Goal: Task Accomplishment & Management: Complete application form

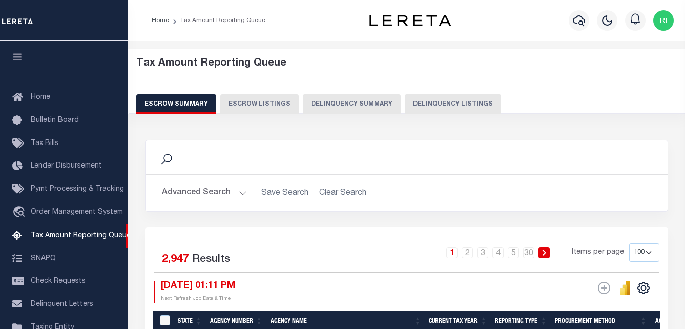
select select "100"
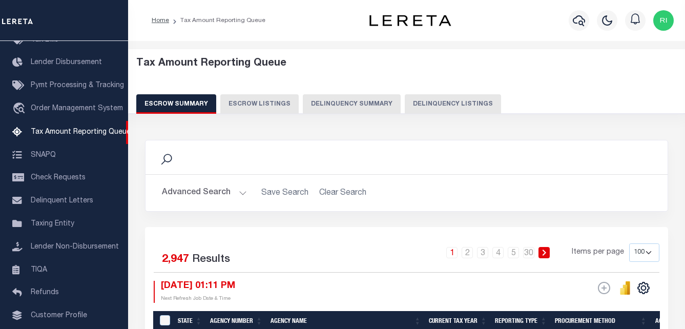
click at [449, 106] on button "Delinquency Listings" at bounding box center [453, 103] width 96 height 19
select select "100"
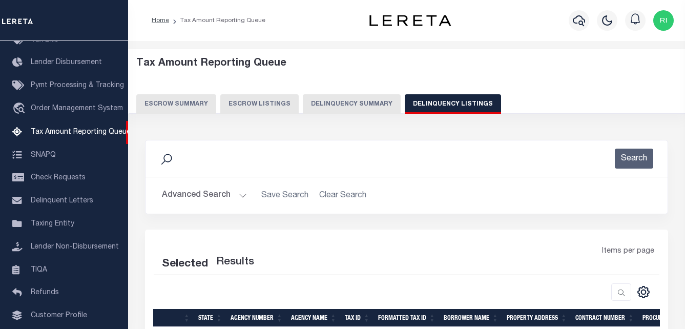
select select "100"
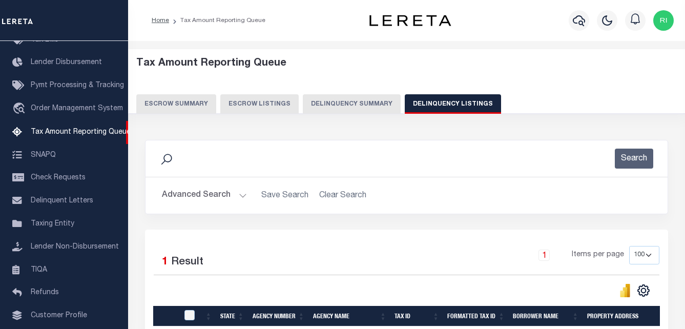
click at [218, 196] on button "Advanced Search" at bounding box center [204, 195] width 85 height 20
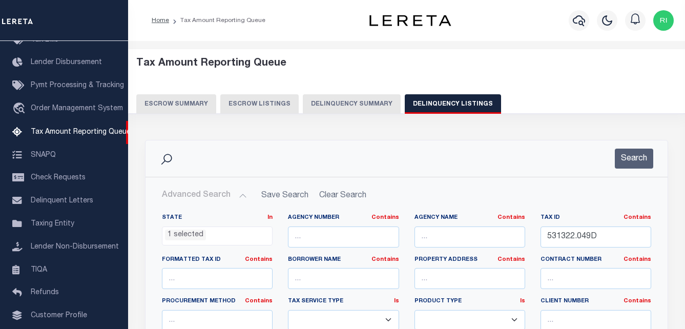
click at [166, 159] on icon at bounding box center [166, 159] width 13 height 13
click at [216, 231] on ul "1 selected" at bounding box center [217, 234] width 110 height 14
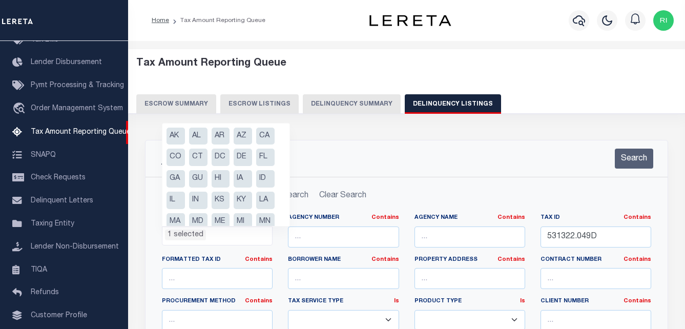
scroll to position [119, 0]
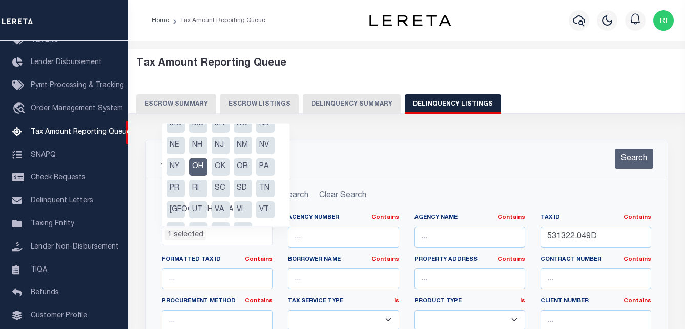
click at [336, 163] on div "Search" at bounding box center [407, 159] width 506 height 20
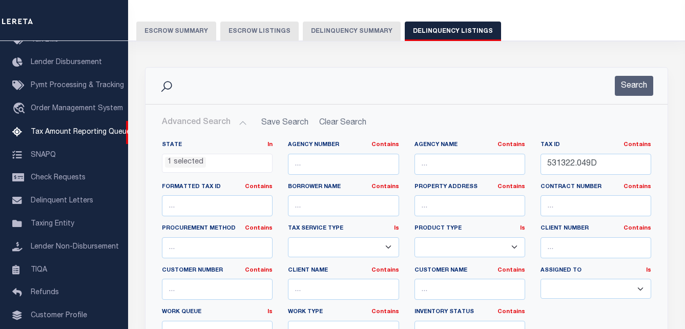
scroll to position [0, 0]
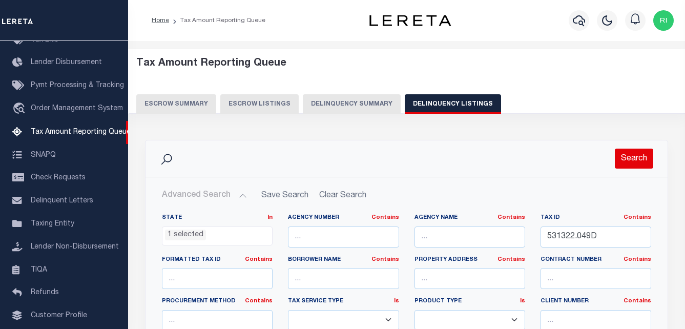
click at [641, 163] on button "Search" at bounding box center [634, 159] width 38 height 20
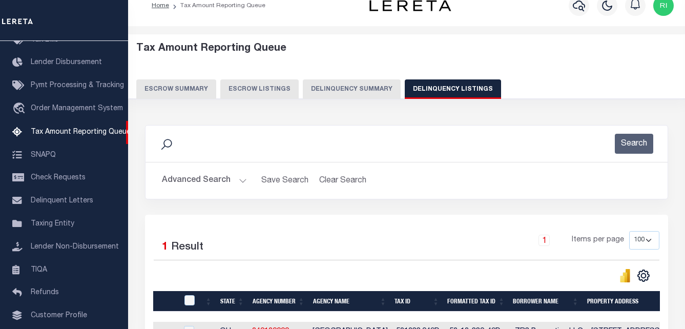
scroll to position [138, 0]
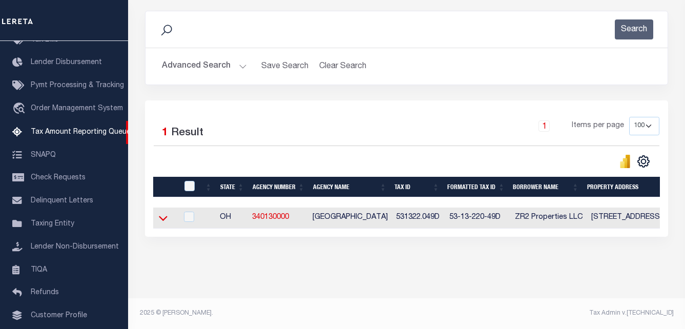
click at [164, 213] on icon at bounding box center [163, 218] width 9 height 11
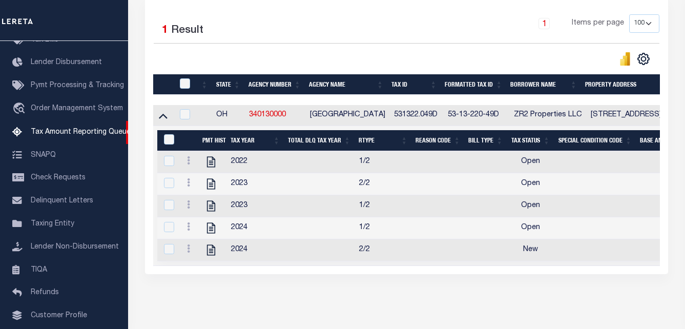
scroll to position [240, 0]
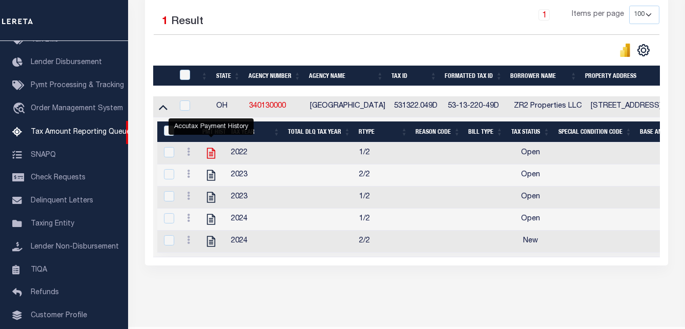
click at [212, 158] on icon "" at bounding box center [210, 152] width 13 height 13
checkbox input "true"
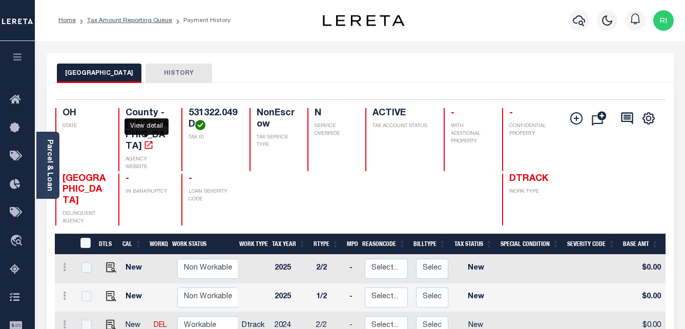
click at [145, 140] on icon "" at bounding box center [148, 145] width 10 height 10
drag, startPoint x: 101, startPoint y: 178, endPoint x: 64, endPoint y: 160, distance: 41.7
click at [64, 174] on span "[GEOGRAPHIC_DATA]" at bounding box center [83, 189] width 43 height 31
copy span "[GEOGRAPHIC_DATA]"
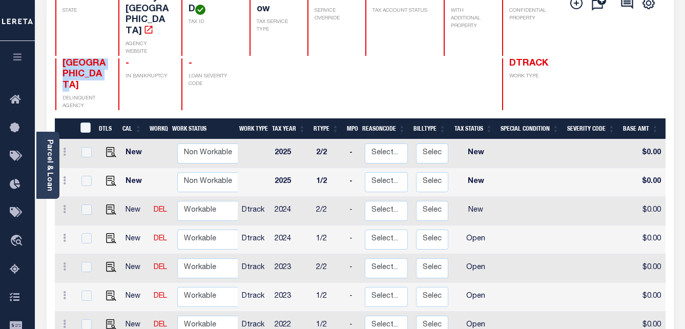
scroll to position [154, 0]
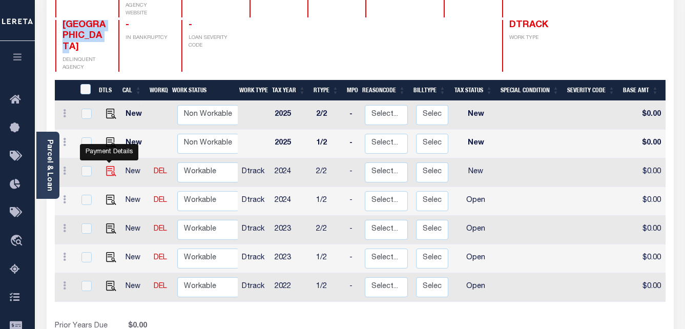
click at [108, 166] on img "" at bounding box center [111, 171] width 10 height 10
checkbox input "true"
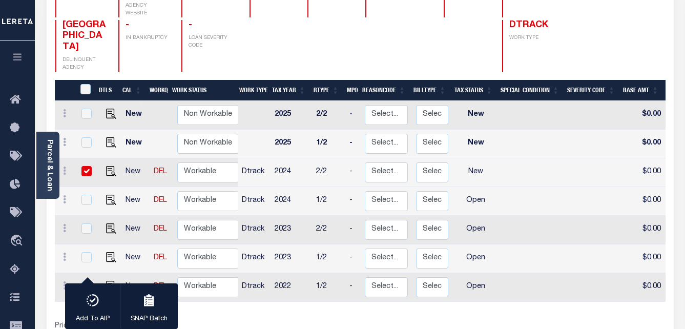
click at [268, 297] on div "DTLS CAL WorkQ Work Status Work Type Tax Year RType MPO ReasonCode BillType Tax…" at bounding box center [360, 217] width 611 height 275
click at [342, 187] on td "1/2" at bounding box center [328, 201] width 33 height 29
checkbox input "true"
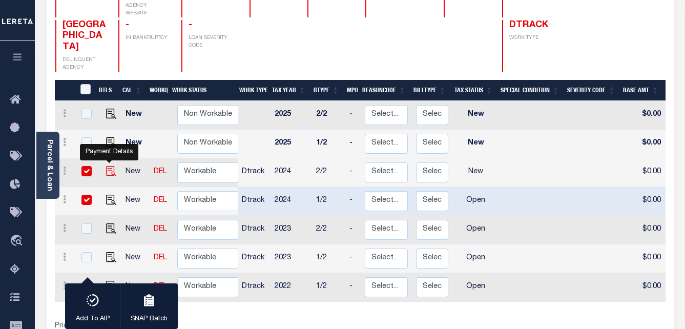
click at [109, 166] on img "" at bounding box center [111, 171] width 10 height 10
checkbox input "false"
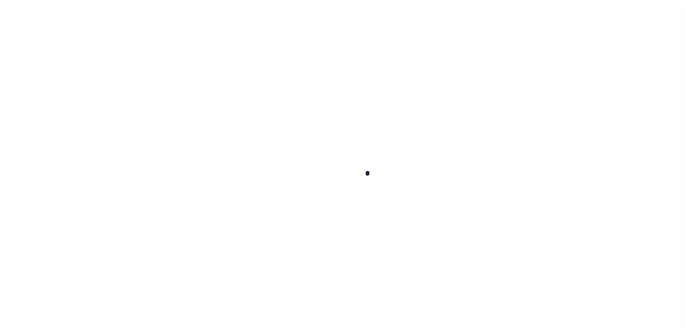
checkbox input "false"
type input "[DATE]"
select select "NW2"
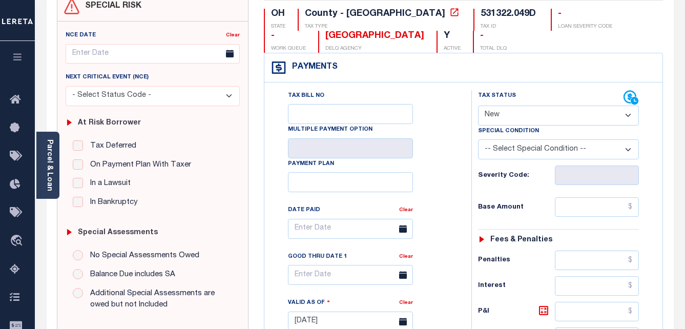
scroll to position [51, 0]
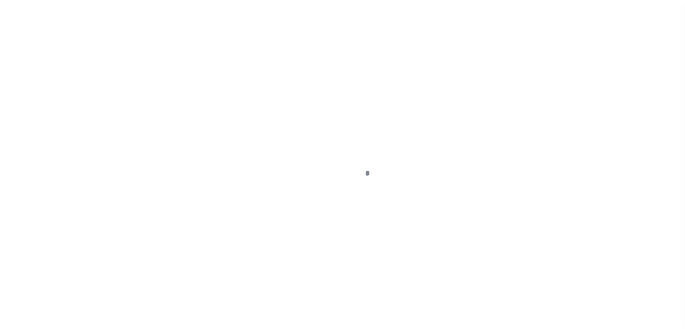
select select "NW2"
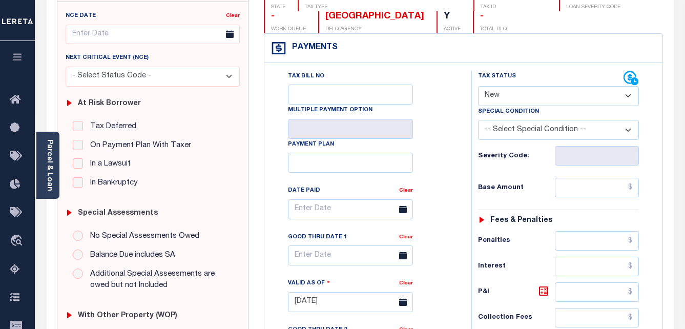
scroll to position [102, 0]
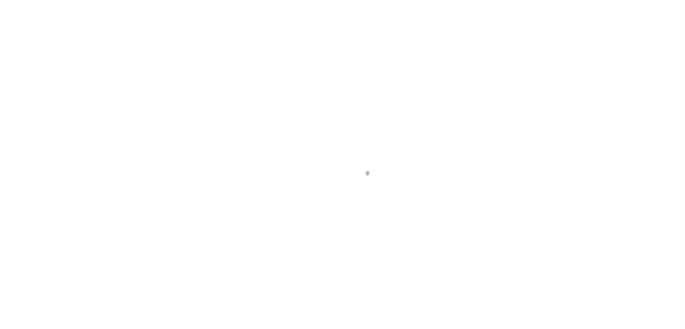
scroll to position [185, 0]
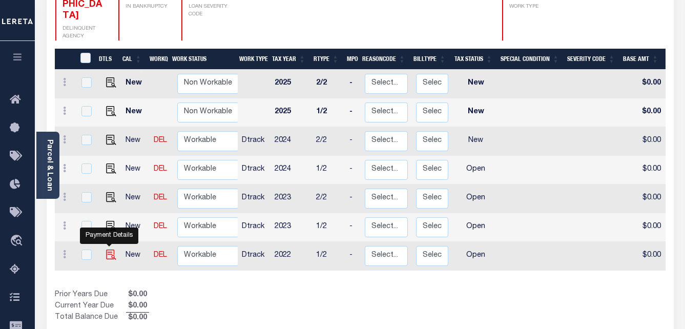
click at [108, 249] on img "" at bounding box center [111, 254] width 10 height 10
checkbox input "true"
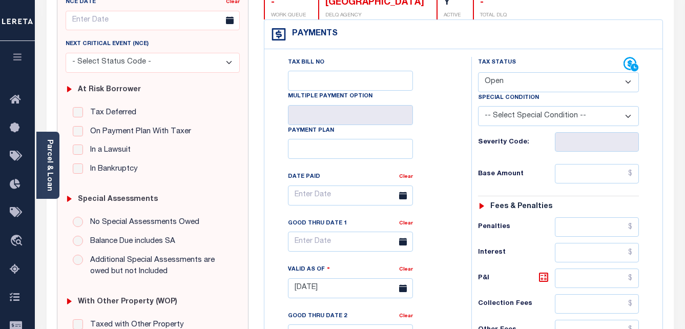
scroll to position [154, 0]
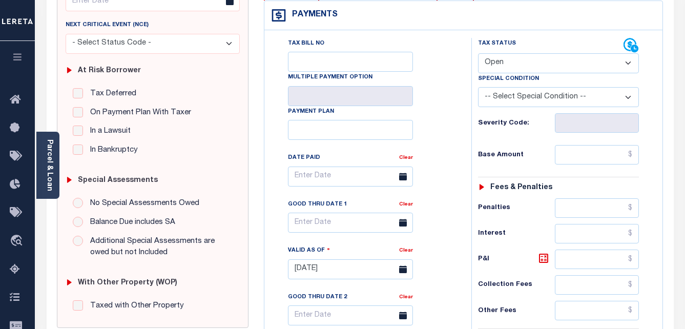
click at [628, 66] on select "- Select Status Code - Open Due/Unpaid Paid Incomplete No Tax Due Internal Refu…" at bounding box center [558, 63] width 161 height 20
select select "PYD"
click at [478, 54] on select "- Select Status Code - Open Due/Unpaid Paid Incomplete No Tax Due Internal Refu…" at bounding box center [558, 63] width 161 height 20
type input "[DATE]"
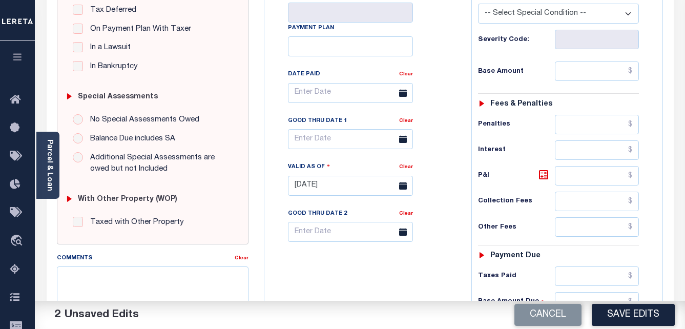
scroll to position [256, 0]
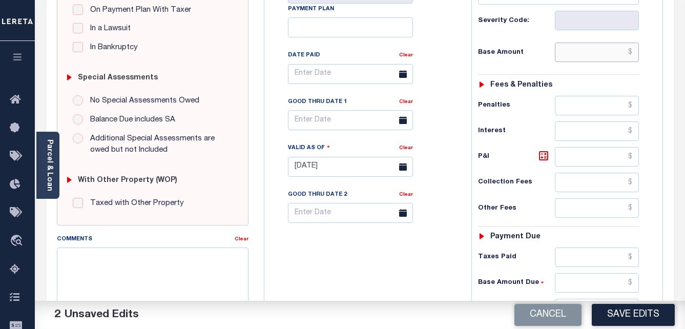
click at [596, 59] on input "text" at bounding box center [597, 52] width 84 height 19
paste input "12,755.22"
type input "$12,755.22"
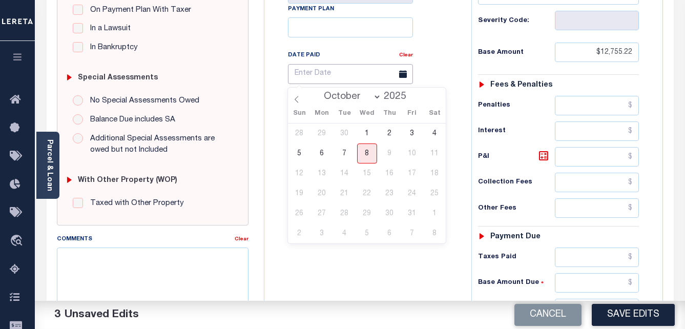
click at [356, 79] on input "text" at bounding box center [350, 74] width 125 height 20
click at [396, 96] on input "2025" at bounding box center [398, 96] width 34 height 11
click at [451, 86] on div "Tax Bill No Multiple Payment Option Payment Plan Clear" at bounding box center [365, 78] width 181 height 287
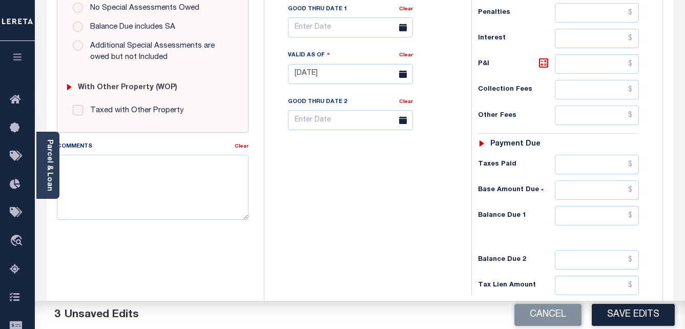
scroll to position [359, 0]
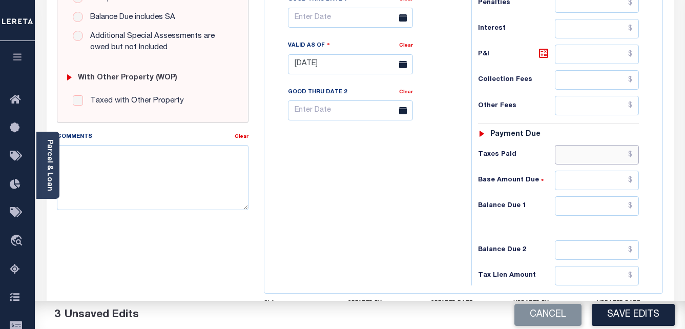
click at [590, 157] on input "text" at bounding box center [597, 154] width 84 height 19
paste input "12,755.22"
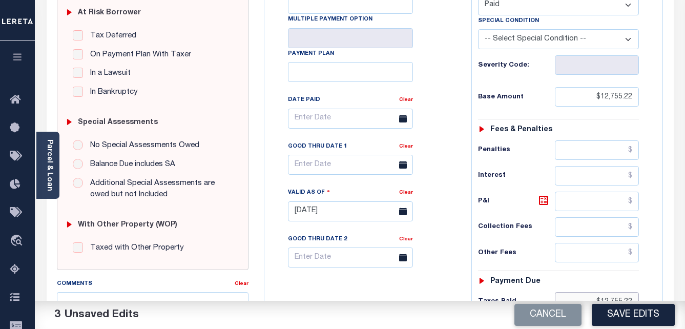
scroll to position [205, 0]
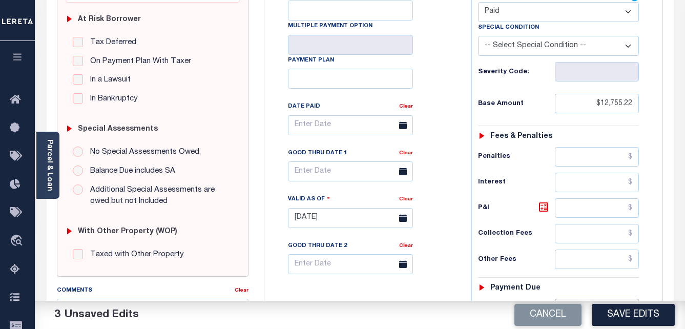
type input "$12,755.22"
click at [370, 131] on body "Home Tax Amount Reporting Queue Payment History Tax Line Detail Profile" at bounding box center [342, 182] width 685 height 774
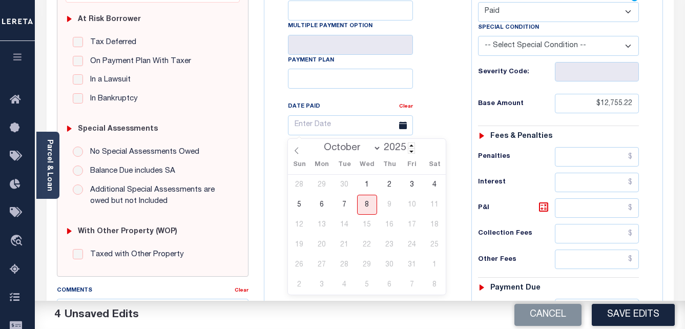
click at [396, 148] on input "2025" at bounding box center [398, 147] width 34 height 11
click at [410, 144] on span at bounding box center [411, 145] width 7 height 6
click at [409, 152] on span at bounding box center [411, 151] width 7 height 6
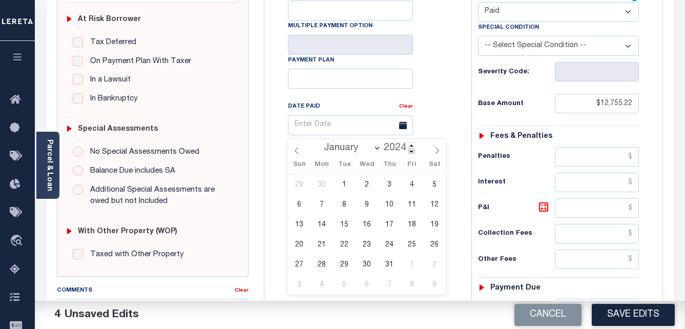
click at [409, 152] on span at bounding box center [411, 151] width 7 height 6
click at [409, 145] on span at bounding box center [411, 145] width 7 height 6
type input "2023"
click at [297, 154] on icon at bounding box center [297, 151] width 4 height 7
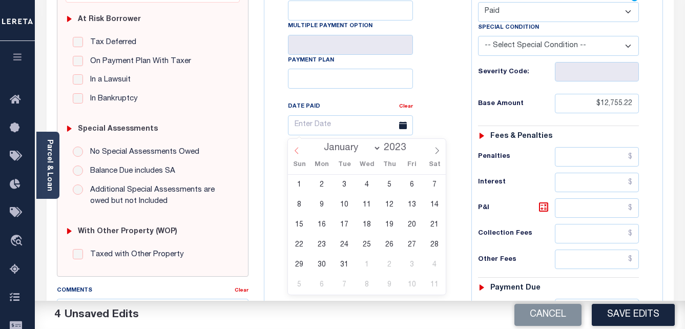
click at [297, 154] on icon at bounding box center [297, 151] width 4 height 7
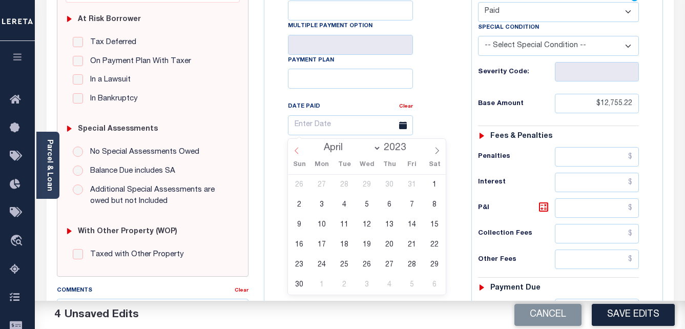
click at [297, 154] on icon at bounding box center [297, 151] width 4 height 7
select select "1"
click at [410, 204] on span "10" at bounding box center [412, 205] width 20 height 20
type input "02/10/2023"
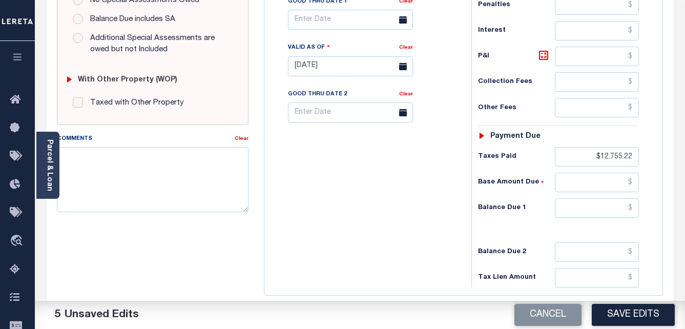
scroll to position [359, 0]
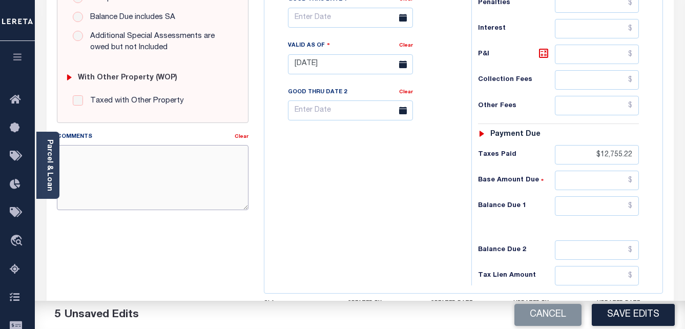
click at [186, 171] on textarea "Comments" at bounding box center [153, 177] width 192 height 65
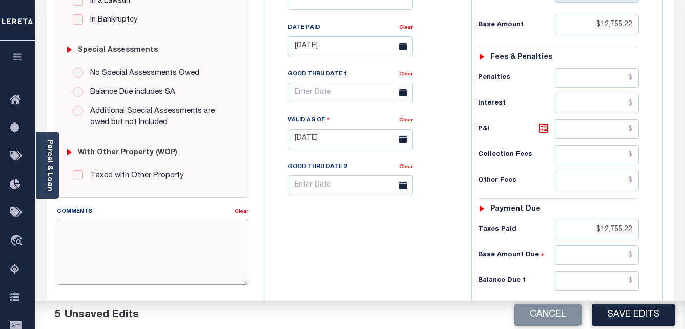
scroll to position [256, 0]
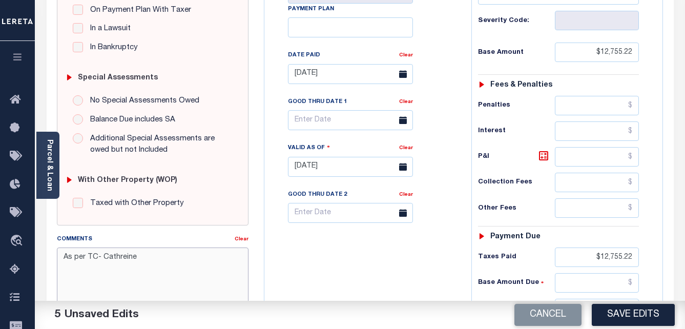
type textarea "As per TC- Cathreine"
click at [349, 255] on div "Tax Bill No Multiple Payment Option Payment Plan Clear" at bounding box center [365, 161] width 197 height 452
click at [632, 316] on button "Save Edits" at bounding box center [633, 315] width 83 height 22
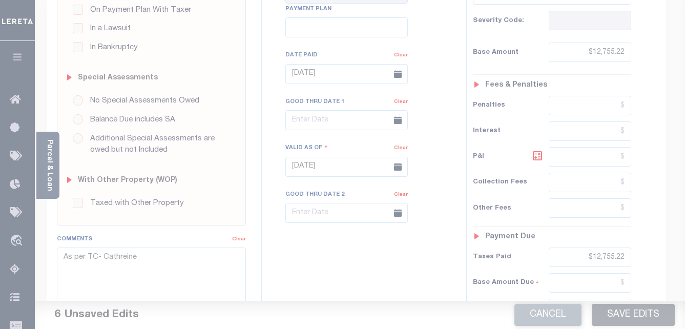
scroll to position [246, 0]
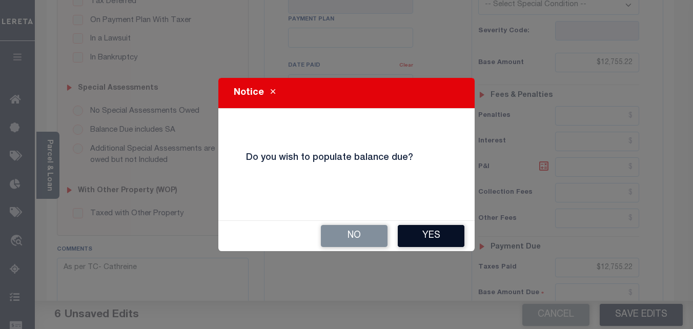
click at [438, 237] on button "Yes" at bounding box center [430, 236] width 67 height 22
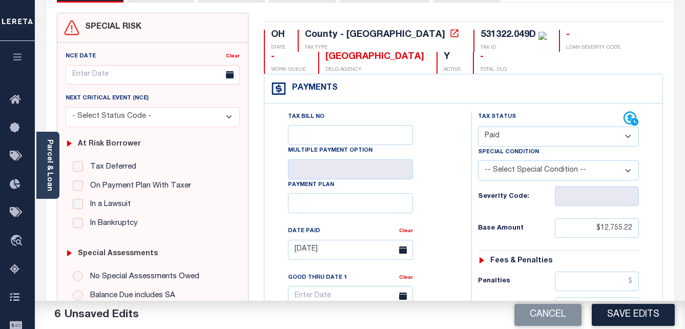
scroll to position [205, 0]
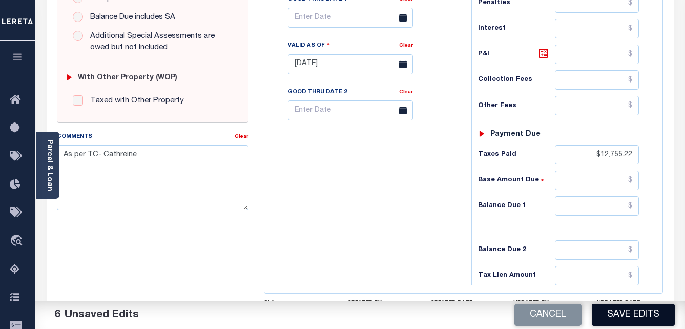
click at [631, 310] on button "Save Edits" at bounding box center [633, 315] width 83 height 22
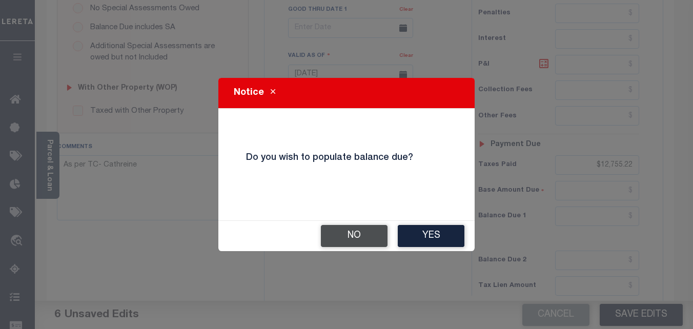
click at [377, 237] on button "No" at bounding box center [354, 236] width 67 height 22
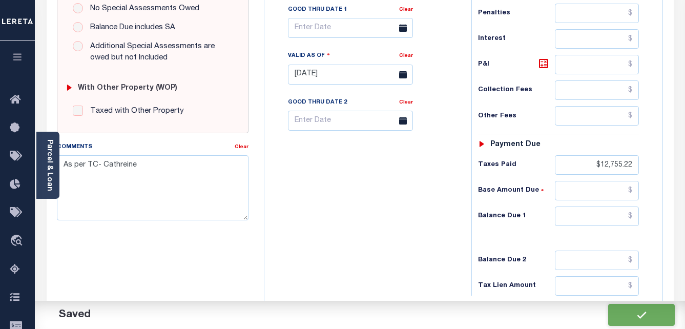
checkbox input "false"
type input "$12,755.22"
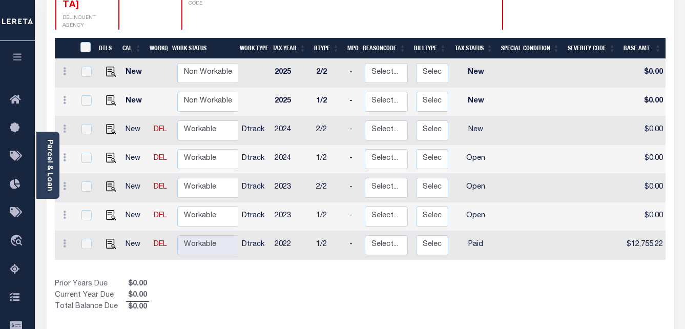
scroll to position [205, 0]
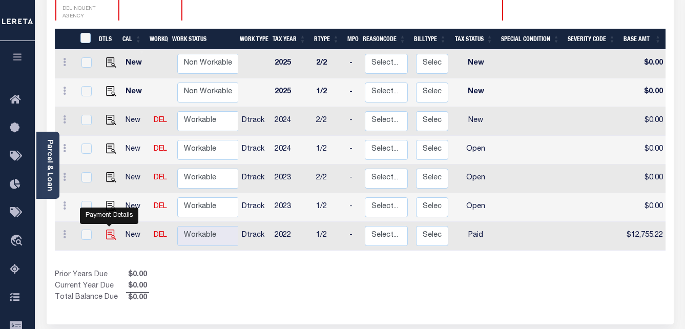
click at [110, 229] on img "" at bounding box center [111, 234] width 10 height 10
checkbox input "true"
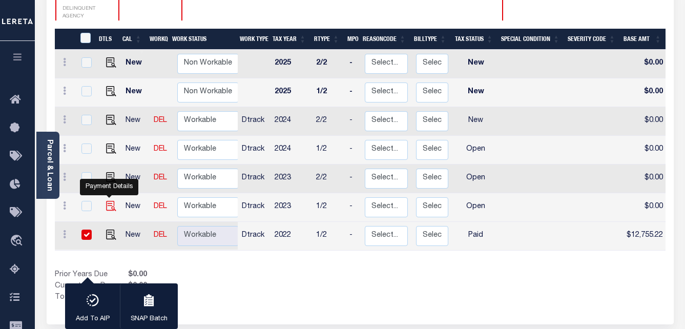
click at [109, 201] on img "" at bounding box center [111, 206] width 10 height 10
checkbox input "true"
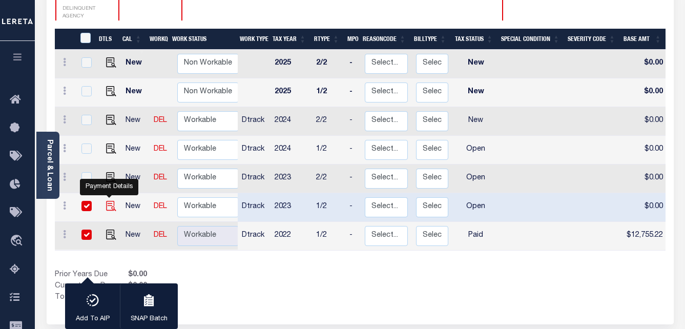
click at [107, 201] on img "" at bounding box center [111, 206] width 10 height 10
checkbox input "false"
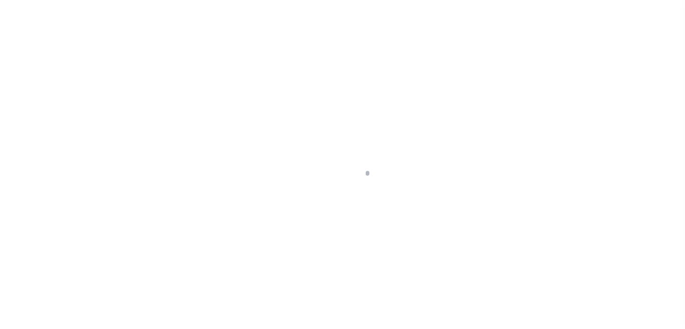
select select "PYD"
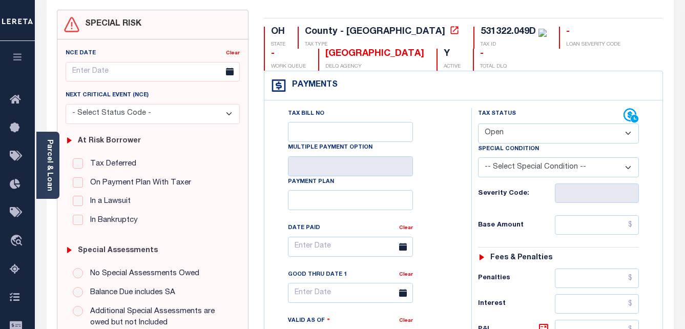
scroll to position [102, 0]
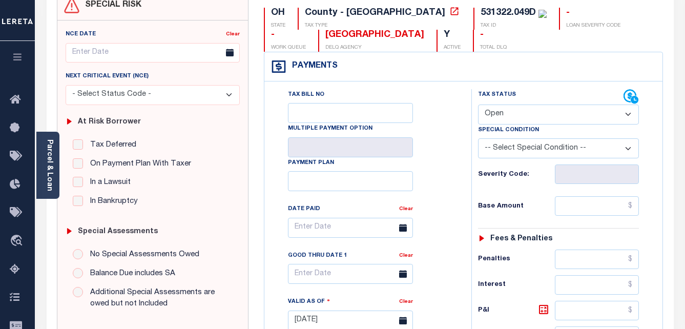
click at [609, 118] on select "- Select Status Code - Open Due/Unpaid Paid Incomplete No Tax Due Internal Refu…" at bounding box center [558, 114] width 161 height 20
select select "PYD"
click at [478, 105] on select "- Select Status Code - Open Due/Unpaid Paid Incomplete No Tax Due Internal Refu…" at bounding box center [558, 114] width 161 height 20
type input "[DATE]"
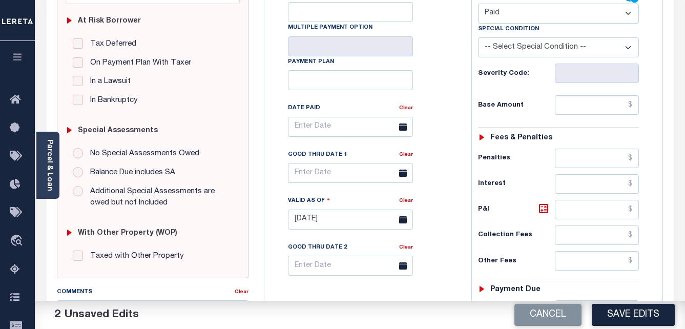
scroll to position [205, 0]
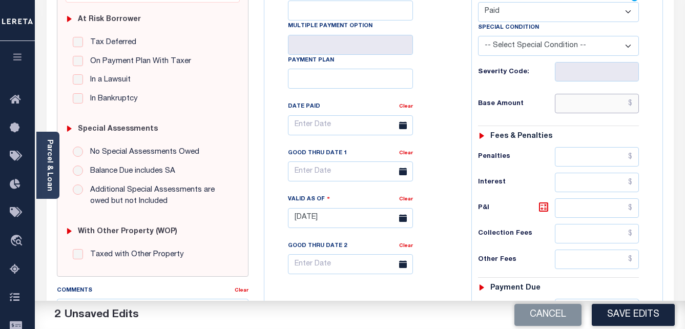
click at [585, 103] on input "text" at bounding box center [597, 103] width 84 height 19
paste input "12,348.95"
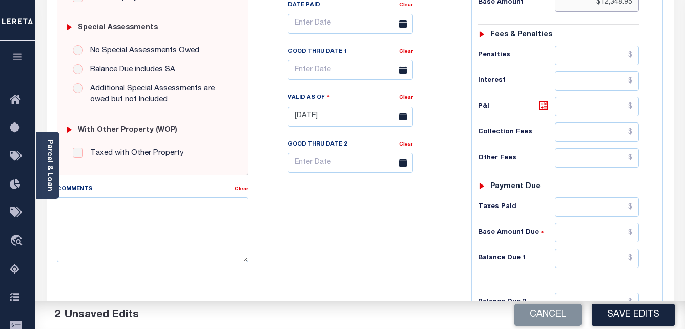
scroll to position [307, 0]
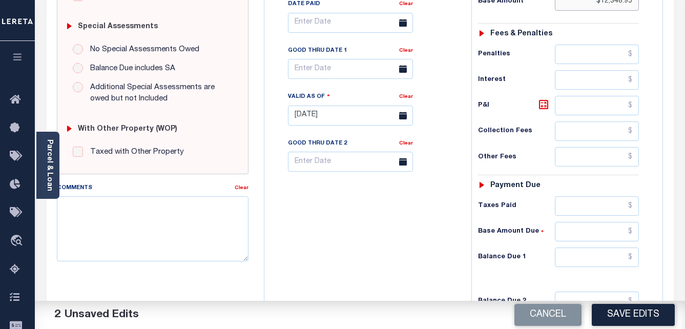
type input "$12,348.95"
click at [591, 206] on input "text" at bounding box center [597, 205] width 84 height 19
click at [612, 208] on input "text" at bounding box center [597, 205] width 84 height 19
paste input "13,583.85"
type input "$13,583.85"
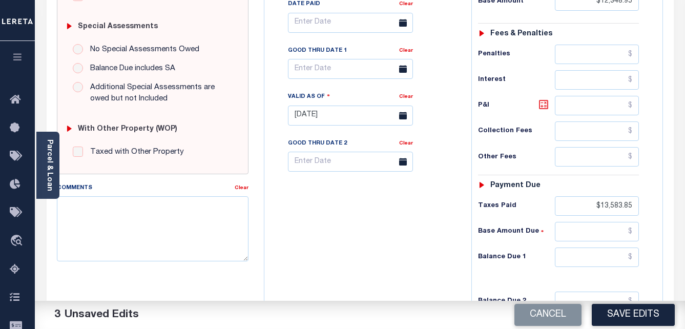
click at [544, 105] on icon at bounding box center [543, 104] width 6 height 6
click at [541, 107] on icon at bounding box center [543, 104] width 12 height 12
click at [543, 107] on icon at bounding box center [543, 104] width 12 height 12
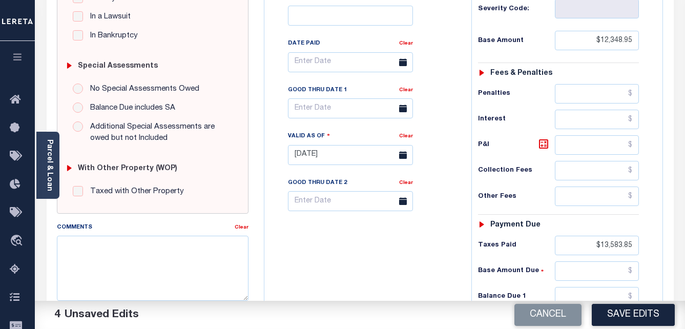
scroll to position [256, 0]
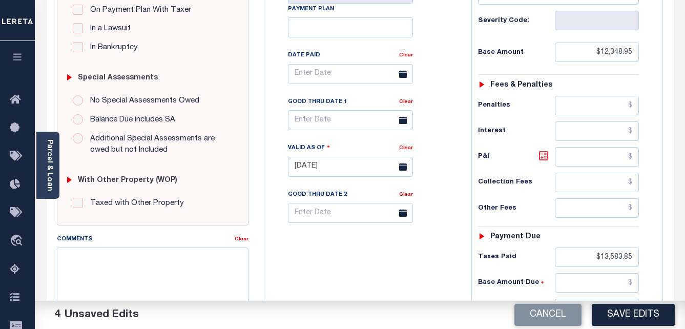
click at [542, 156] on icon at bounding box center [543, 156] width 6 height 6
click at [584, 108] on input "text" at bounding box center [597, 105] width 84 height 19
paste input "1,234.9"
click at [405, 76] on icon at bounding box center [403, 74] width 8 height 8
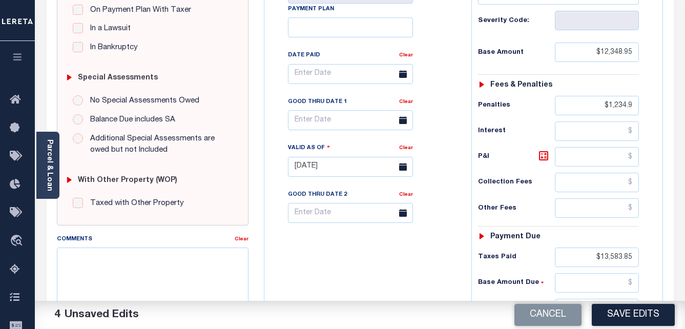
type input "$1,234.90"
click at [343, 78] on input "text" at bounding box center [350, 74] width 125 height 20
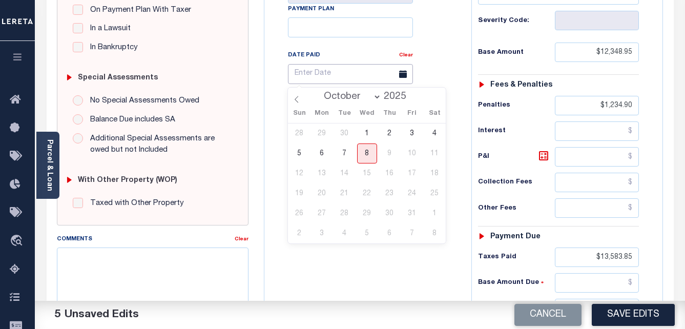
click at [342, 78] on input "text" at bounding box center [350, 74] width 125 height 20
click at [409, 100] on span at bounding box center [411, 100] width 7 height 6
type input "2024"
click at [296, 101] on icon at bounding box center [297, 99] width 4 height 7
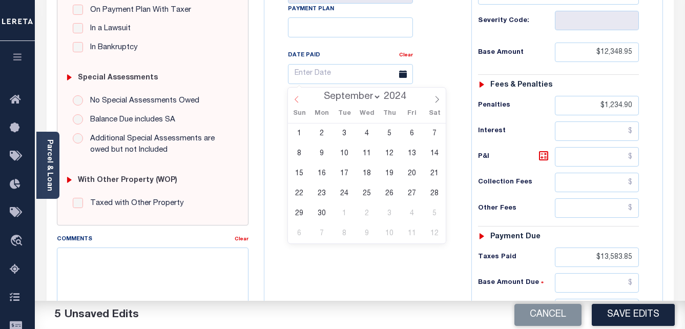
select select "7"
click at [365, 150] on span "7" at bounding box center [367, 153] width 20 height 20
type input "08/07/2024"
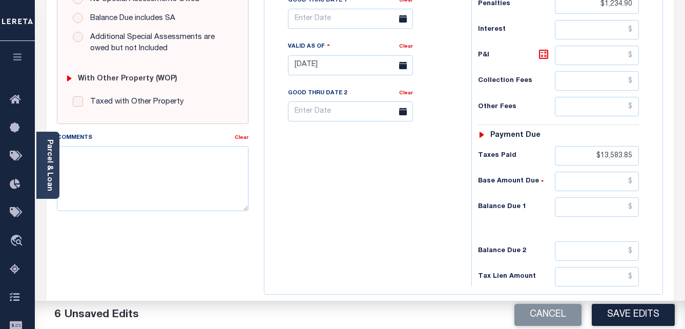
scroll to position [359, 0]
click at [201, 162] on textarea "Comments" at bounding box center [153, 177] width 192 height 65
paste textarea "TC- Cathreine"
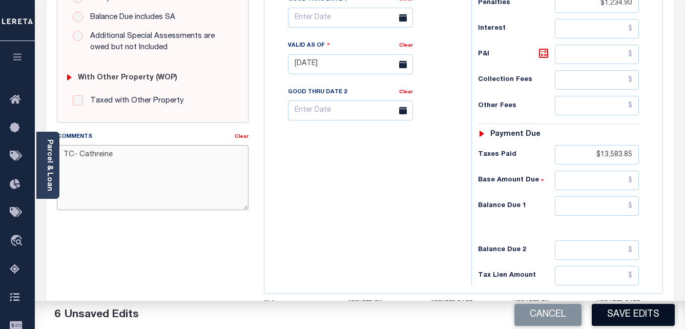
type textarea "TC- Cathreine"
click at [629, 318] on button "Save Edits" at bounding box center [633, 315] width 83 height 22
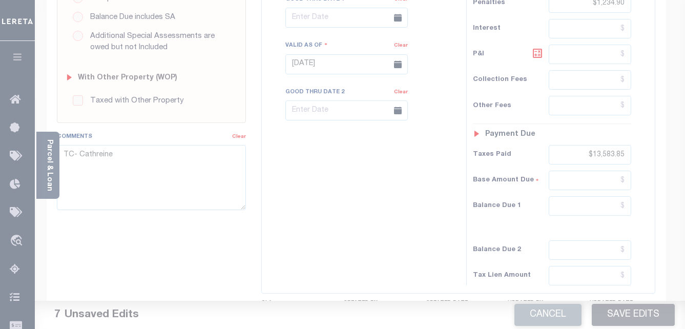
scroll to position [348, 0]
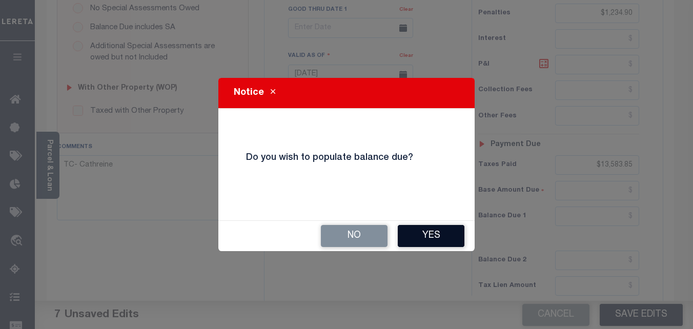
click at [449, 239] on button "Yes" at bounding box center [430, 236] width 67 height 22
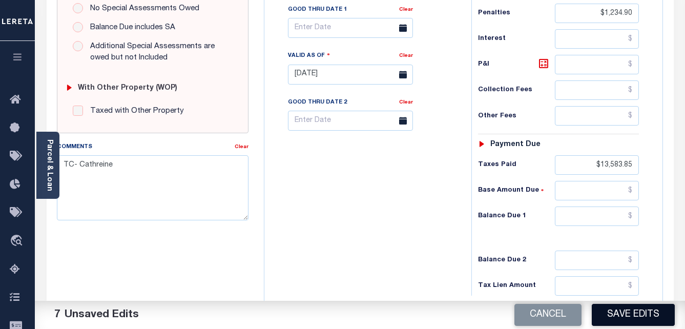
click at [621, 313] on button "Save Edits" at bounding box center [633, 315] width 83 height 22
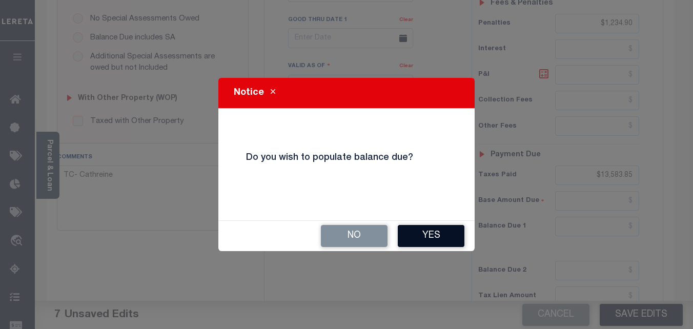
click at [439, 235] on button "Yes" at bounding box center [430, 236] width 67 height 22
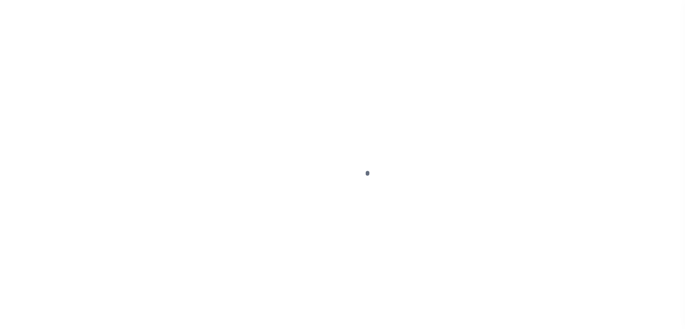
checkbox input "false"
type input "[DATE]"
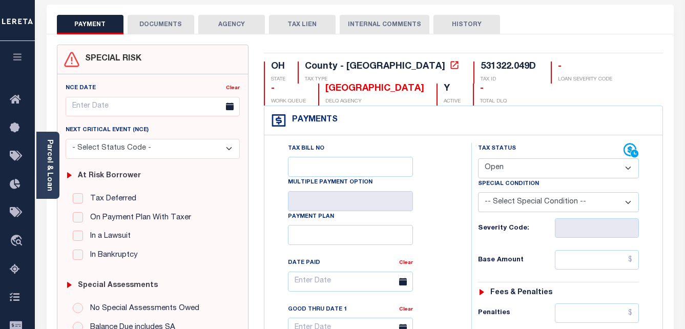
scroll to position [102, 0]
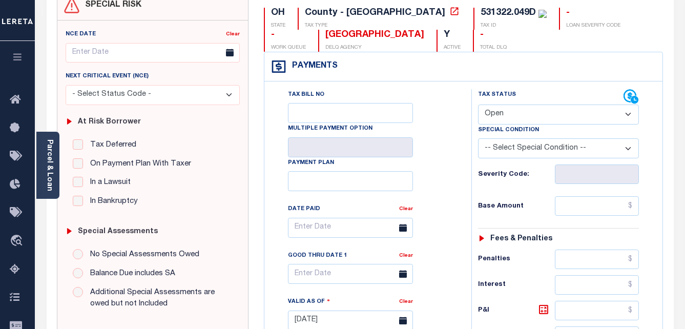
click at [598, 115] on select "- Select Status Code - Open Due/Unpaid Paid Incomplete No Tax Due Internal Refu…" at bounding box center [558, 114] width 161 height 20
select select "PYD"
click at [478, 105] on select "- Select Status Code - Open Due/Unpaid Paid Incomplete No Tax Due Internal Refu…" at bounding box center [558, 114] width 161 height 20
type input "[DATE]"
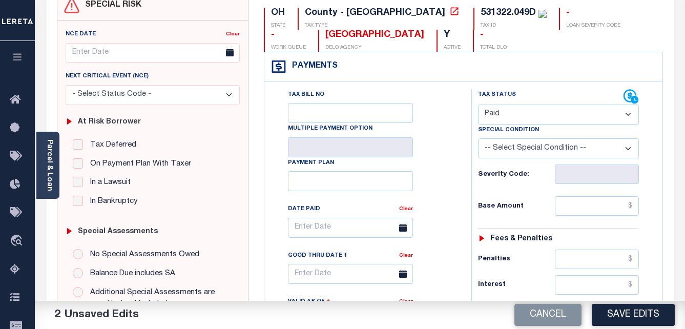
scroll to position [205, 0]
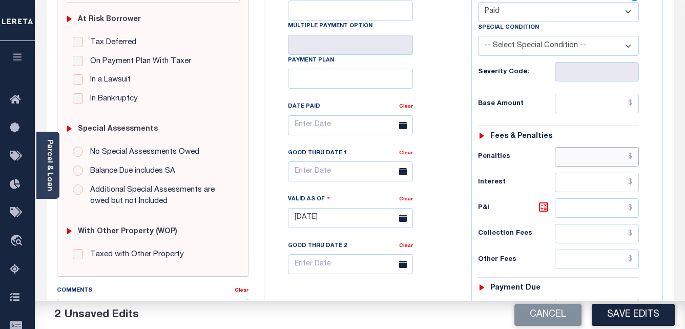
click at [616, 159] on input "text" at bounding box center [597, 156] width 84 height 19
click at [621, 162] on input "text" at bounding box center [597, 156] width 84 height 19
click at [585, 101] on input "text" at bounding box center [597, 103] width 84 height 19
paste input "12,348.95"
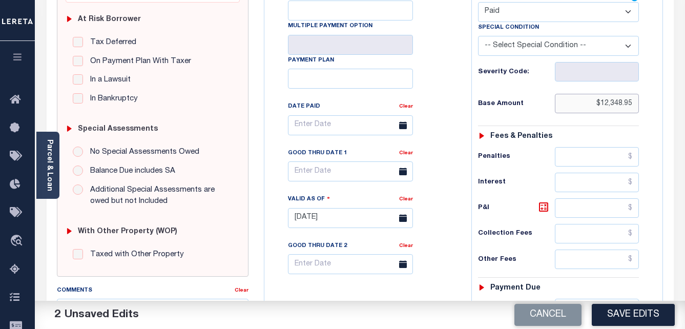
type input "$12,348.95"
click at [613, 159] on input "text" at bounding box center [597, 156] width 84 height 19
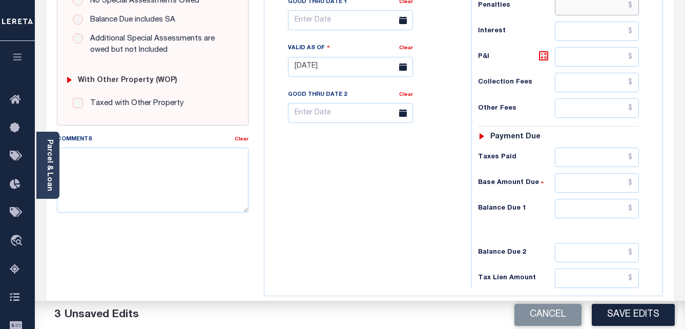
scroll to position [359, 0]
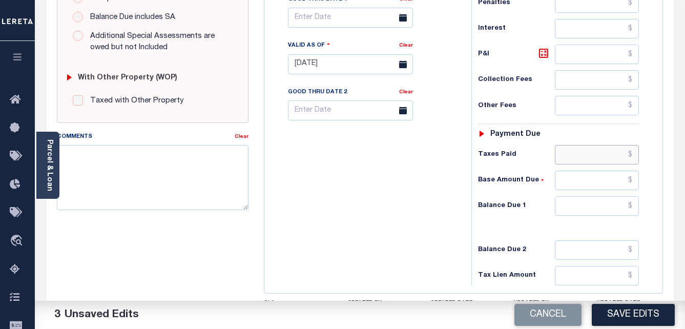
click at [598, 158] on input "text" at bounding box center [597, 154] width 84 height 19
type input "$13,583.85"
type input "$1,234.90"
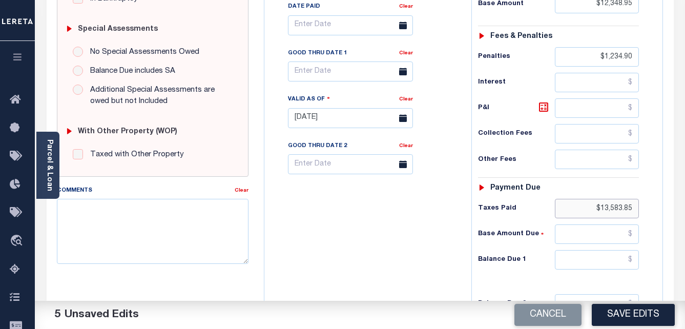
scroll to position [307, 0]
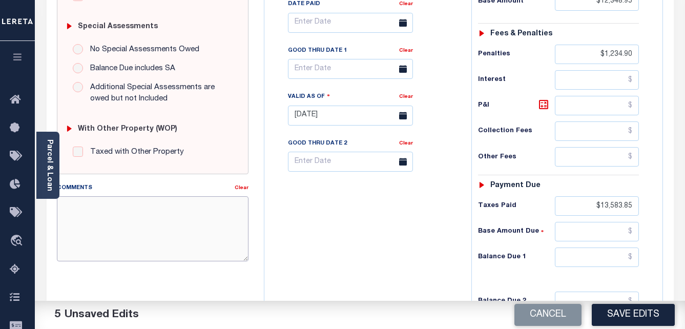
click at [150, 202] on textarea "Comments" at bounding box center [153, 228] width 192 height 65
click at [156, 211] on textarea "Comments" at bounding box center [153, 228] width 192 height 65
click at [112, 204] on textarea "Comments" at bounding box center [153, 228] width 192 height 65
paste textarea "TC- Cathreine"
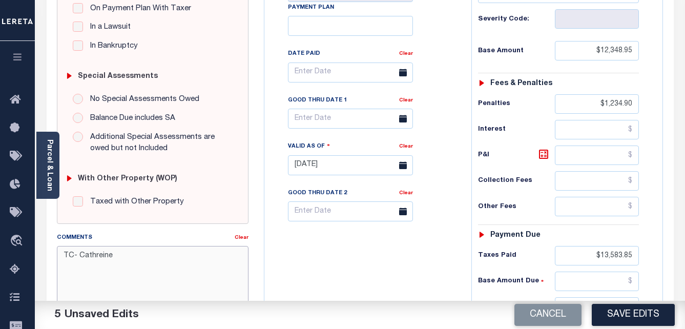
scroll to position [256, 0]
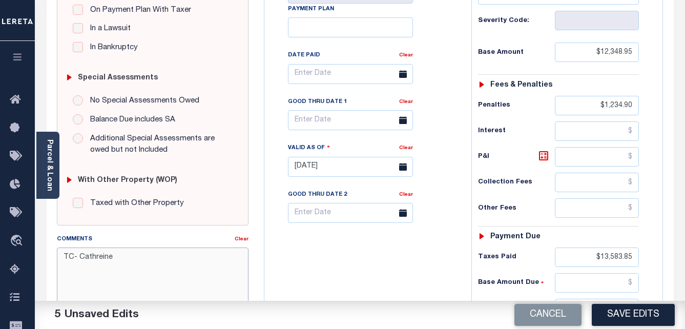
type textarea "TC- Cathreine"
click at [364, 78] on body "Home Tax Amount Reporting Queue Payment History Tax Line Detail Profile" at bounding box center [342, 131] width 685 height 774
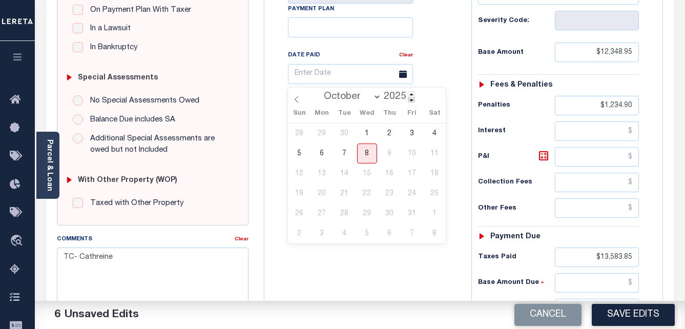
click at [409, 99] on span at bounding box center [411, 100] width 7 height 6
type input "2024"
click at [374, 100] on select "January February March April May June July August September October November De…" at bounding box center [350, 97] width 62 height 10
select select "7"
click at [320, 92] on select "January February March April May June July August September October November De…" at bounding box center [350, 97] width 62 height 10
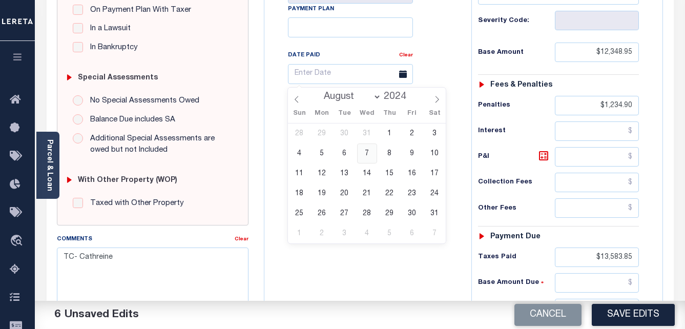
click at [367, 152] on span "7" at bounding box center [367, 153] width 20 height 20
type input "08/07/2024"
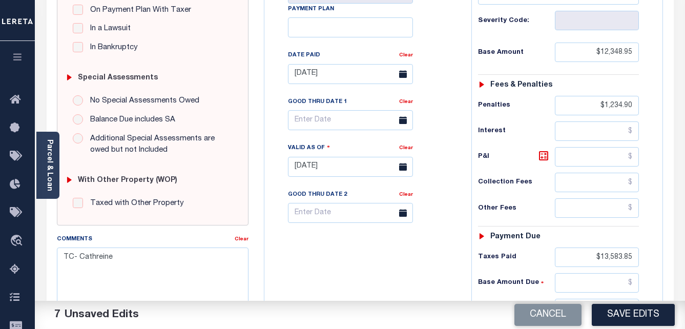
click at [411, 258] on div "Tax Bill No Multiple Payment Option Payment Plan Clear" at bounding box center [365, 161] width 197 height 452
click at [617, 314] on button "Save Edits" at bounding box center [633, 315] width 83 height 22
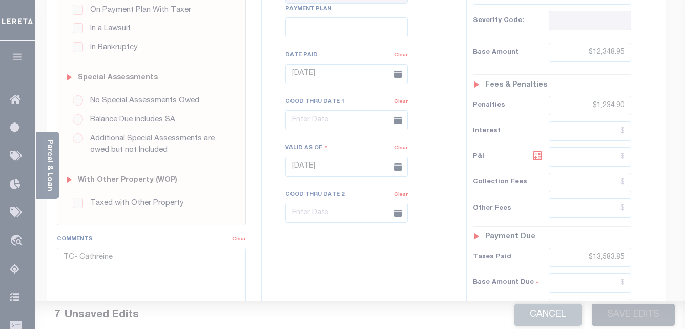
scroll to position [246, 0]
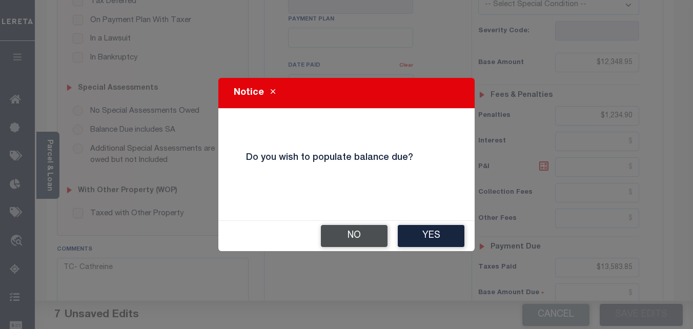
click at [364, 234] on button "No" at bounding box center [354, 236] width 67 height 22
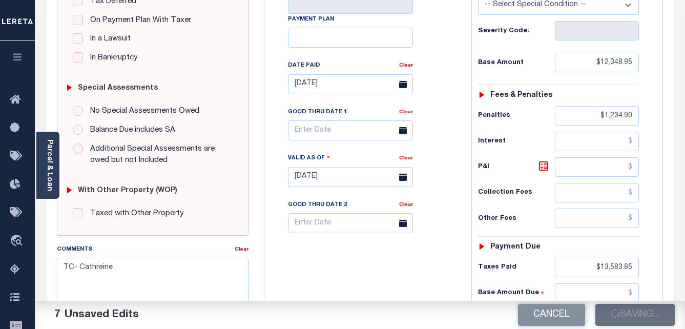
checkbox input "false"
type input "$12,348.95"
type input "$1,234.9"
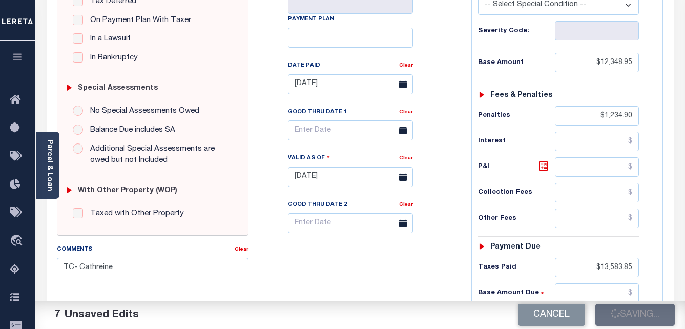
type input "$13,583.85"
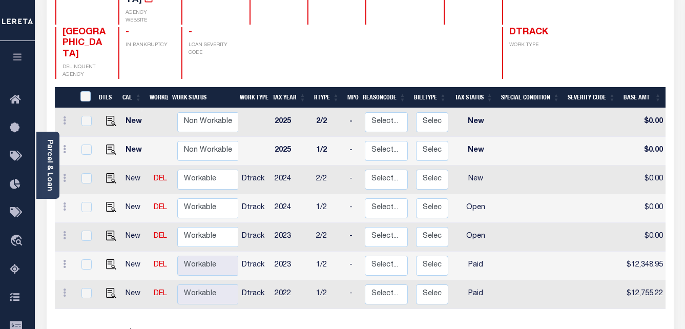
scroll to position [154, 0]
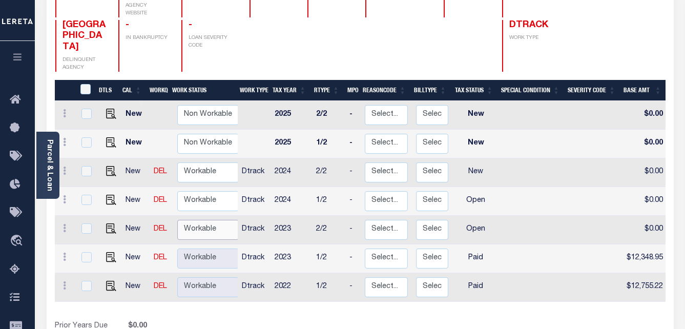
click at [211, 220] on select "Non Workable Workable" at bounding box center [207, 230] width 61 height 20
checkbox input "true"
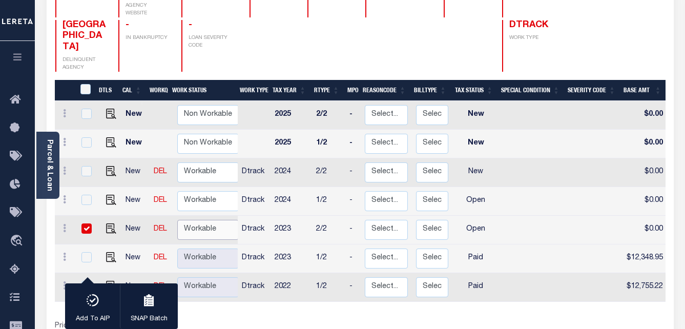
click at [211, 220] on select "Non Workable Workable" at bounding box center [207, 230] width 61 height 20
checkbox input "false"
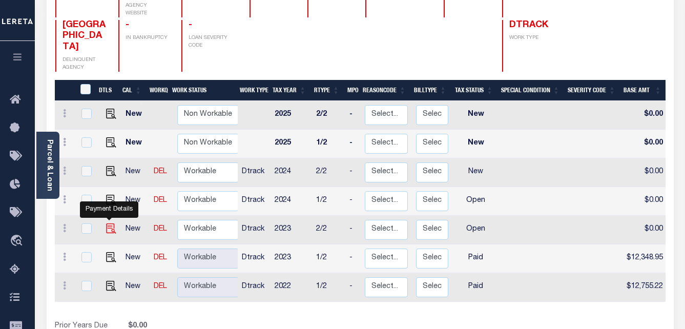
click at [107, 223] on img "" at bounding box center [111, 228] width 10 height 10
checkbox input "true"
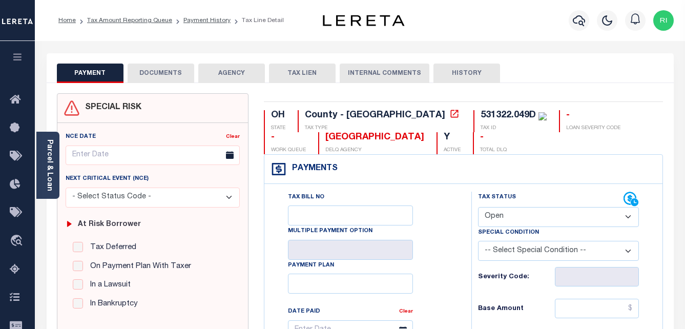
click at [571, 213] on select "- Select Status Code - Open Due/Unpaid Paid Incomplete No Tax Due Internal Refu…" at bounding box center [558, 217] width 161 height 20
select select "PYD"
click at [478, 207] on select "- Select Status Code - Open Due/Unpaid Paid Incomplete No Tax Due Internal Refu…" at bounding box center [558, 217] width 161 height 20
type input "[DATE]"
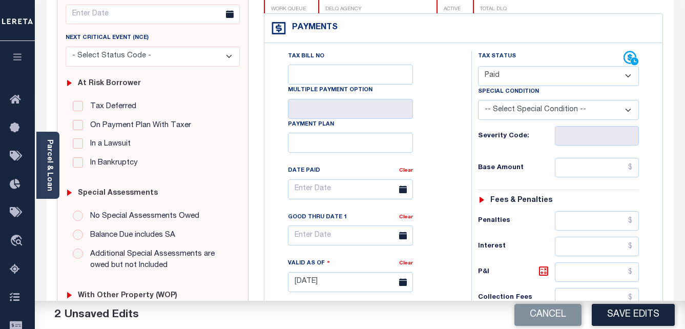
scroll to position [154, 0]
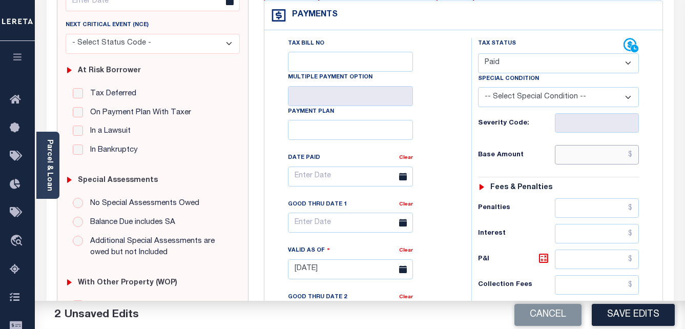
click at [596, 156] on input "text" at bounding box center [597, 154] width 84 height 19
click at [582, 156] on input "text" at bounding box center [597, 154] width 84 height 19
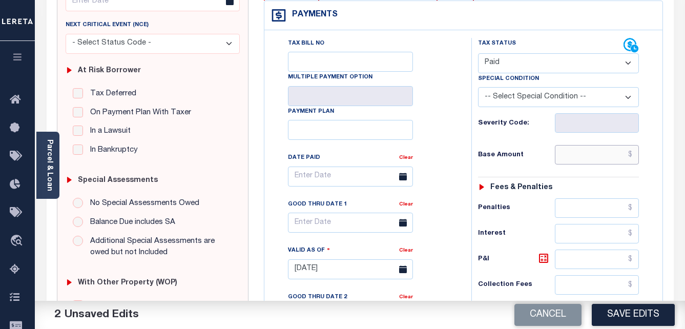
paste input "12,348.95"
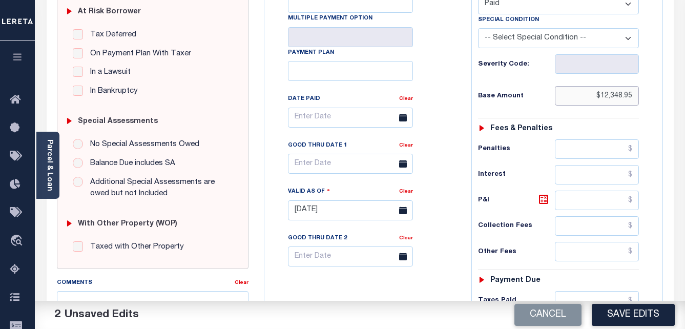
scroll to position [256, 0]
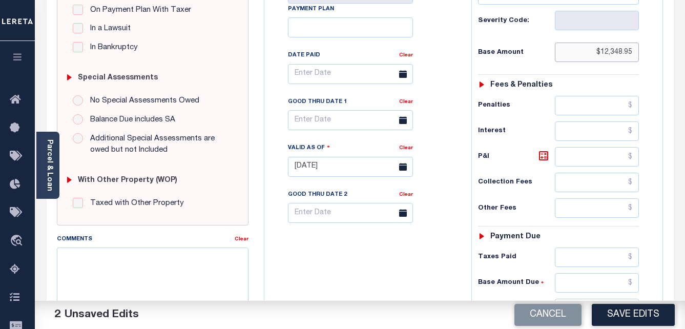
type input "$12,348.95"
click at [593, 158] on input "text" at bounding box center [597, 156] width 84 height 19
paste input "$2593.28"
type input "$2,593.28"
click at [542, 158] on icon at bounding box center [543, 156] width 12 height 12
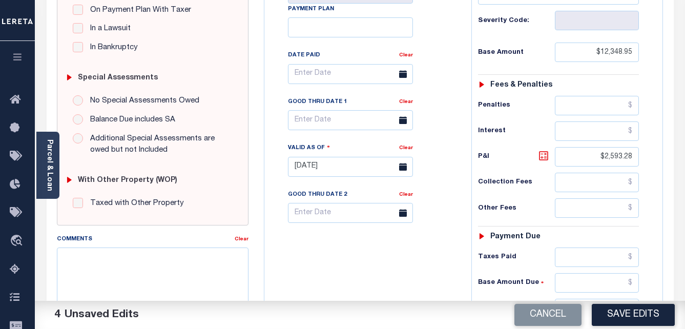
click at [542, 158] on icon at bounding box center [543, 156] width 12 height 12
click at [584, 262] on input "text" at bounding box center [597, 256] width 84 height 19
paste input "14,942.23"
type input "$14,942.23"
click at [89, 262] on textarea "Comments" at bounding box center [153, 279] width 192 height 65
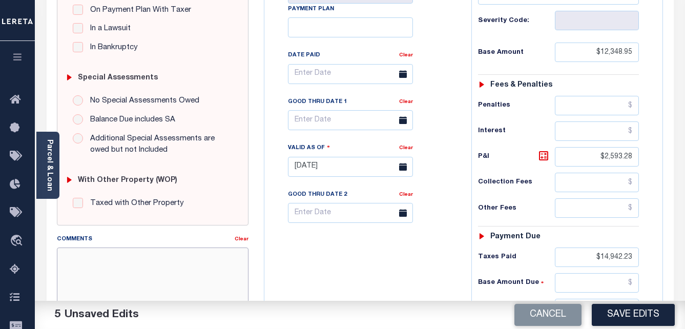
paste textarea "TC- Cathreine"
type textarea "TC- Cathreine"
click at [371, 79] on body "Home Tax Amount Reporting Queue Payment History Tax Line Detail Profile" at bounding box center [342, 131] width 685 height 774
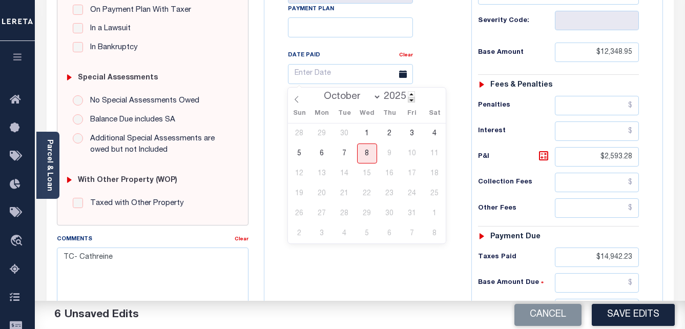
click at [408, 100] on span at bounding box center [411, 100] width 7 height 6
type input "2024"
click at [377, 95] on select "January February March April May June July August September October November De…" at bounding box center [350, 97] width 62 height 10
select select "7"
click at [320, 92] on select "January February March April May June July August September October November De…" at bounding box center [350, 97] width 62 height 10
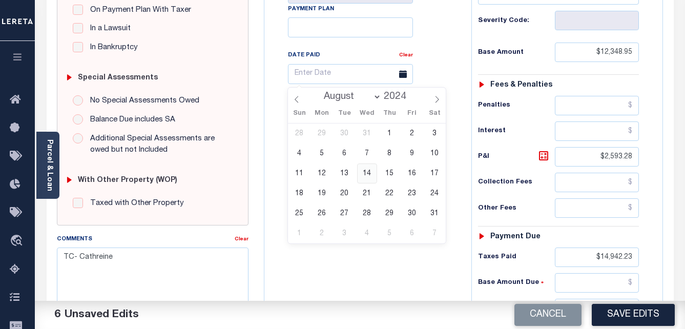
click at [367, 175] on span "14" at bounding box center [367, 173] width 20 height 20
type input "08/14/2024"
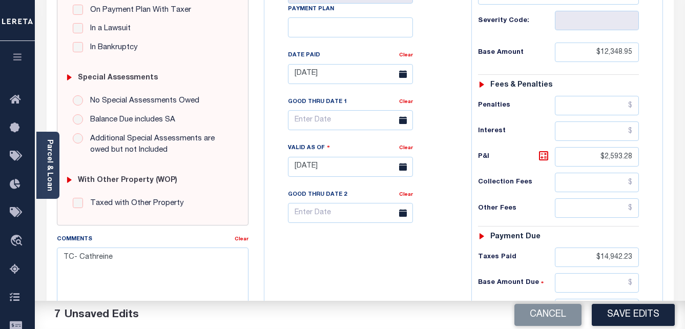
click at [643, 311] on button "Save Edits" at bounding box center [633, 315] width 83 height 22
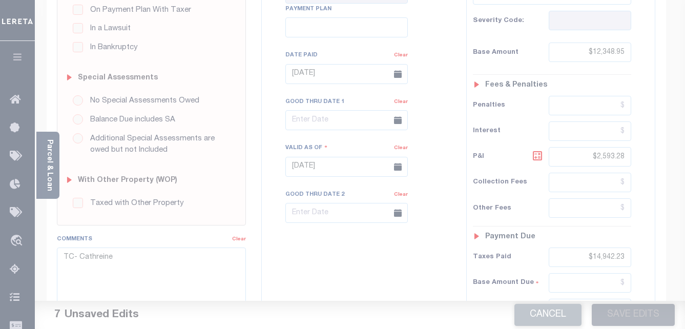
scroll to position [246, 0]
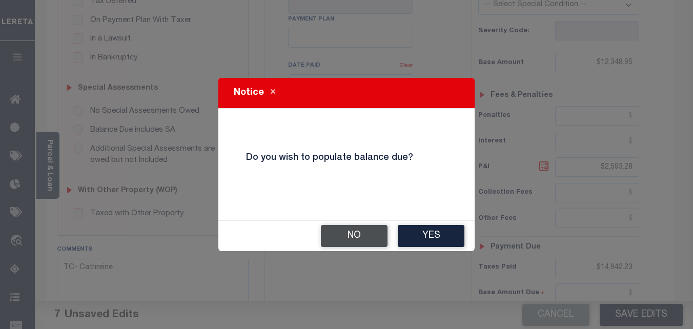
click at [373, 236] on button "No" at bounding box center [354, 236] width 67 height 22
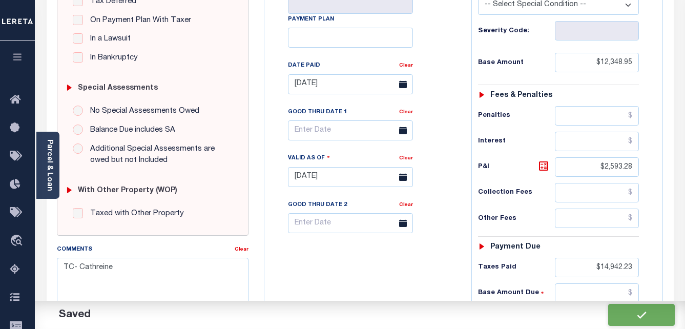
checkbox input "false"
type input "$12,348.95"
type input "$2,593.28"
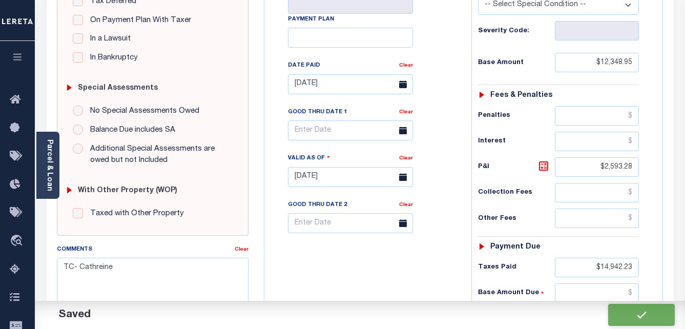
type input "$14,942.23"
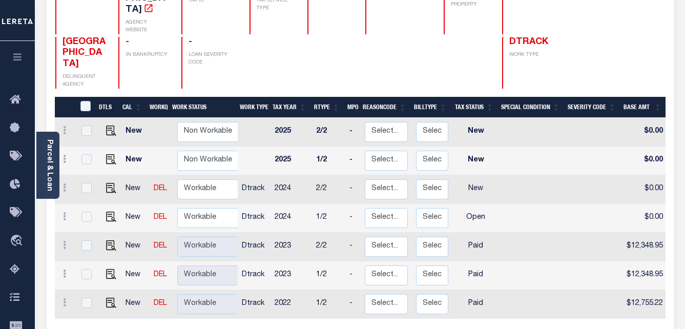
scroll to position [154, 0]
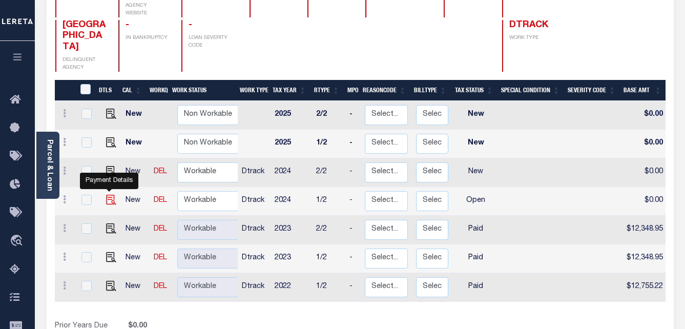
click at [107, 195] on img "" at bounding box center [111, 200] width 10 height 10
checkbox input "true"
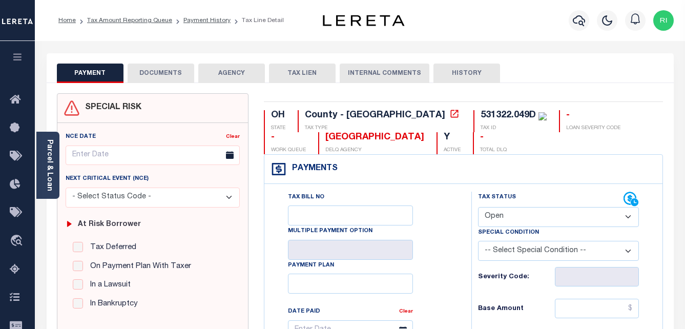
click at [542, 216] on select "- Select Status Code - Open Due/Unpaid Paid Incomplete No Tax Due Internal Refu…" at bounding box center [558, 217] width 161 height 20
select select "PYD"
click at [478, 207] on select "- Select Status Code - Open Due/Unpaid Paid Incomplete No Tax Due Internal Refu…" at bounding box center [558, 217] width 161 height 20
type input "[DATE]"
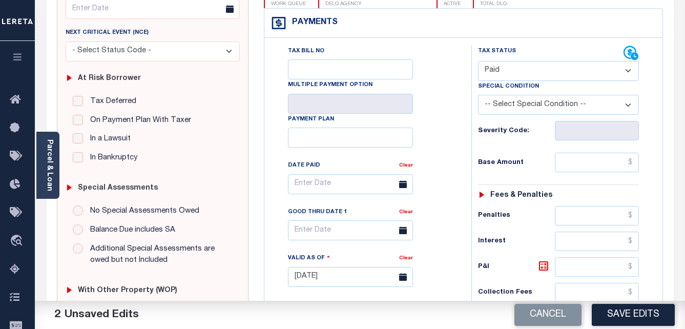
scroll to position [154, 0]
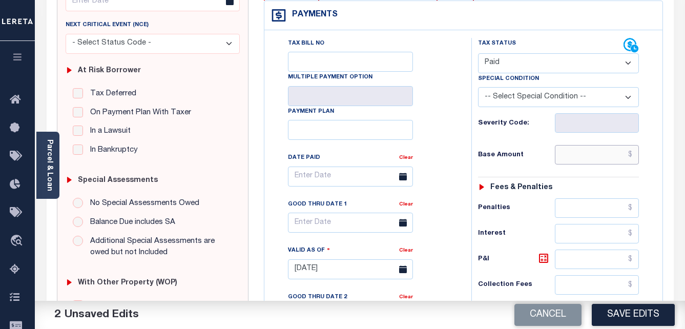
click at [592, 156] on input "text" at bounding box center [597, 154] width 84 height 19
paste input "12,301.41"
type input "$12,301.41"
click at [605, 213] on input "text" at bounding box center [597, 207] width 84 height 19
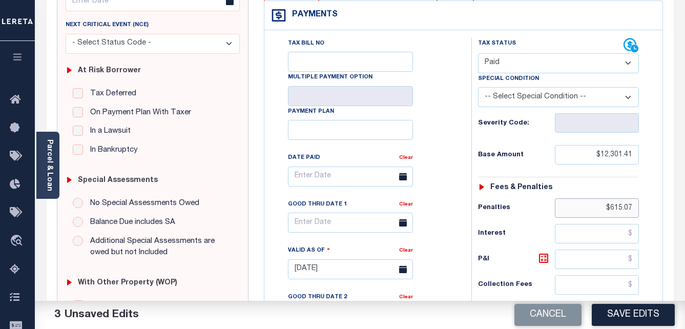
type input "$615.07"
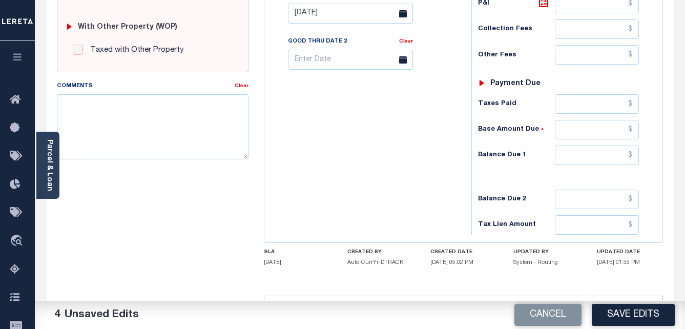
scroll to position [410, 0]
click at [587, 109] on input "text" at bounding box center [597, 103] width 84 height 19
paste input "12,916.48"
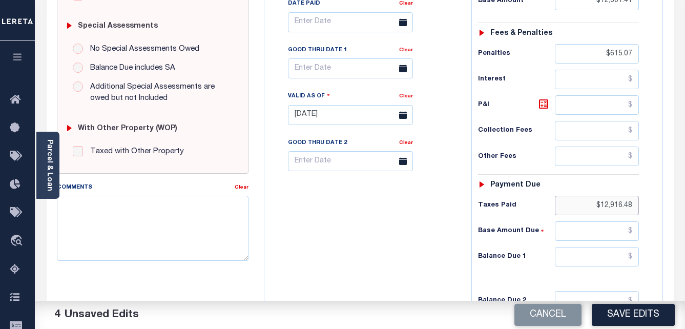
scroll to position [307, 0]
type input "$12,916.48"
click at [105, 211] on textarea "Comments" at bounding box center [153, 228] width 192 height 65
paste textarea "TC- Cathreine"
type textarea "TC- Cathreine"
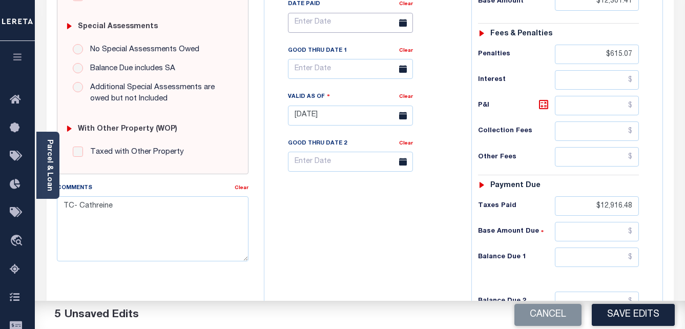
click at [390, 27] on body "Home Tax Amount Reporting Queue Payment History Tax Line Detail Profile" at bounding box center [342, 80] width 685 height 774
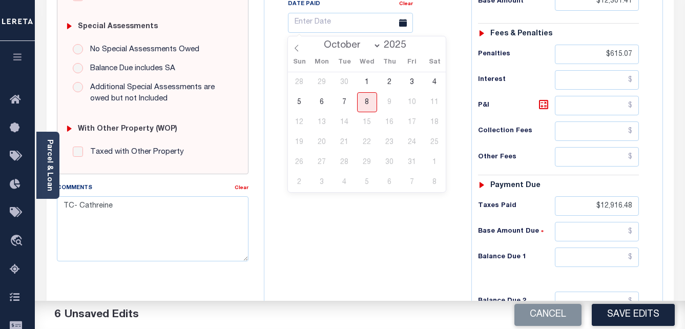
click at [352, 47] on select "January February March April May June July August September October" at bounding box center [350, 45] width 62 height 10
select select "1"
click at [320, 40] on select "January February March April May June July August September October" at bounding box center [350, 45] width 62 height 10
click at [415, 125] on span "14" at bounding box center [412, 122] width 20 height 20
type input "02/14/2025"
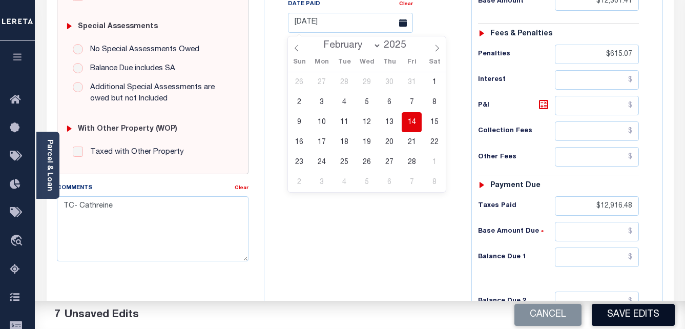
click at [630, 313] on button "Save Edits" at bounding box center [633, 315] width 83 height 22
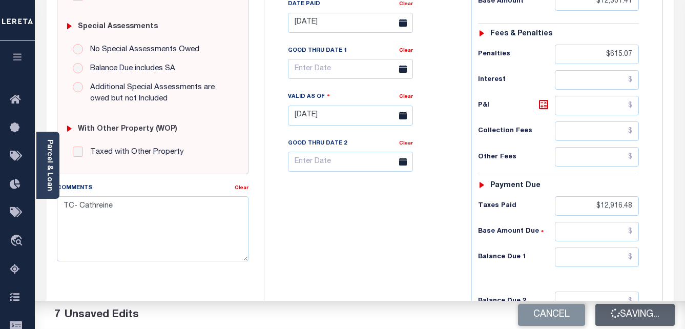
scroll to position [297, 0]
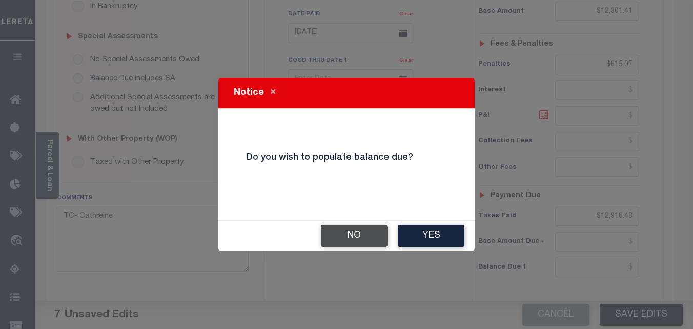
click at [357, 240] on button "No" at bounding box center [354, 236] width 67 height 22
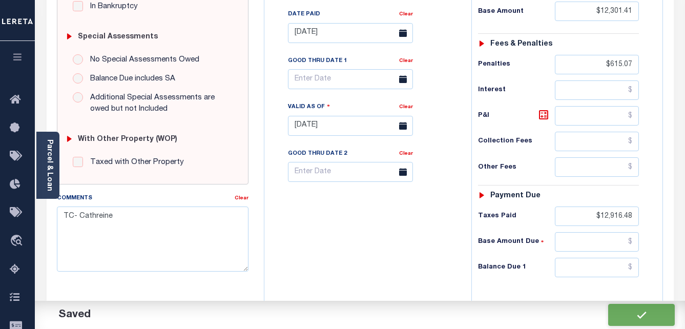
checkbox input "false"
type input "$12,301.41"
type input "$615.07"
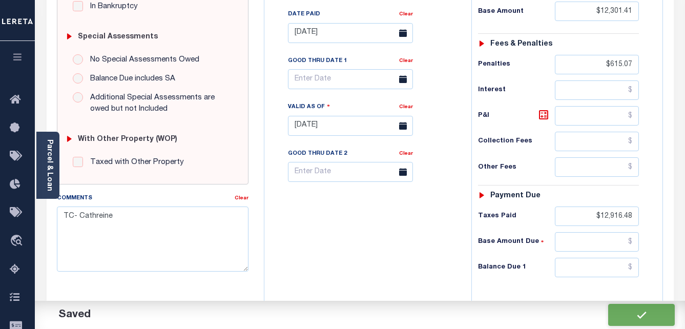
type input "$12,916.48"
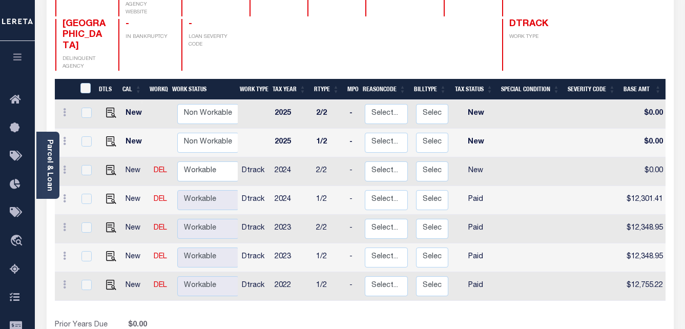
scroll to position [154, 0]
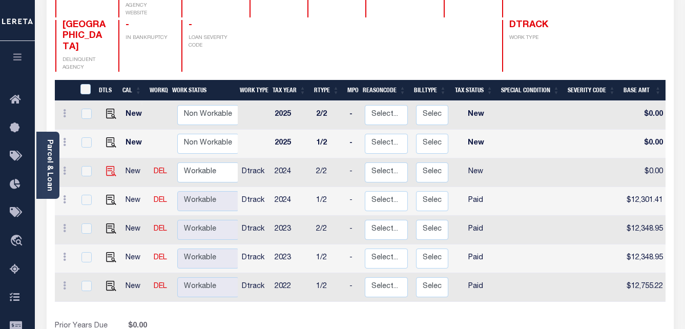
click at [108, 166] on img at bounding box center [111, 171] width 10 height 10
checkbox input "true"
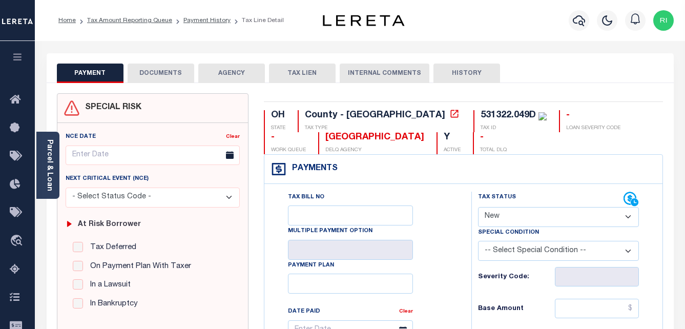
click at [592, 216] on select "- Select Status Code - Open Due/Unpaid Paid Incomplete No Tax Due Internal Refu…" at bounding box center [558, 217] width 161 height 20
select select "PYD"
click at [478, 207] on select "- Select Status Code - Open Due/Unpaid Paid Incomplete No Tax Due Internal Refu…" at bounding box center [558, 217] width 161 height 20
type input "[DATE]"
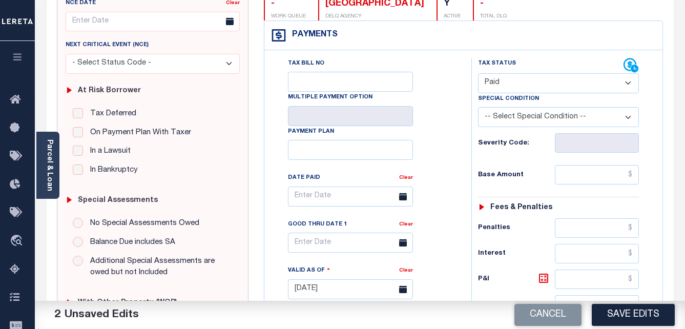
scroll to position [154, 0]
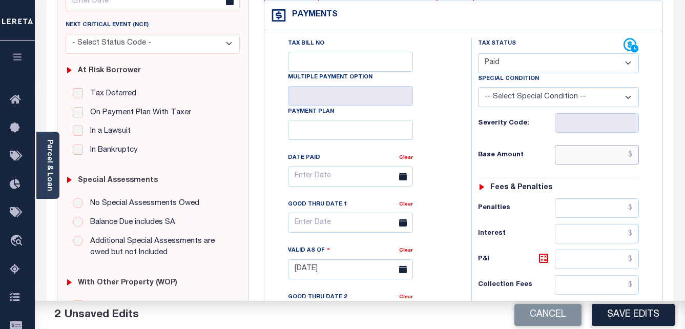
click at [602, 159] on input "text" at bounding box center [597, 154] width 84 height 19
paste input "12,301.41"
type input "$12,301.41"
click at [400, 180] on icon at bounding box center [403, 177] width 8 height 8
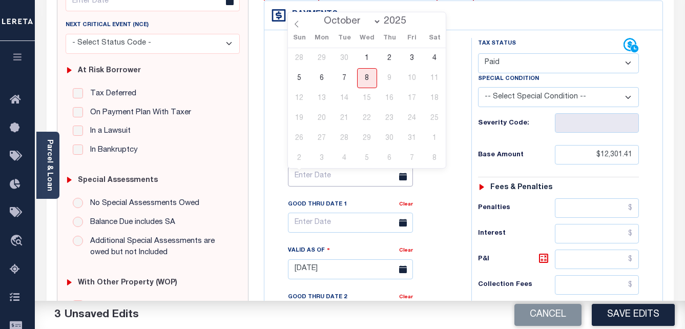
click at [382, 176] on input "text" at bounding box center [350, 176] width 125 height 20
click at [354, 21] on select "January February March April May June July August September October" at bounding box center [350, 21] width 62 height 10
select select "6"
click at [320, 16] on select "January February March April May June July August September October" at bounding box center [350, 21] width 62 height 10
click at [366, 76] on span "9" at bounding box center [367, 78] width 20 height 20
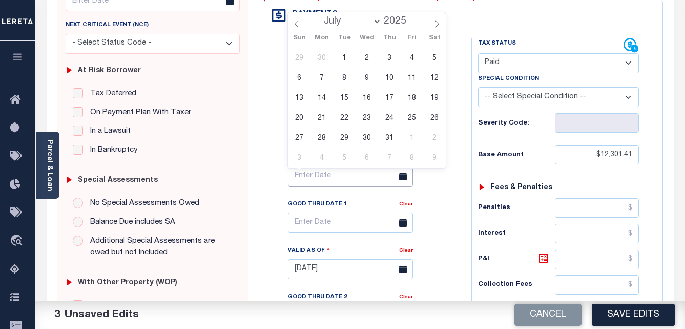
type input "[DATE]"
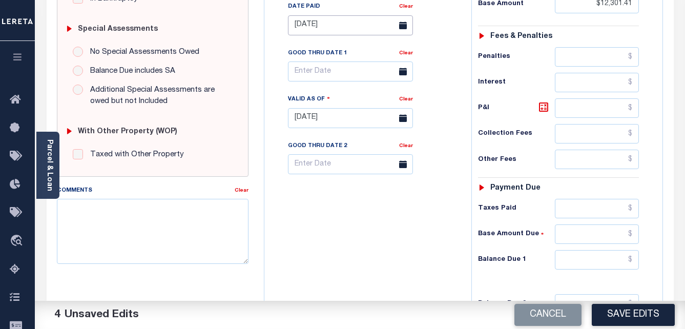
scroll to position [307, 0]
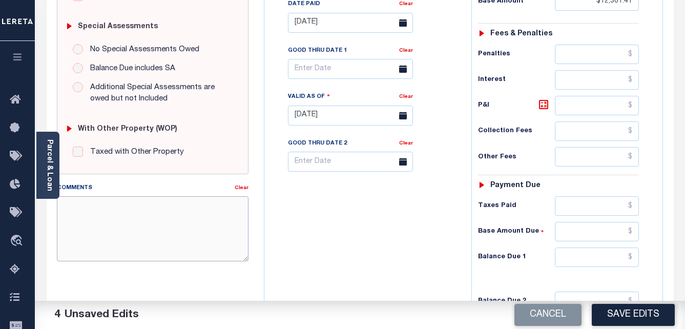
click at [216, 219] on textarea "Comments" at bounding box center [153, 228] width 192 height 65
paste textarea "TC- Cathreine"
click at [205, 207] on textarea "TC- Cathreine" at bounding box center [153, 228] width 192 height 65
paste textarea "TC- Cathreine"
click at [217, 208] on textarea "TC- CathreineTC- Cathreine" at bounding box center [153, 228] width 192 height 65
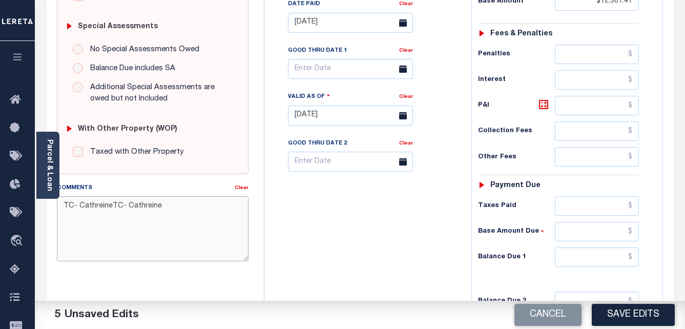
click at [160, 208] on textarea "TC- CathreineTC- Cathreine" at bounding box center [153, 228] width 192 height 65
type textarea "TC- Cathreine"
click at [577, 87] on input "text" at bounding box center [597, 79] width 84 height 19
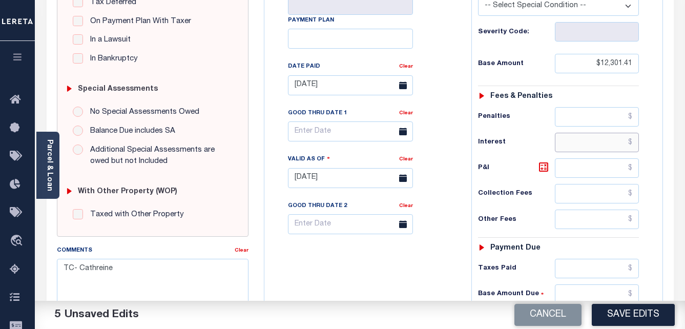
scroll to position [205, 0]
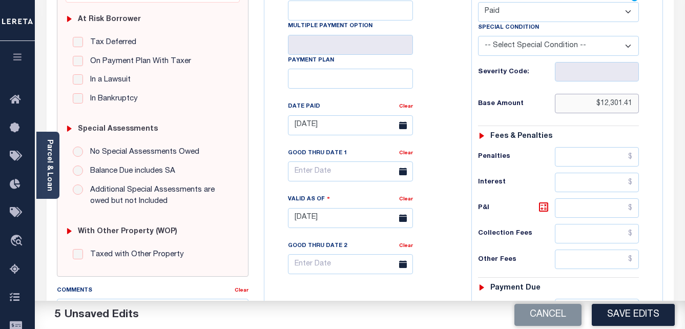
drag, startPoint x: 631, startPoint y: 105, endPoint x: 596, endPoint y: 105, distance: 35.3
click at [596, 105] on input "$12,301.41" at bounding box center [597, 103] width 84 height 19
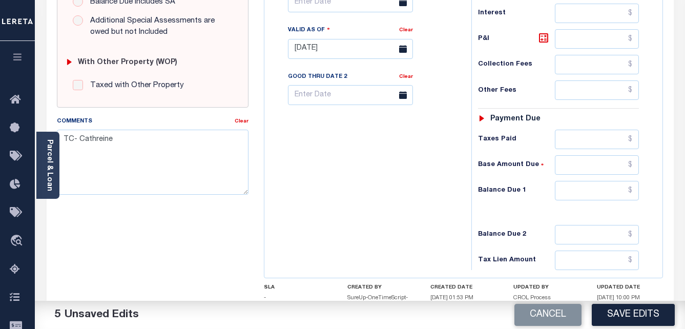
scroll to position [410, 0]
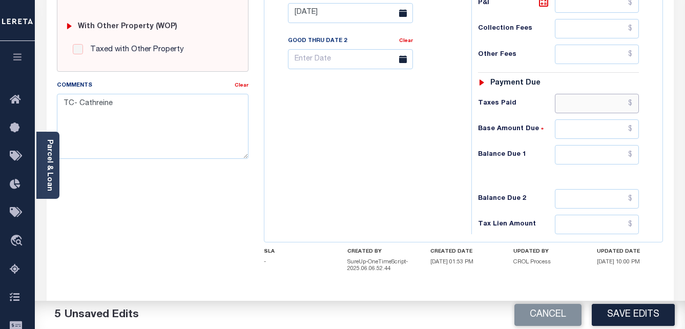
click at [605, 107] on input "text" at bounding box center [597, 103] width 84 height 19
paste input "$12,301.41"
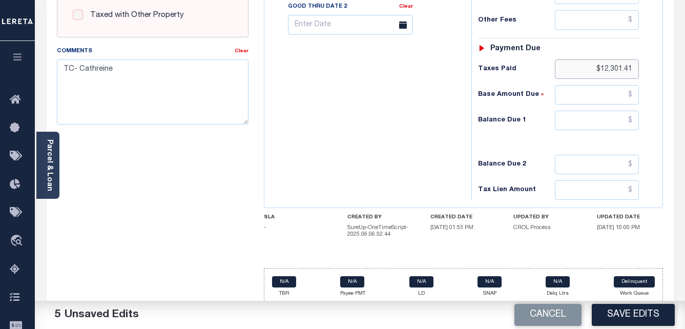
scroll to position [454, 0]
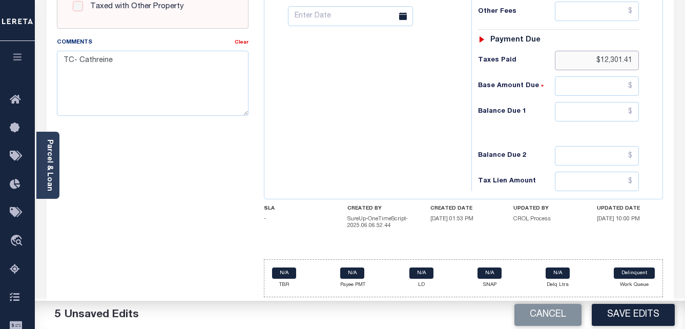
type input "$12,301.41"
click at [633, 312] on button "Save Edits" at bounding box center [633, 315] width 83 height 22
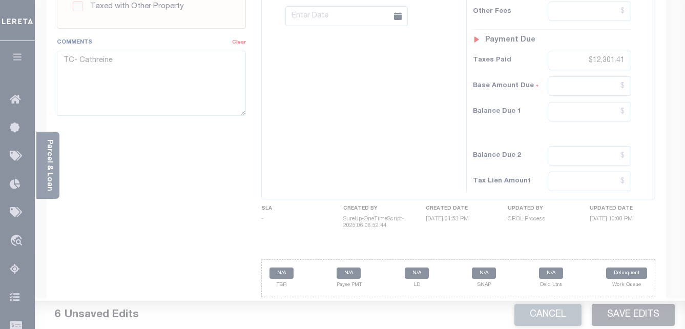
scroll to position [444, 0]
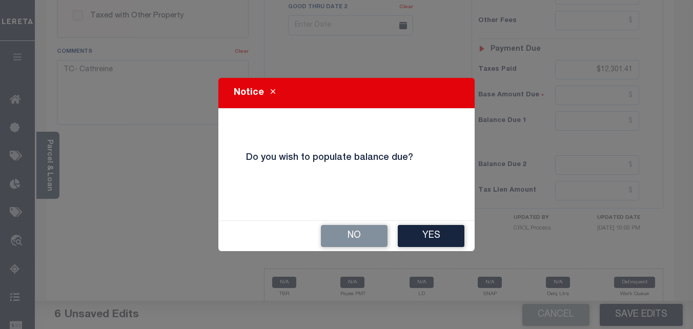
click at [368, 239] on button "No" at bounding box center [354, 236] width 67 height 22
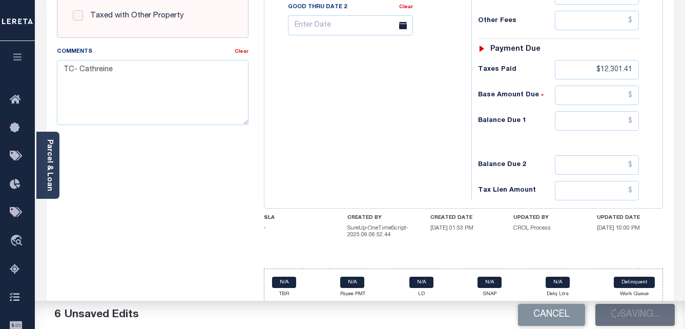
checkbox input "false"
type input "$12,301.41"
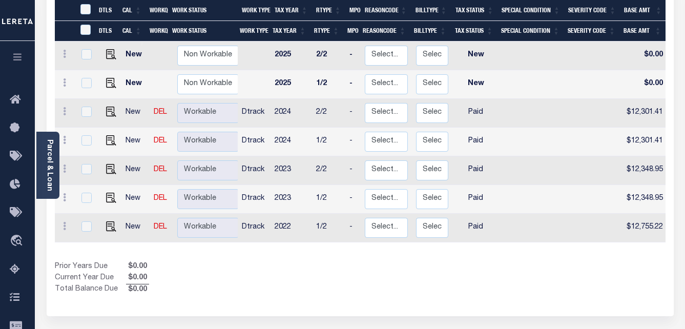
scroll to position [48, 0]
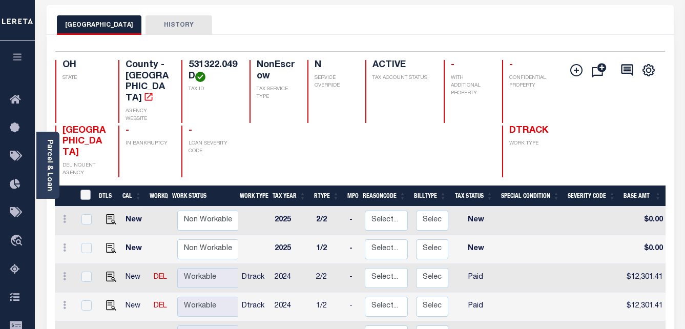
click at [83, 190] on input "&nbsp;" at bounding box center [85, 195] width 10 height 10
checkbox input "true"
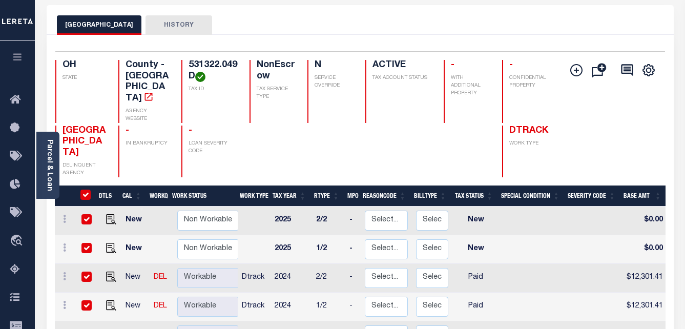
checkbox input "true"
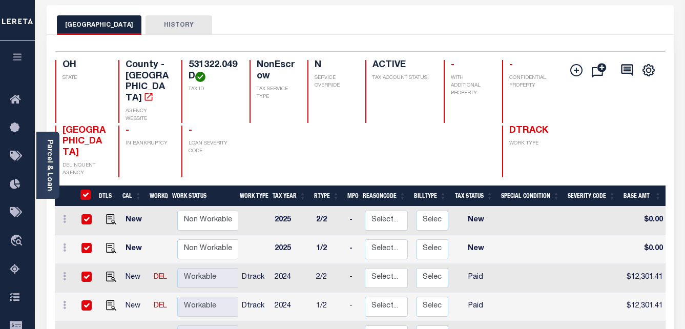
checkbox input "true"
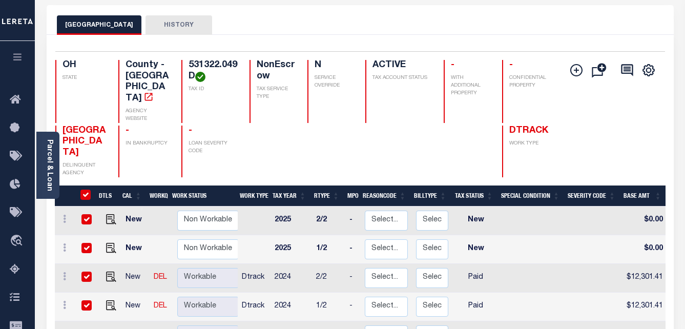
checkbox input "true"
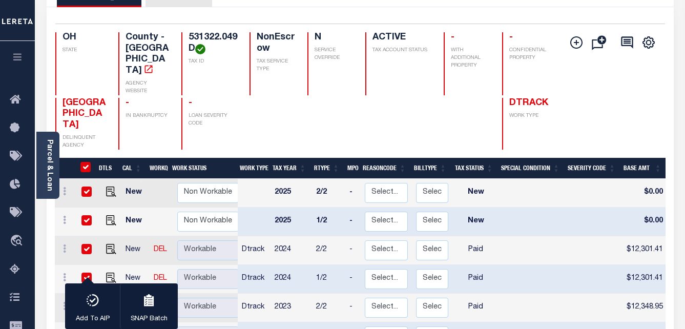
scroll to position [0, 0]
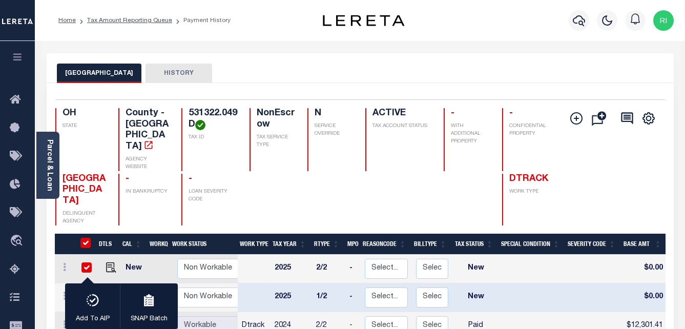
click at [166, 72] on button "HISTORY" at bounding box center [178, 73] width 67 height 19
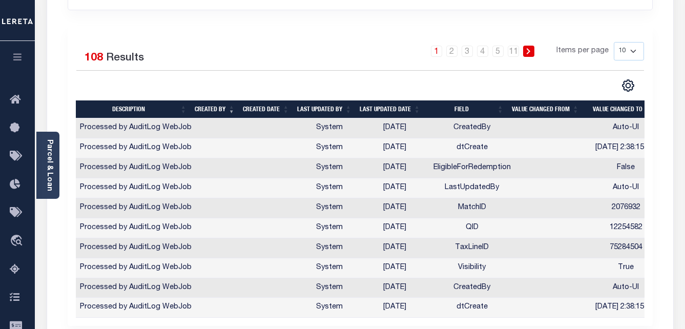
scroll to position [205, 0]
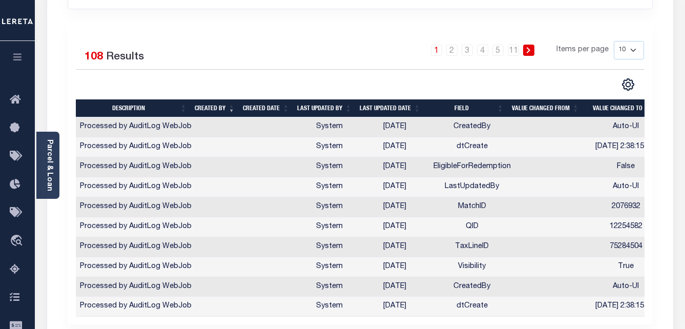
click at [94, 109] on th "Description" at bounding box center [133, 108] width 115 height 18
click at [87, 108] on th "Description" at bounding box center [133, 108] width 115 height 18
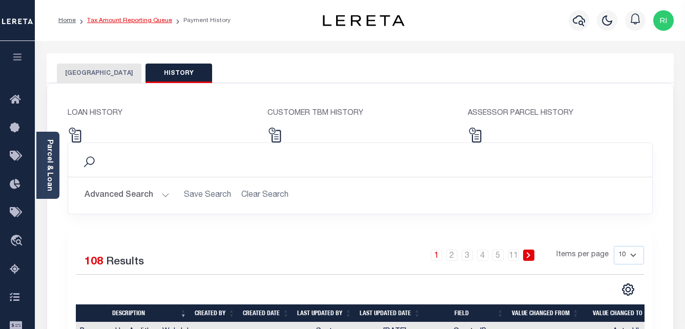
click at [125, 22] on link "Tax Amount Reporting Queue" at bounding box center [129, 20] width 85 height 6
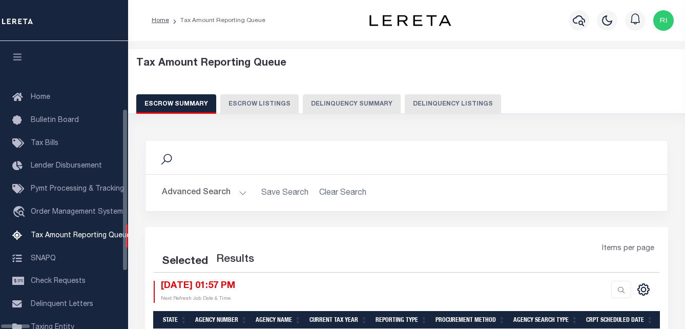
select select "100"
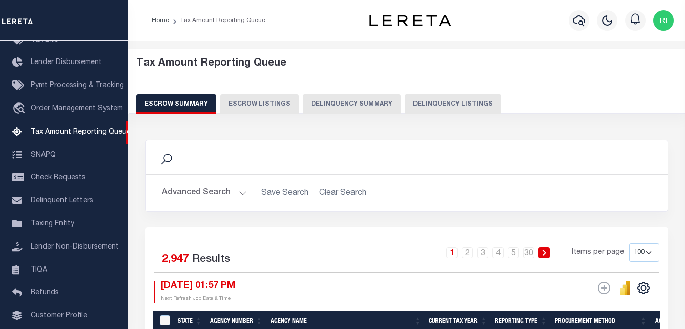
click at [421, 107] on button "Delinquency Listings" at bounding box center [453, 103] width 96 height 19
select select "100"
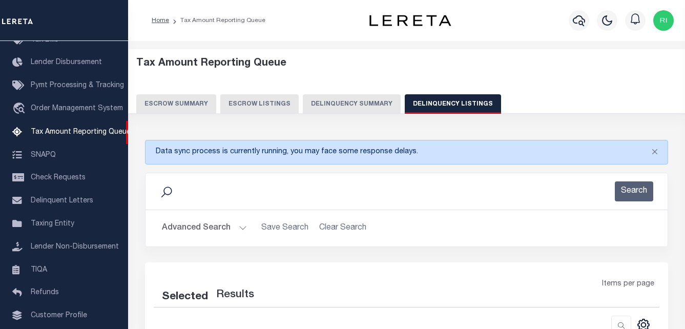
select select "100"
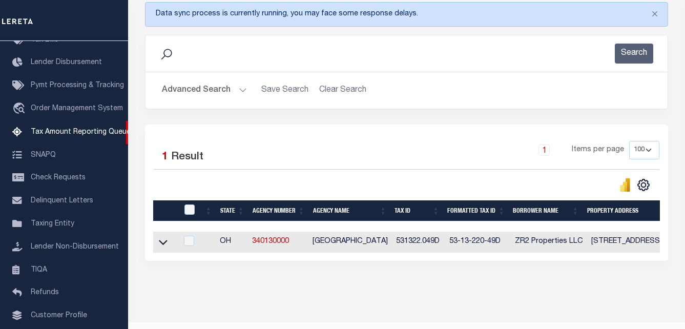
scroll to position [154, 0]
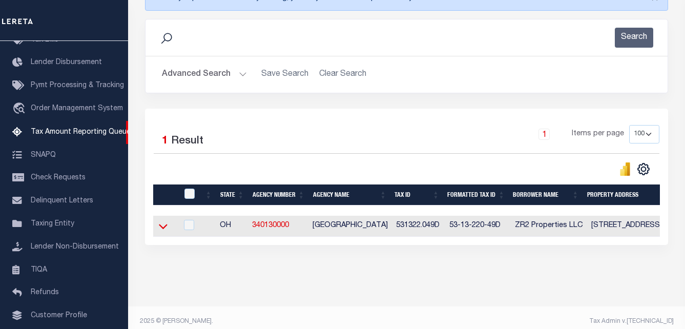
click at [165, 229] on icon at bounding box center [163, 226] width 9 height 5
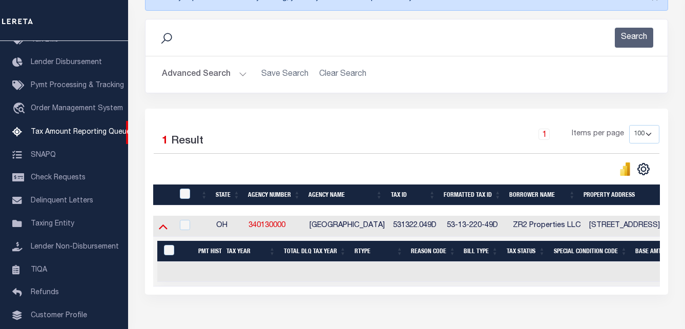
click at [162, 228] on icon at bounding box center [163, 226] width 9 height 5
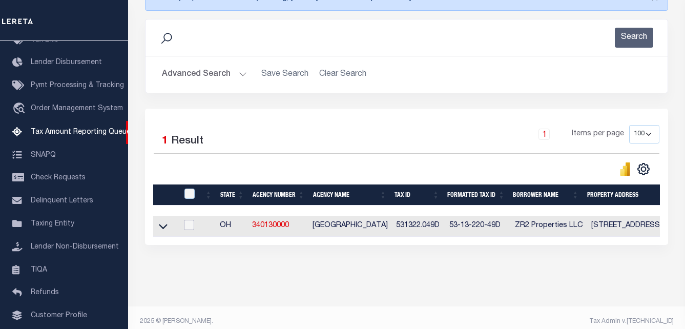
click at [189, 225] on input "checkbox" at bounding box center [189, 225] width 10 height 10
checkbox input "true"
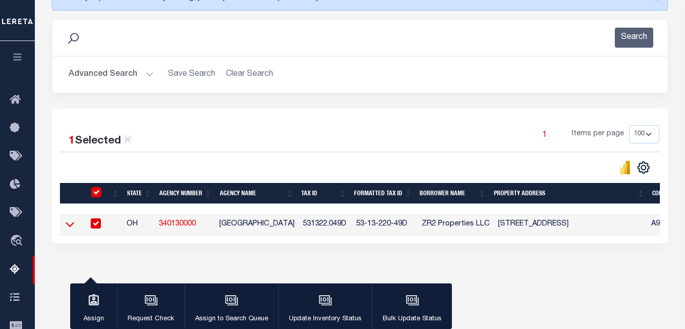
click at [69, 226] on icon at bounding box center [70, 224] width 9 height 11
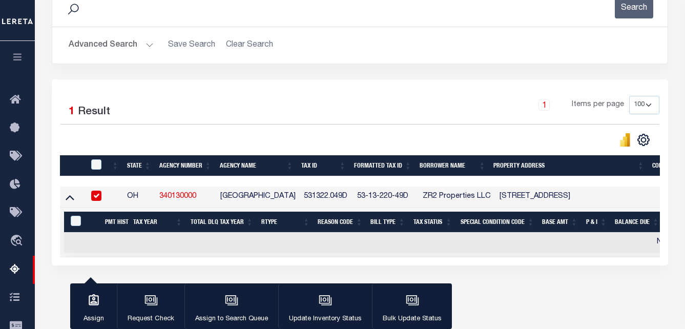
scroll to position [220, 0]
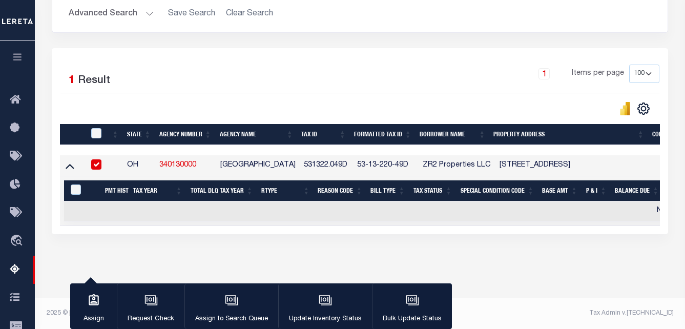
click at [96, 162] on input "checkbox" at bounding box center [96, 164] width 10 height 10
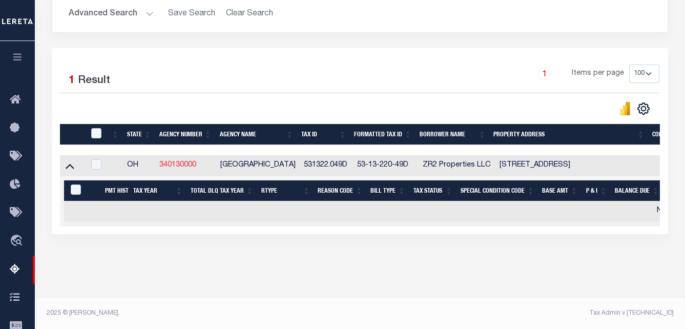
click at [184, 161] on link "340130000" at bounding box center [177, 164] width 37 height 7
checkbox input "true"
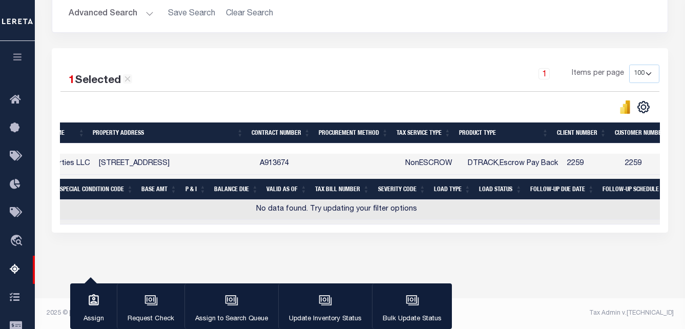
scroll to position [0, 440]
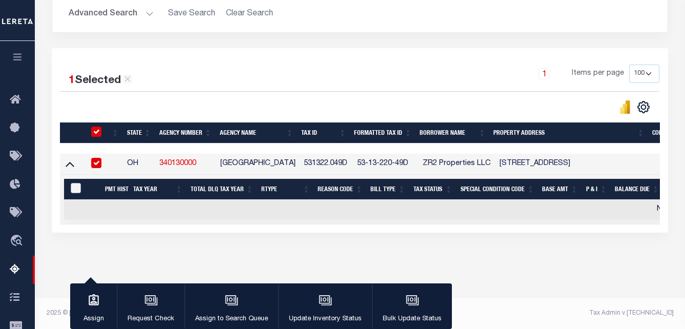
click at [73, 186] on input "&nbsp;" at bounding box center [76, 188] width 10 height 10
checkbox input "true"
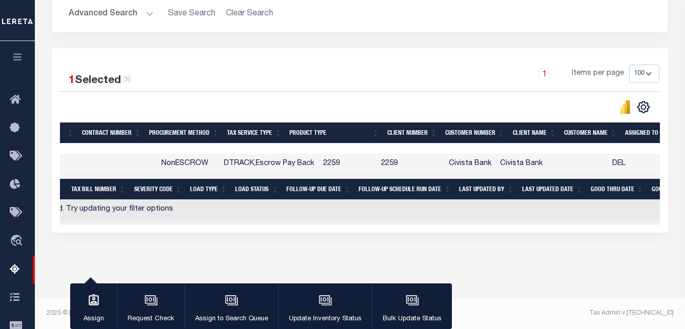
scroll to position [0, 644]
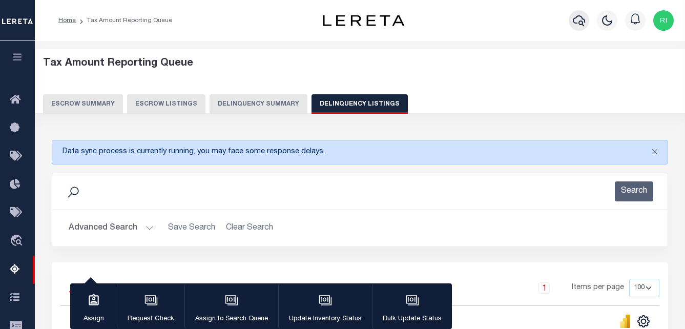
click at [581, 20] on icon "button" at bounding box center [579, 20] width 12 height 12
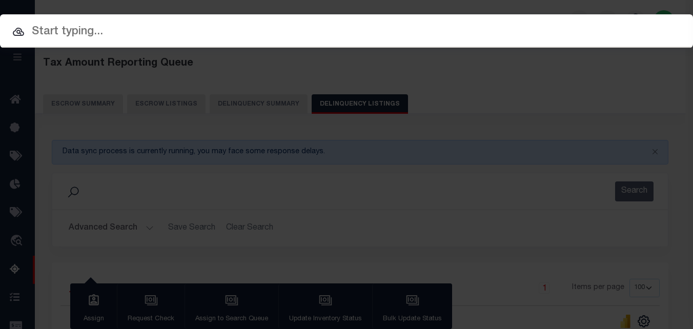
click at [206, 26] on input "text" at bounding box center [346, 32] width 693 height 18
paste input "531322.049D"
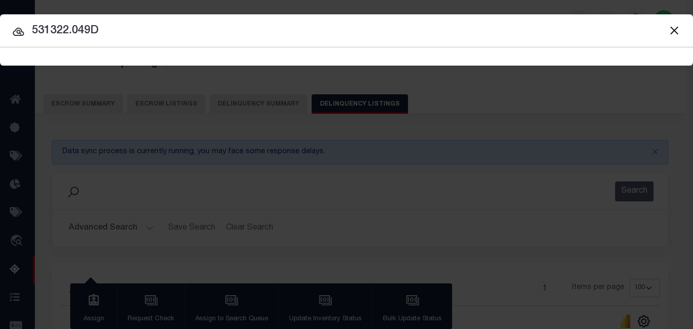
type input "531322.049D"
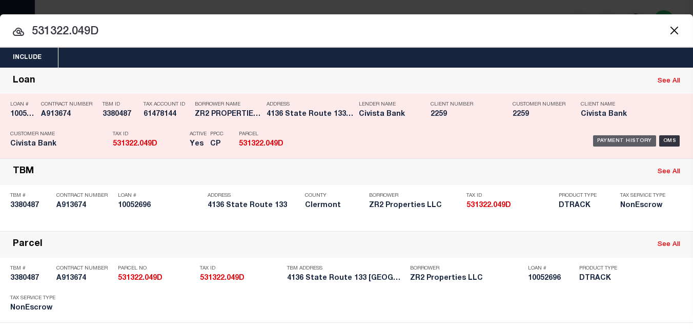
click at [625, 141] on div "Payment History" at bounding box center [624, 140] width 63 height 11
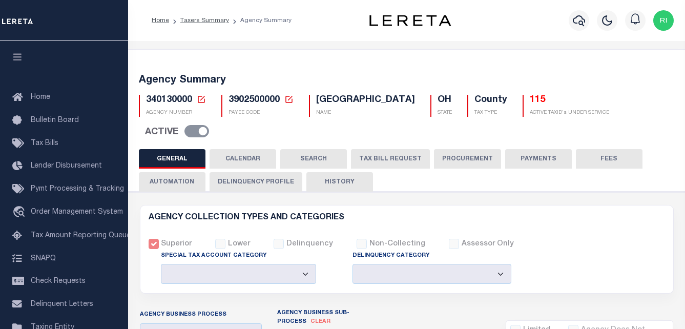
select select
select select "true"
select select "7"
click at [541, 159] on button "PAYMENTS" at bounding box center [538, 158] width 67 height 19
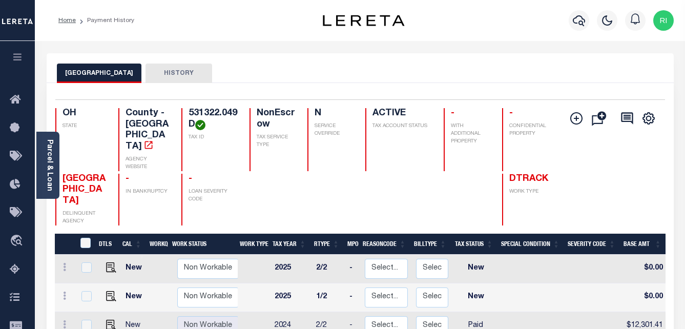
click at [98, 21] on li "Payment History" at bounding box center [105, 20] width 58 height 9
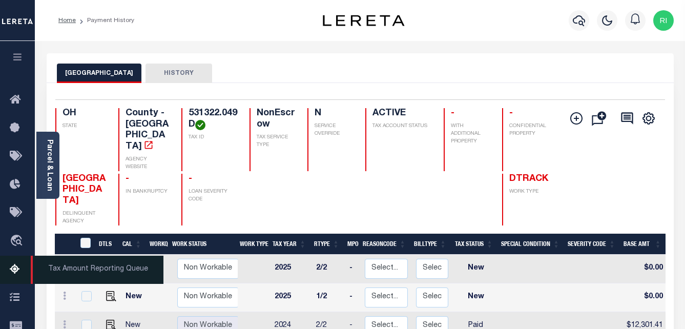
click at [11, 270] on icon at bounding box center [18, 269] width 16 height 13
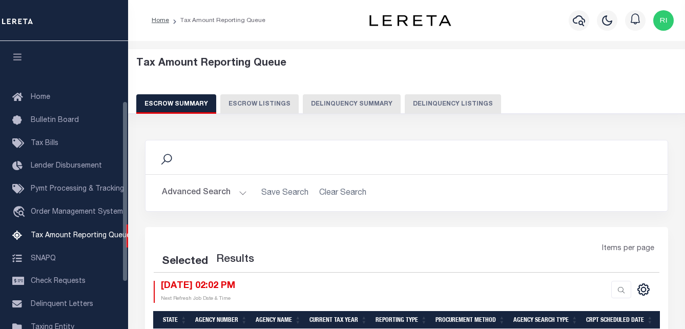
select select "100"
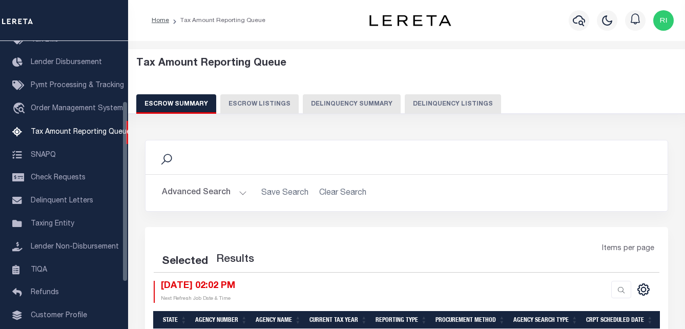
select select "100"
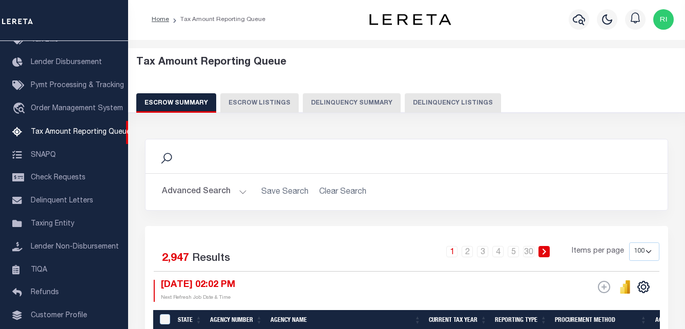
scroll to position [0, 0]
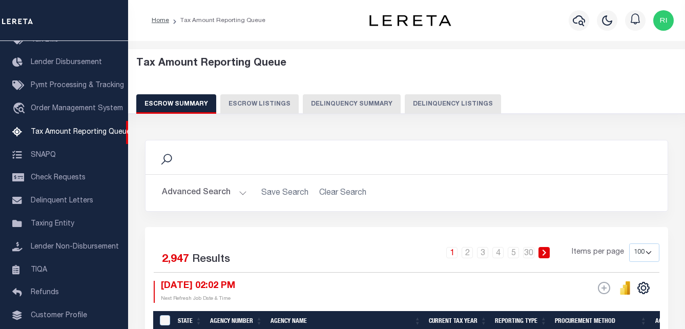
click at [451, 96] on button "Delinquency Listings" at bounding box center [453, 103] width 96 height 19
select select "100"
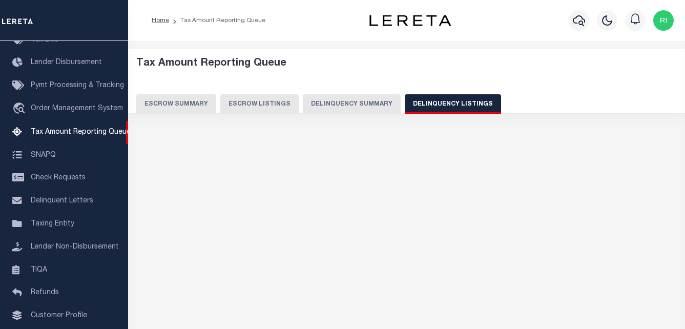
select select "100"
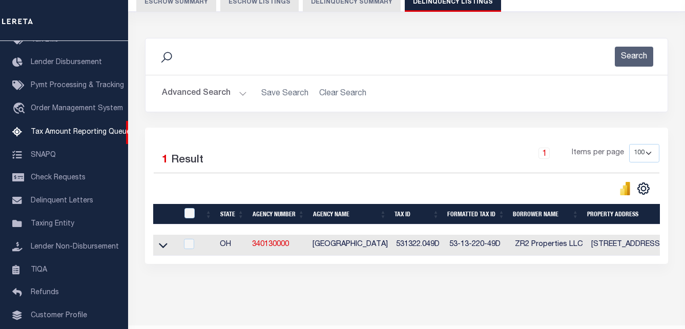
scroll to position [102, 0]
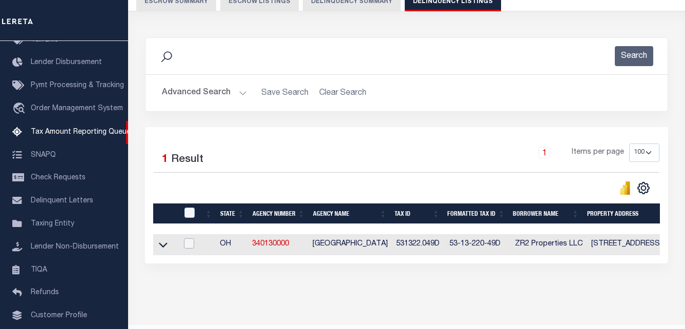
click at [191, 243] on input "checkbox" at bounding box center [189, 243] width 10 height 10
checkbox input "true"
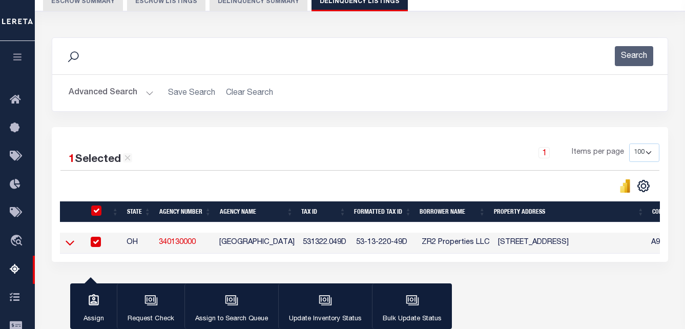
click at [69, 247] on icon at bounding box center [70, 242] width 9 height 11
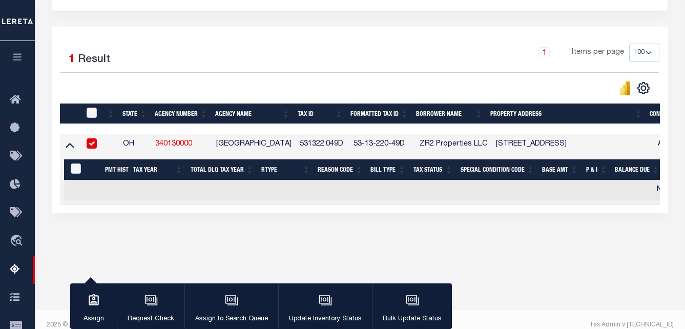
scroll to position [205, 0]
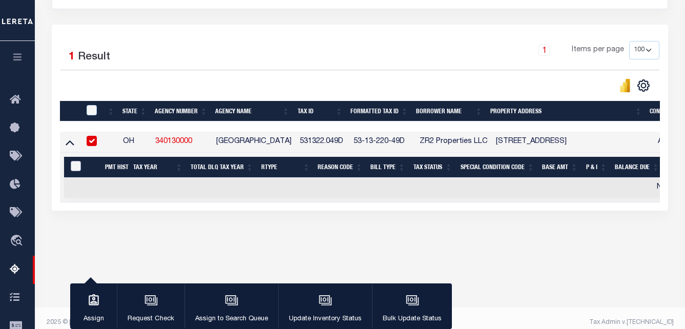
click at [76, 167] on input "&nbsp;" at bounding box center [76, 166] width 10 height 10
checkbox input "true"
click at [326, 302] on icon "button" at bounding box center [325, 299] width 8 height 5
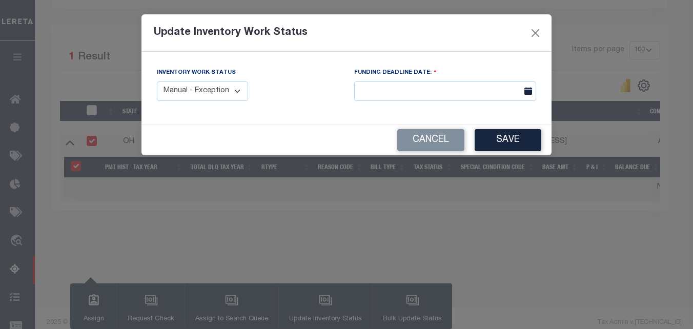
click at [241, 91] on select "Manual - Exception Pended - Awaiting Search Late Add Exception Completed" at bounding box center [202, 91] width 91 height 20
select select "4"
click at [157, 81] on select "Manual - Exception Pended - Awaiting Search Late Add Exception Completed" at bounding box center [202, 91] width 91 height 20
click at [504, 137] on button "Save" at bounding box center [507, 140] width 67 height 22
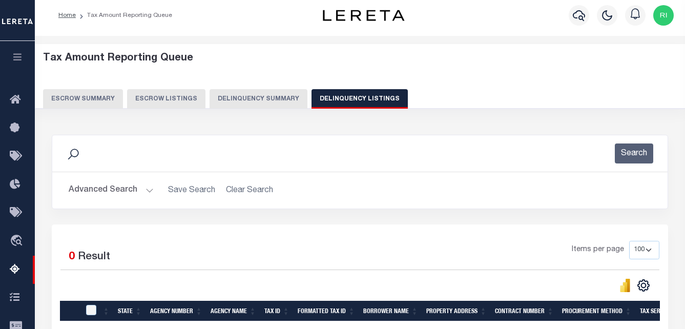
scroll to position [0, 0]
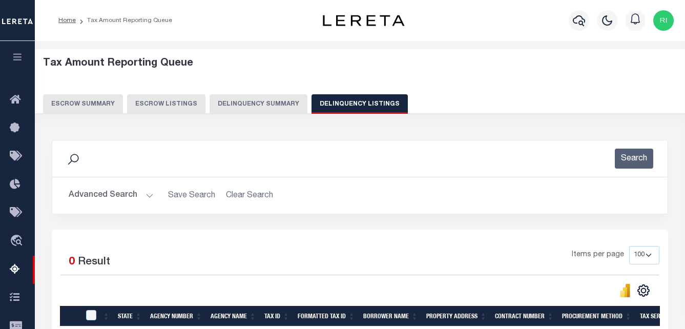
click at [242, 199] on h2 "Advanced Search Save Search Clear Search tblassign_wrapper_dynamictable_____Def…" at bounding box center [359, 195] width 599 height 20
click at [74, 157] on icon at bounding box center [73, 159] width 13 height 13
click at [141, 196] on button "Advanced Search" at bounding box center [111, 195] width 85 height 20
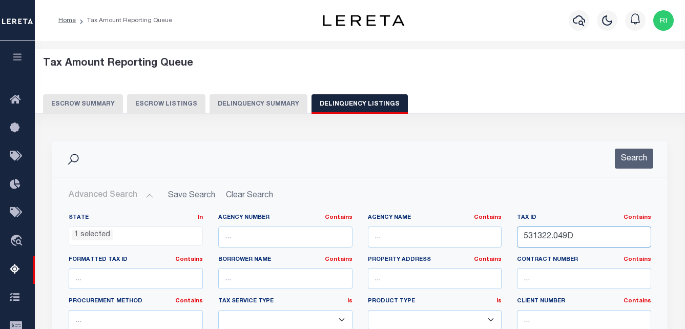
drag, startPoint x: 550, startPoint y: 240, endPoint x: 517, endPoint y: 239, distance: 32.8
click at [517, 239] on input "531322.049D" at bounding box center [584, 236] width 134 height 21
paste input "030020209000000"
type input "030020209000000"
click at [630, 161] on button "Search" at bounding box center [634, 159] width 38 height 20
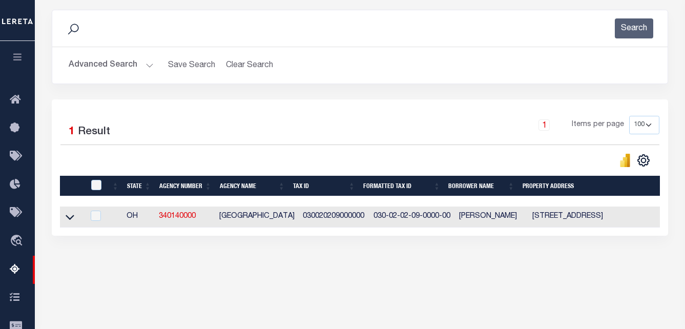
scroll to position [154, 0]
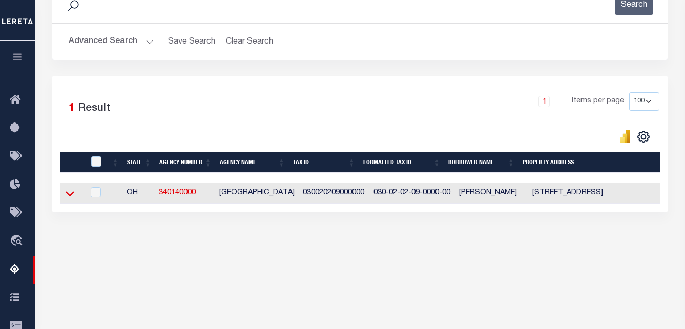
click at [69, 194] on icon at bounding box center [70, 193] width 9 height 11
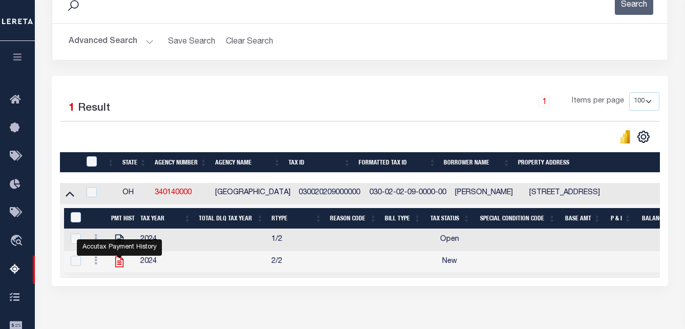
click at [119, 264] on icon "" at bounding box center [119, 262] width 8 height 11
checkbox input "false"
checkbox input "true"
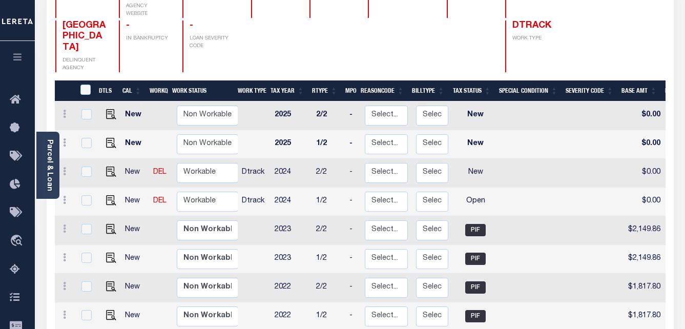
scroll to position [154, 0]
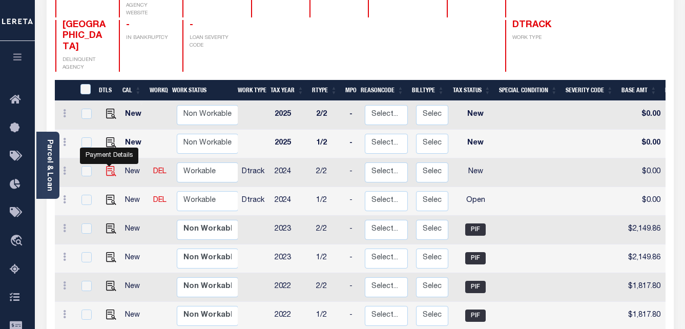
click at [109, 166] on img "" at bounding box center [111, 171] width 10 height 10
checkbox input "true"
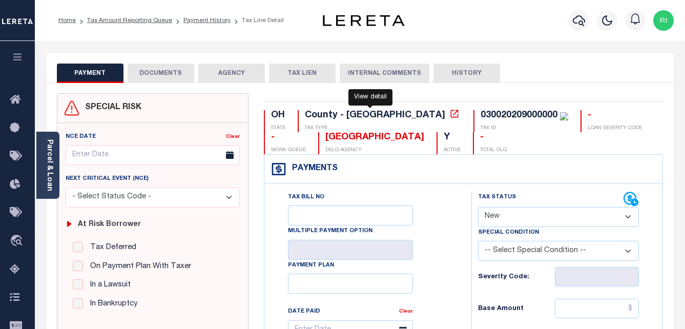
click at [449, 115] on icon at bounding box center [454, 114] width 10 height 10
click at [548, 220] on select "- Select Status Code - Open Due/Unpaid Paid Incomplete No Tax Due Internal Refu…" at bounding box center [558, 217] width 161 height 20
select select "PYD"
click at [478, 207] on select "- Select Status Code - Open Due/Unpaid Paid Incomplete No Tax Due Internal Refu…" at bounding box center [558, 217] width 161 height 20
type input "[DATE]"
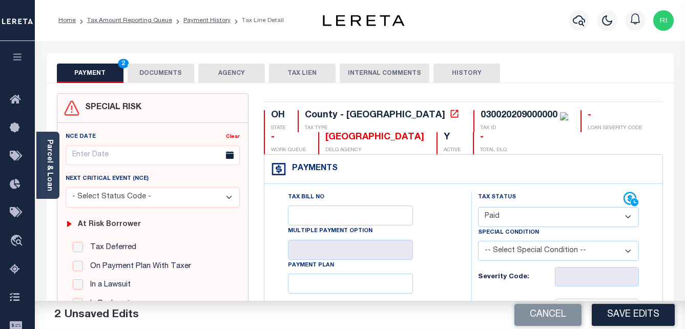
scroll to position [154, 0]
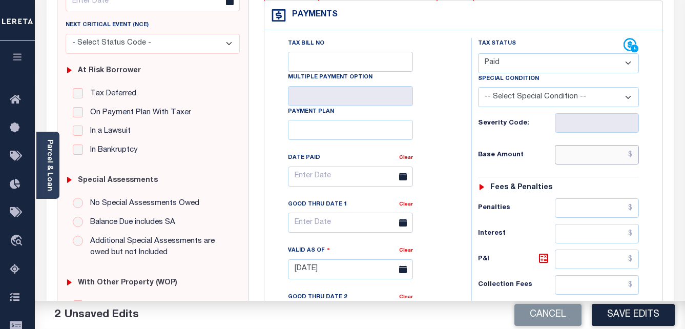
click at [606, 154] on input "text" at bounding box center [597, 154] width 84 height 19
click at [626, 157] on input "text" at bounding box center [597, 154] width 84 height 19
paste input "2,214.31"
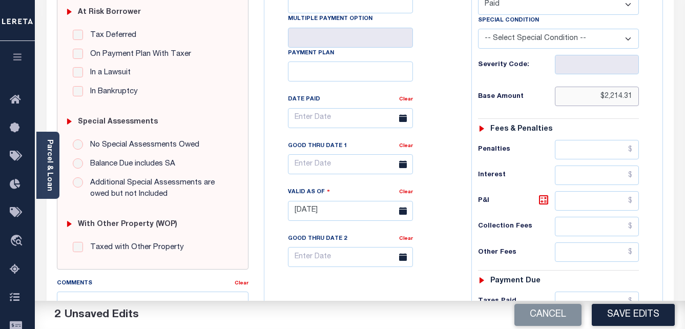
scroll to position [256, 0]
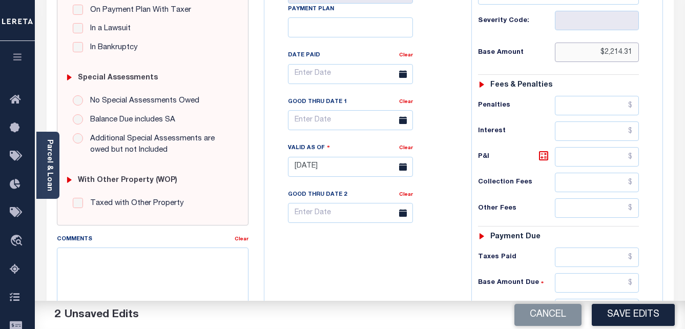
type input "$2,214.31"
click at [604, 258] on input "text" at bounding box center [597, 256] width 84 height 19
paste input "2,214.31"
type input "$2,214.31"
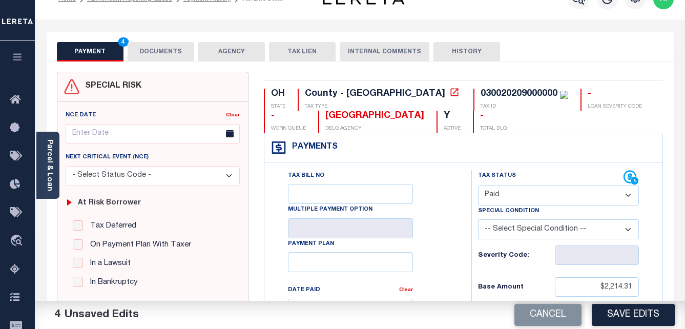
scroll to position [0, 0]
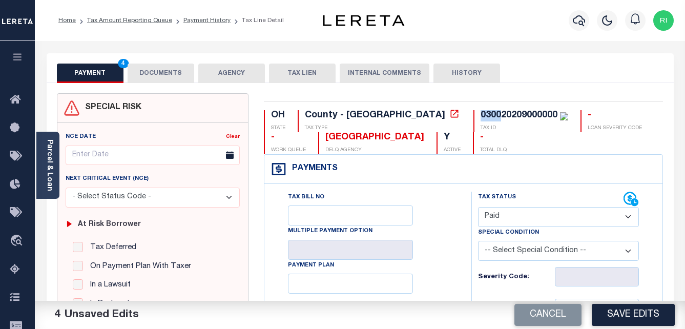
drag, startPoint x: 396, startPoint y: 115, endPoint x: 443, endPoint y: 115, distance: 47.1
click at [480, 115] on div "030020209000000" at bounding box center [518, 115] width 77 height 9
click at [480, 114] on div "030020209000000" at bounding box center [518, 115] width 77 height 9
drag, startPoint x: 397, startPoint y: 114, endPoint x: 473, endPoint y: 113, distance: 75.8
click at [480, 113] on div "030020209000000" at bounding box center [524, 115] width 88 height 11
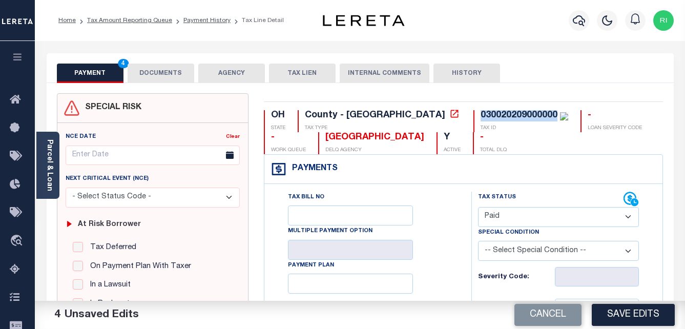
copy div "030020209000000"
click at [177, 71] on button "DOCUMENTS" at bounding box center [161, 73] width 67 height 19
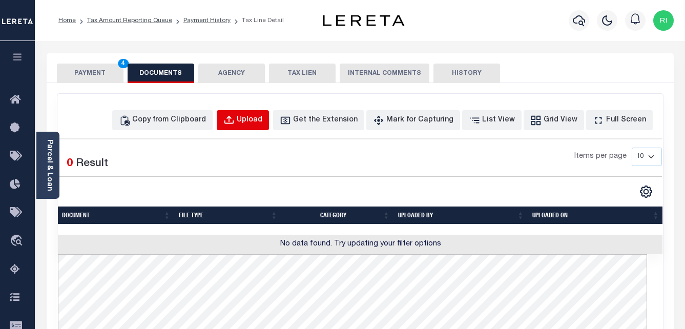
click at [262, 125] on div "Upload" at bounding box center [250, 120] width 26 height 11
select select "POP"
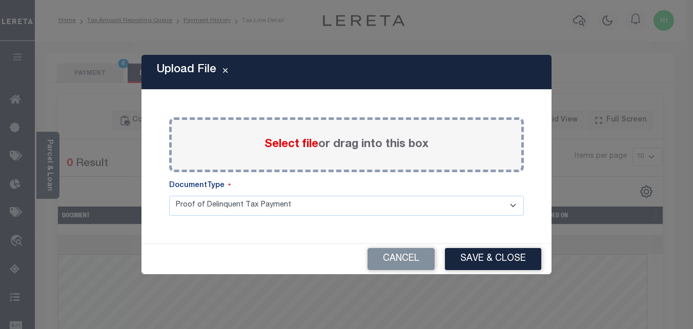
click at [276, 146] on span "Select file" at bounding box center [291, 144] width 54 height 11
click at [0, 0] on input "Select file or drag into this box" at bounding box center [0, 0] width 0 height 0
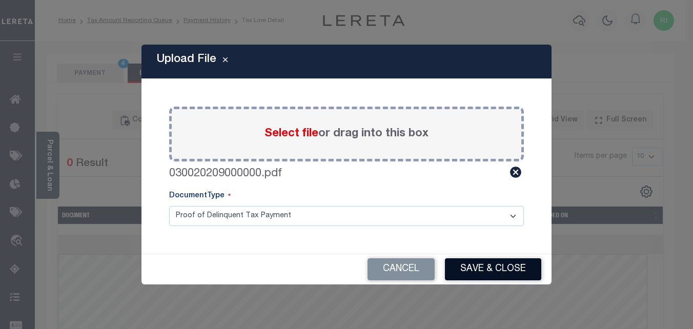
click at [471, 267] on button "Save & Close" at bounding box center [493, 269] width 96 height 22
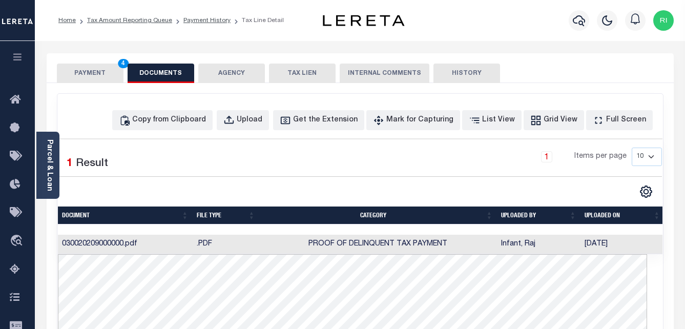
click at [102, 74] on button "PAYMENT 4" at bounding box center [90, 73] width 67 height 19
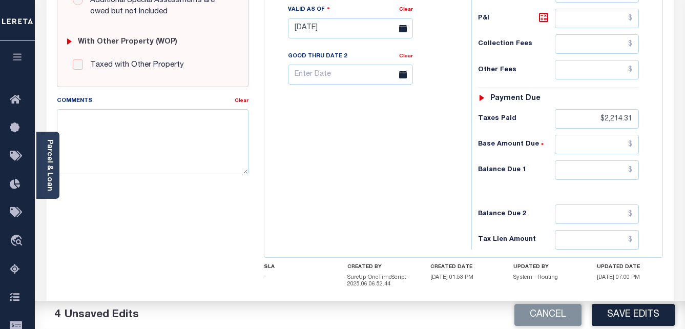
scroll to position [410, 0]
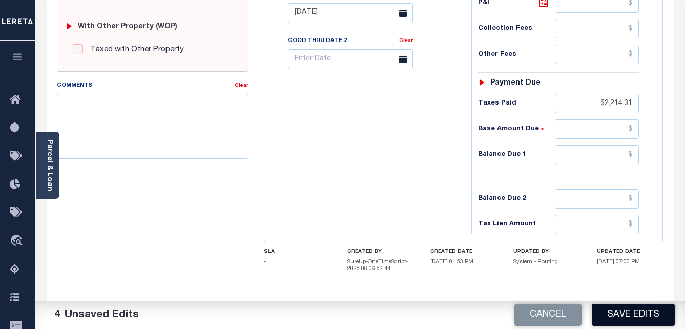
click at [612, 311] on button "Save Edits" at bounding box center [633, 315] width 83 height 22
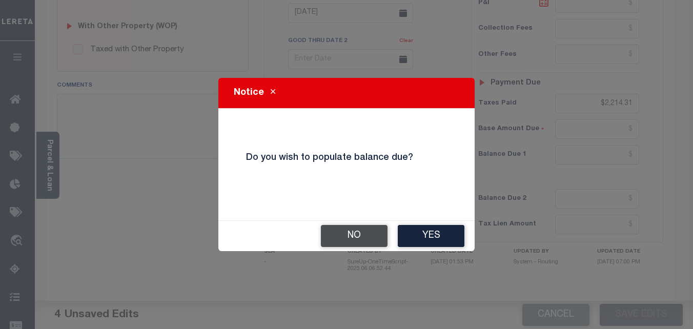
click at [369, 232] on button "No" at bounding box center [354, 236] width 67 height 22
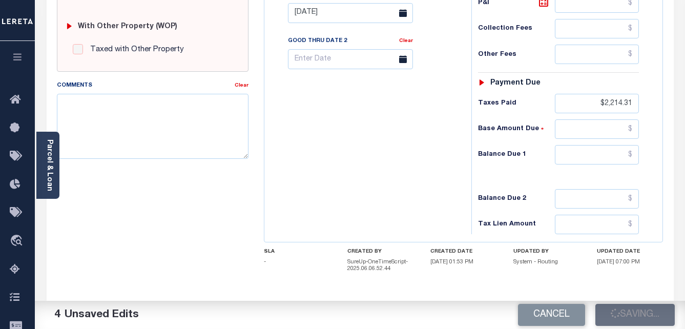
checkbox input "false"
type input "$2,214.31"
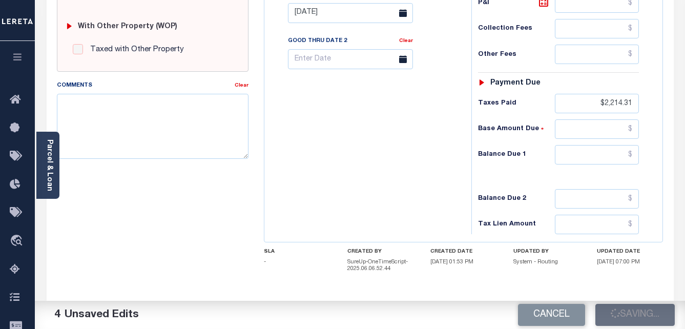
type input "$2,214.31"
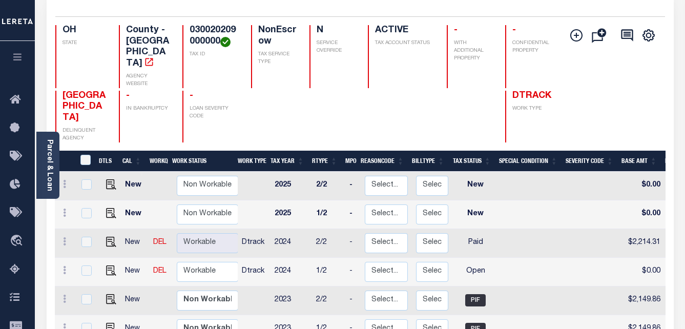
scroll to position [154, 0]
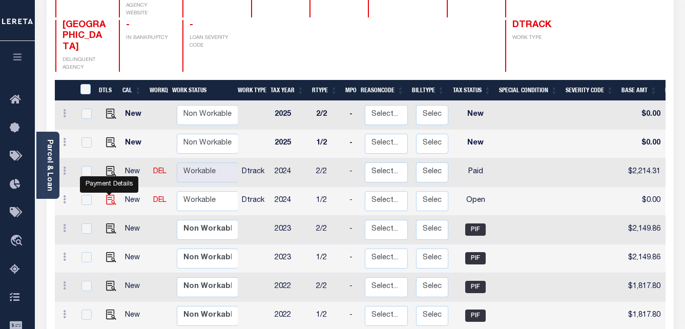
click at [108, 195] on img "" at bounding box center [111, 200] width 10 height 10
checkbox input "true"
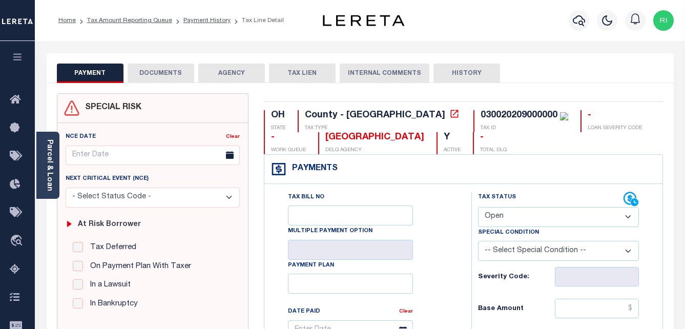
click at [566, 218] on select "- Select Status Code - Open Due/Unpaid Paid Incomplete No Tax Due Internal Refu…" at bounding box center [558, 217] width 161 height 20
click at [622, 221] on select "- Select Status Code - Open Due/Unpaid Paid Incomplete No Tax Due Internal Refu…" at bounding box center [558, 217] width 161 height 20
click at [621, 213] on select "- Select Status Code - Open Due/Unpaid Paid Incomplete No Tax Due Internal Refu…" at bounding box center [558, 217] width 161 height 20
select select "PYD"
click at [478, 207] on select "- Select Status Code - Open Due/Unpaid Paid Incomplete No Tax Due Internal Refu…" at bounding box center [558, 217] width 161 height 20
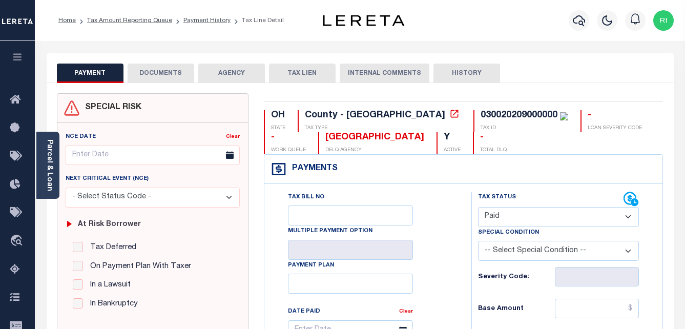
type input "[DATE]"
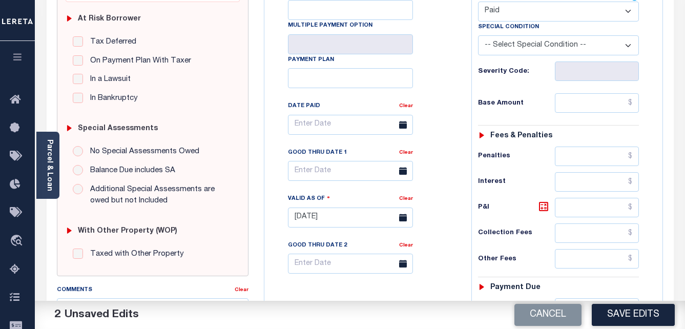
scroll to position [256, 0]
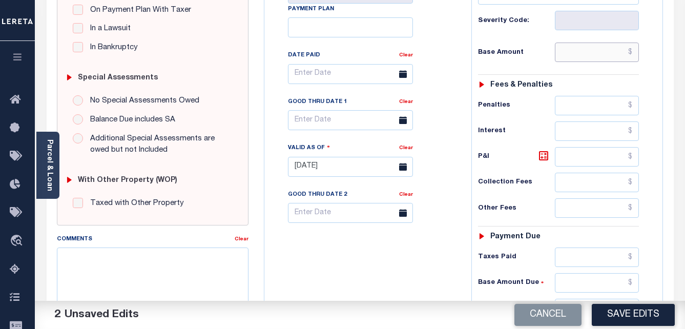
click at [601, 52] on input "text" at bounding box center [597, 52] width 84 height 19
click at [602, 52] on input "text" at bounding box center [597, 52] width 84 height 19
paste input "2,214.31"
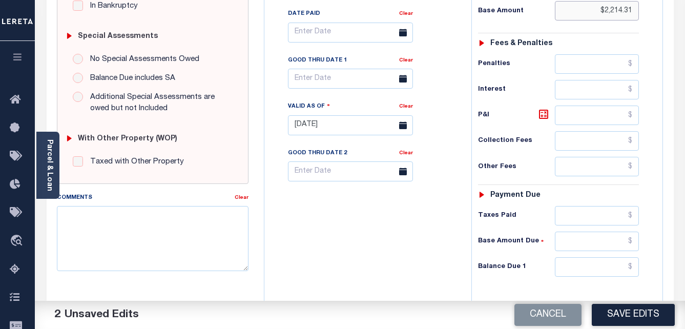
scroll to position [359, 0]
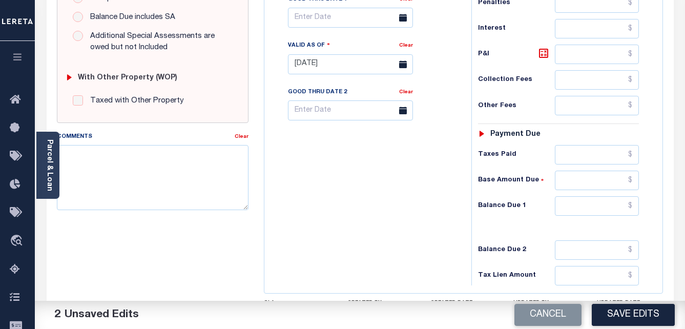
type input "$2,214.31"
click at [590, 156] on input "text" at bounding box center [597, 154] width 84 height 19
paste input "2,214.31"
type input "$2,214.31"
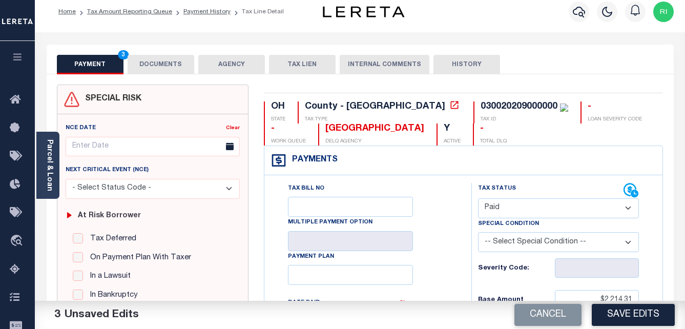
scroll to position [0, 0]
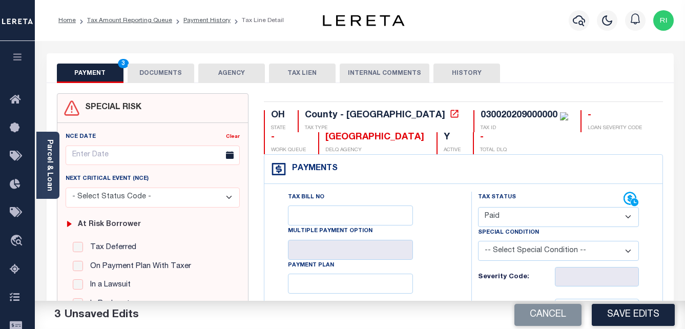
click at [163, 77] on button "DOCUMENTS" at bounding box center [161, 73] width 67 height 19
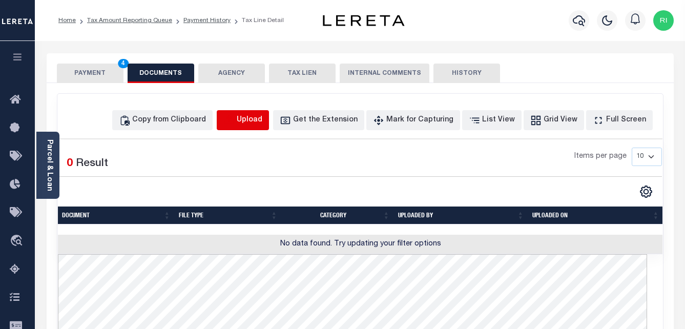
click at [235, 118] on icon "button" at bounding box center [228, 120] width 11 height 11
select select "POP"
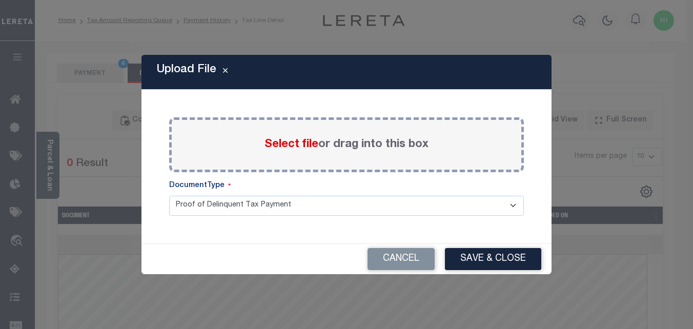
click at [278, 140] on span "Select file" at bounding box center [291, 144] width 54 height 11
click at [0, 0] on input "Select file or drag into this box" at bounding box center [0, 0] width 0 height 0
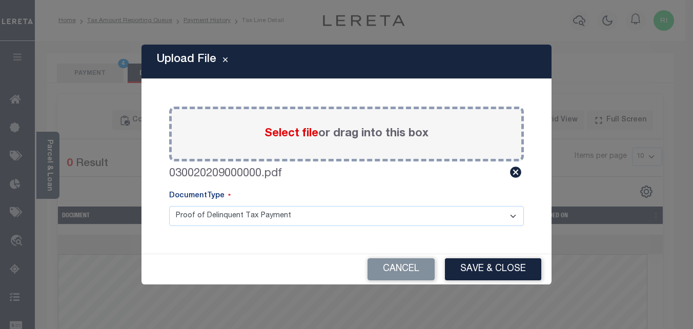
click at [475, 267] on button "Save & Close" at bounding box center [493, 269] width 96 height 22
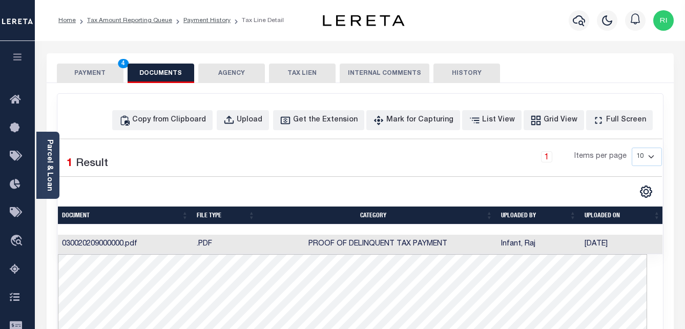
click at [80, 69] on button "PAYMENT 4" at bounding box center [90, 73] width 67 height 19
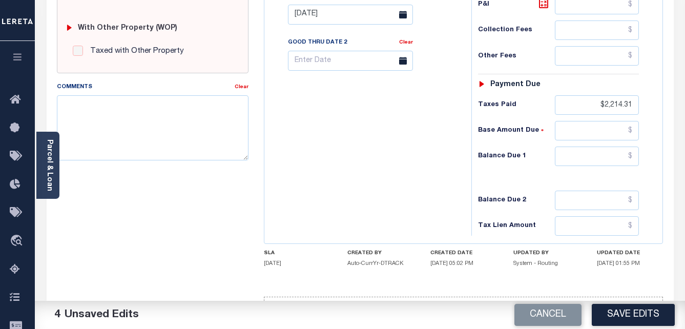
scroll to position [410, 0]
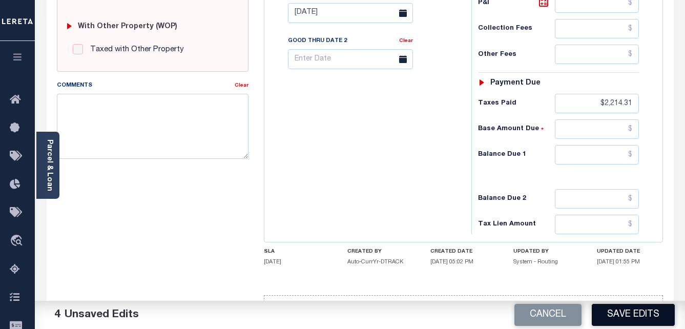
click at [625, 316] on button "Save Edits" at bounding box center [633, 315] width 83 height 22
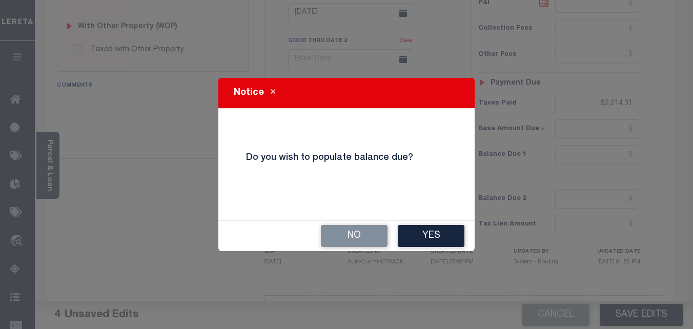
click at [345, 237] on button "No" at bounding box center [354, 236] width 67 height 22
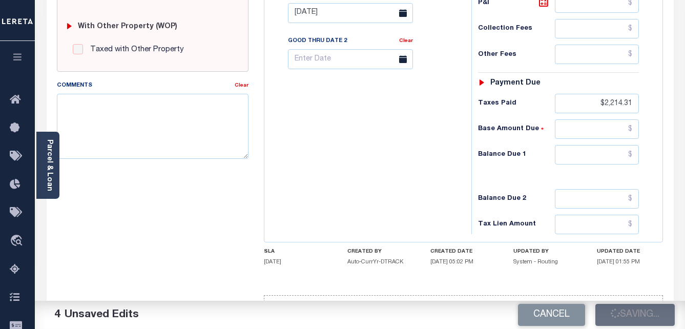
checkbox input "false"
type input "$2,214.31"
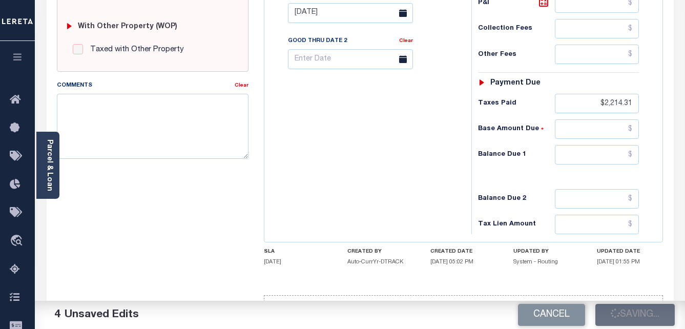
type input "$2,214.31"
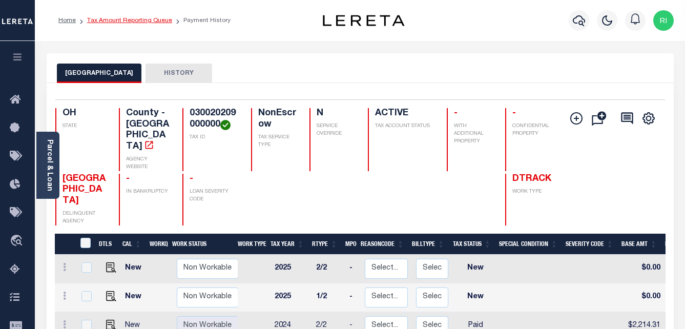
click at [134, 20] on link "Tax Amount Reporting Queue" at bounding box center [129, 20] width 85 height 6
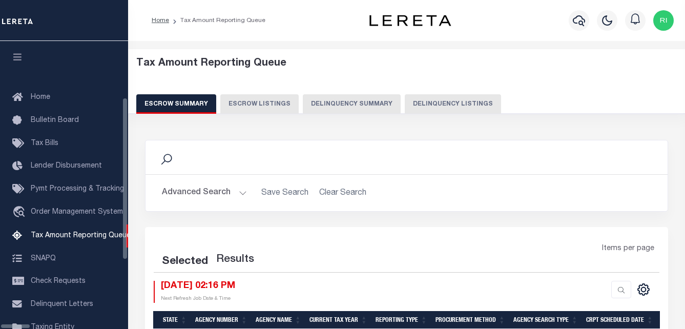
select select "100"
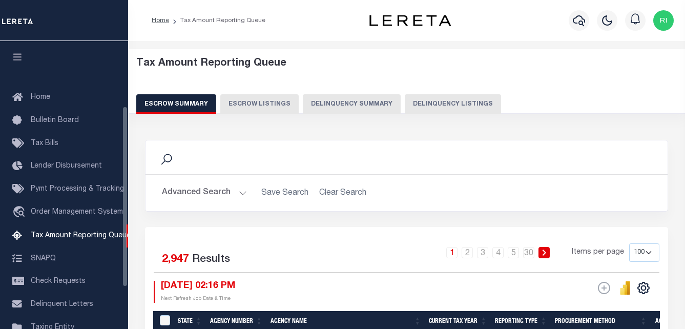
scroll to position [103, 0]
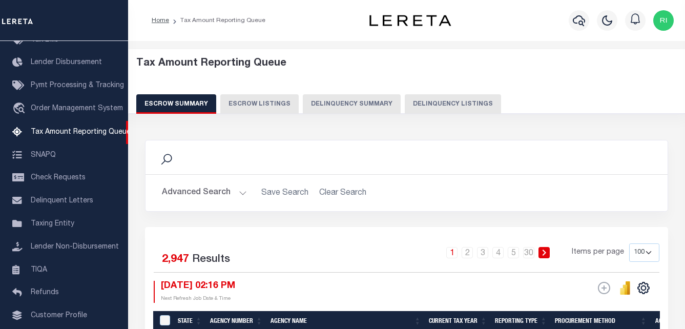
click at [415, 107] on button "Delinquency Listings" at bounding box center [453, 103] width 96 height 19
select select "100"
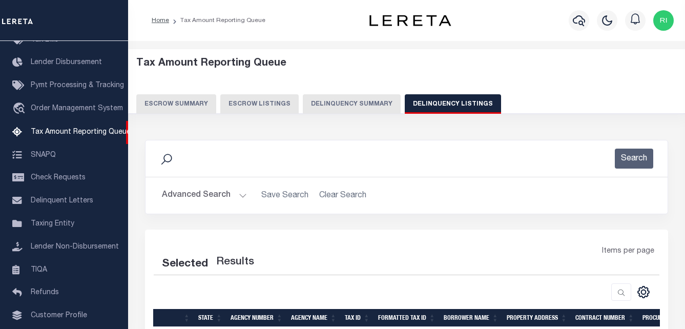
select select "100"
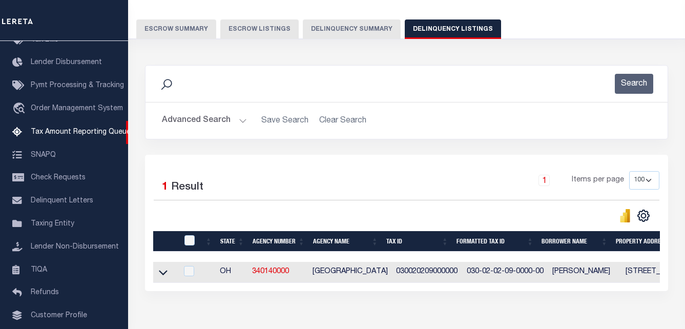
scroll to position [138, 0]
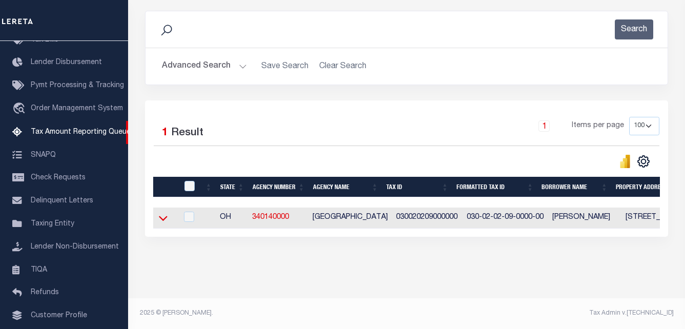
click at [161, 216] on icon at bounding box center [163, 218] width 9 height 5
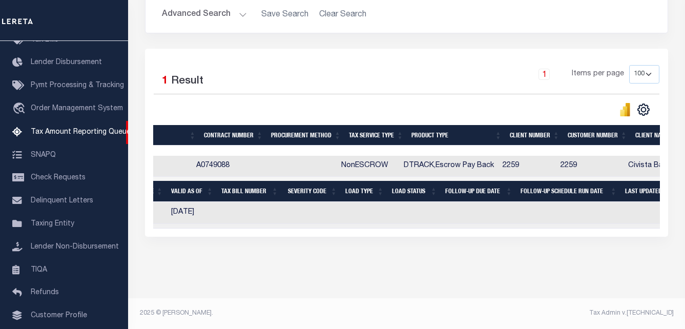
scroll to position [0, 0]
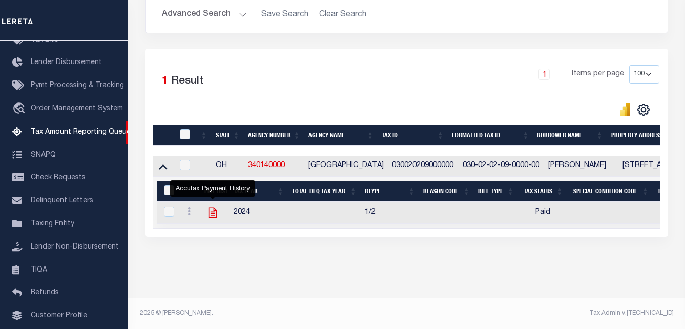
click at [210, 206] on icon "" at bounding box center [212, 212] width 13 height 13
checkbox input "true"
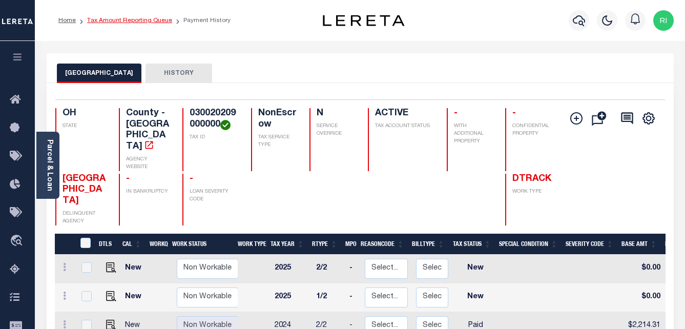
click at [139, 22] on link "Tax Amount Reporting Queue" at bounding box center [129, 20] width 85 height 6
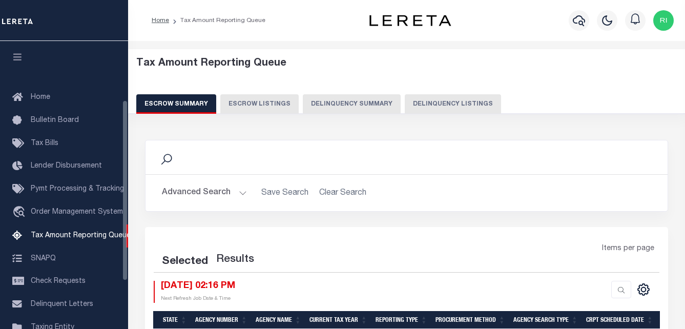
select select "100"
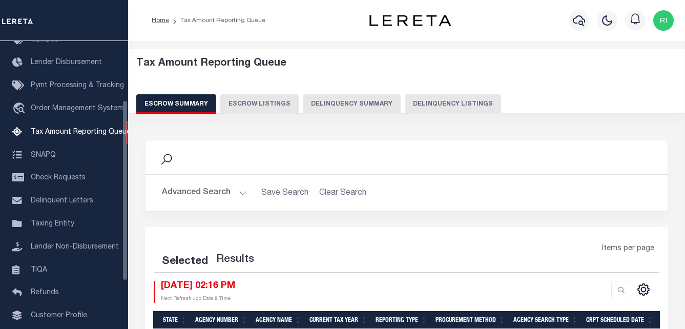
select select "100"
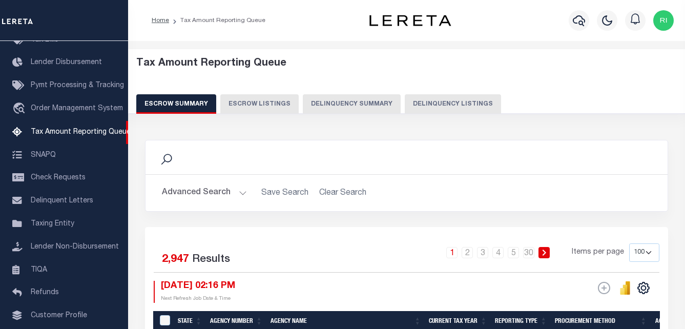
click at [429, 102] on button "Delinquency Listings" at bounding box center [453, 103] width 96 height 19
select select "100"
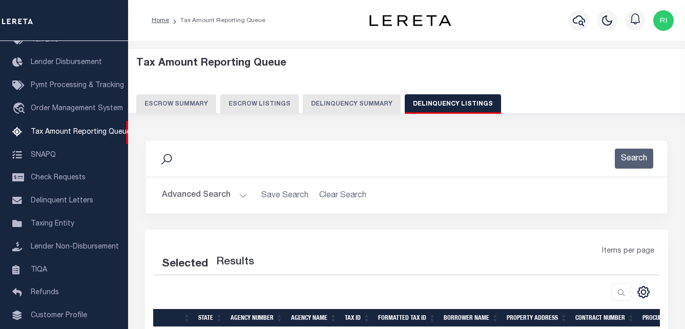
select select "100"
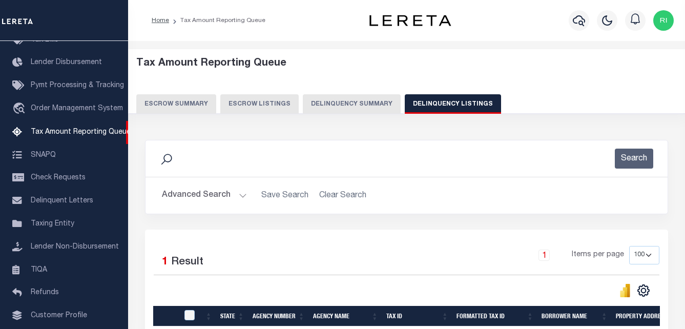
scroll to position [138, 0]
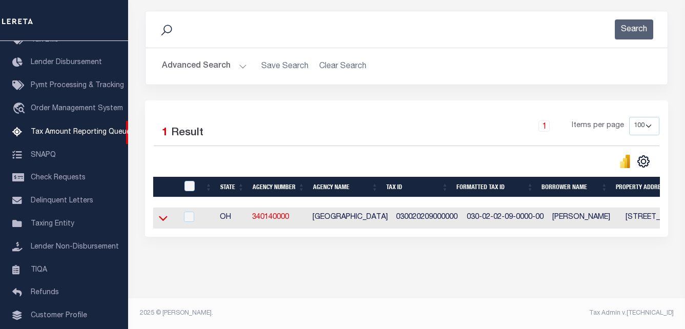
click at [164, 214] on icon at bounding box center [163, 218] width 9 height 11
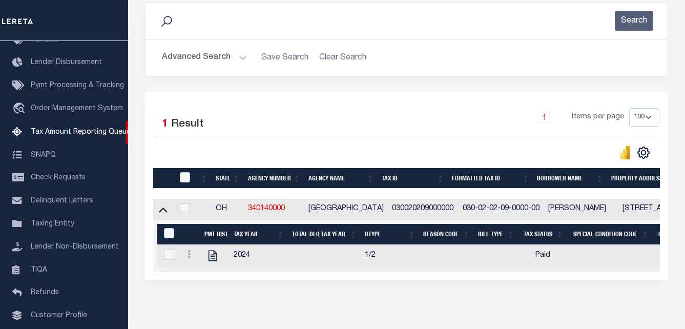
click at [185, 212] on input "checkbox" at bounding box center [185, 208] width 10 height 10
checkbox input "true"
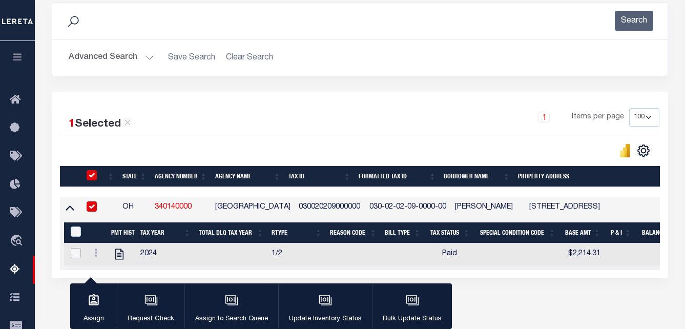
click at [76, 258] on input "checkbox" at bounding box center [76, 253] width 10 height 10
checkbox input "true"
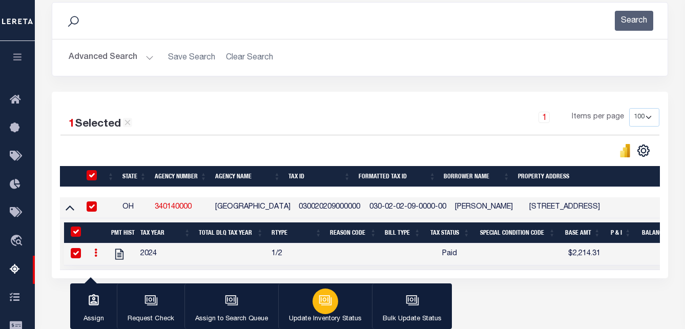
click at [328, 306] on icon "button" at bounding box center [325, 299] width 13 height 13
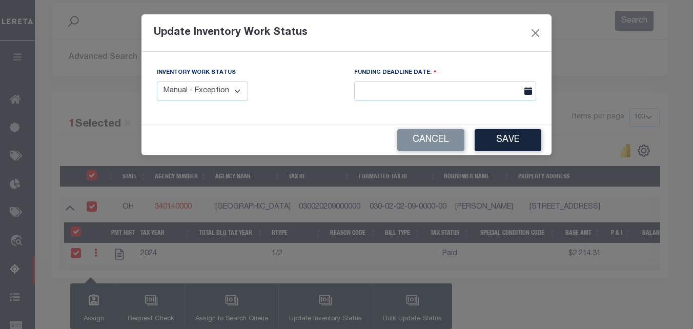
click at [248, 93] on div "Inventory Work Status Manual - Exception Pended - Awaiting Search Late Add Exce…" at bounding box center [248, 84] width 182 height 34
click at [239, 93] on select "Manual - Exception Pended - Awaiting Search Late Add Exception Completed" at bounding box center [202, 91] width 91 height 20
select select "4"
click at [157, 81] on select "Manual - Exception Pended - Awaiting Search Late Add Exception Completed" at bounding box center [202, 91] width 91 height 20
click at [500, 135] on button "Save" at bounding box center [507, 140] width 67 height 22
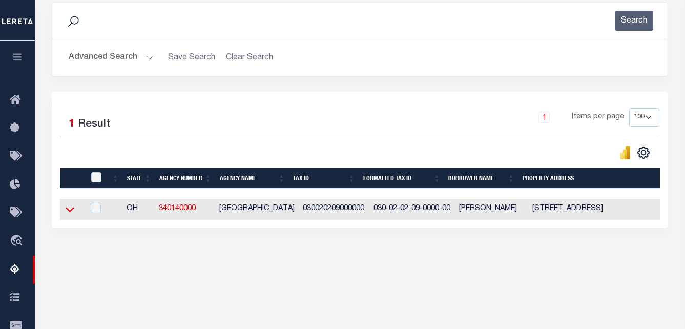
click at [69, 211] on icon at bounding box center [70, 209] width 9 height 11
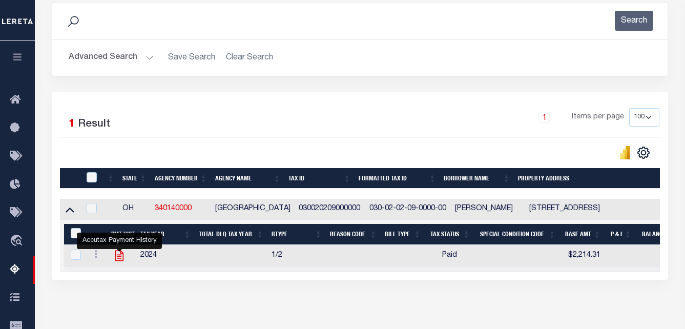
click at [120, 259] on icon "" at bounding box center [119, 255] width 13 height 13
checkbox input "true"
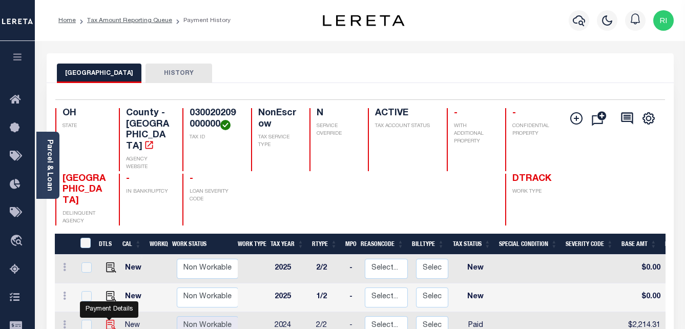
click at [108, 320] on img "" at bounding box center [111, 325] width 10 height 10
checkbox input "true"
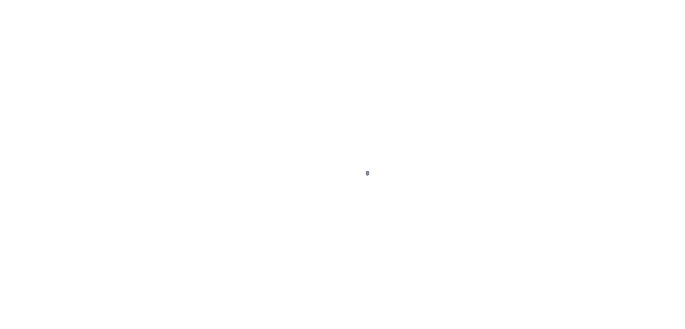
select select "PYD"
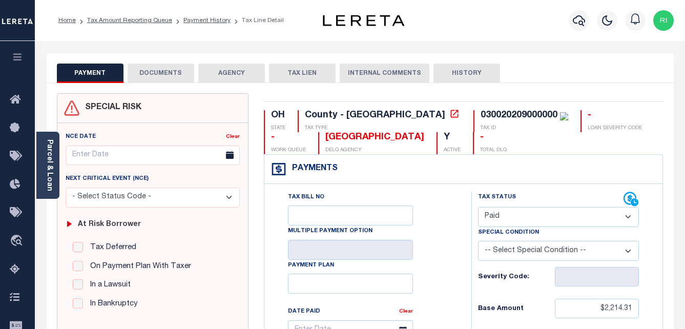
click at [180, 73] on button "DOCUMENTS" at bounding box center [161, 73] width 67 height 19
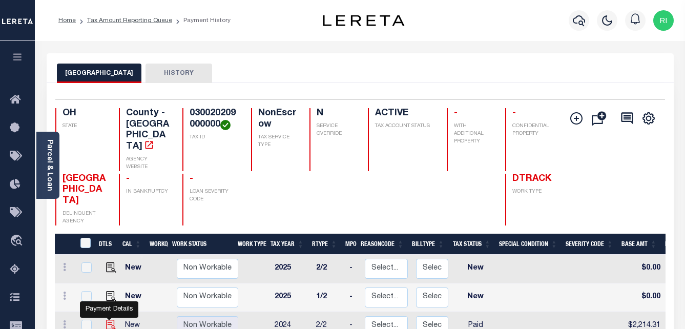
click at [109, 320] on img "" at bounding box center [111, 325] width 10 height 10
checkbox input "true"
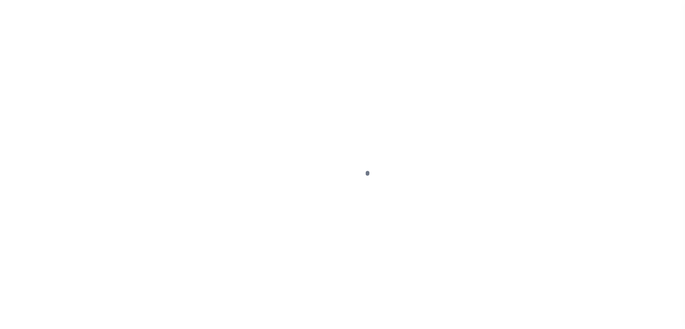
select select "PYD"
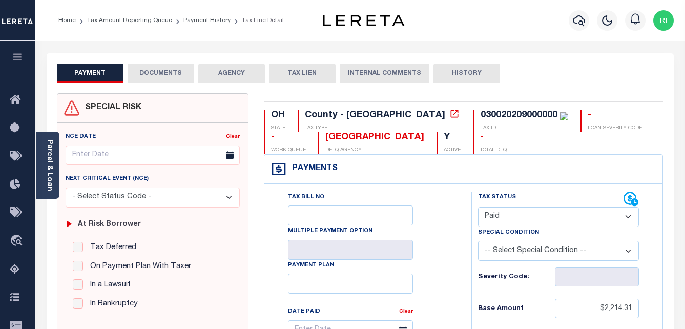
click at [176, 74] on button "DOCUMENTS" at bounding box center [161, 73] width 67 height 19
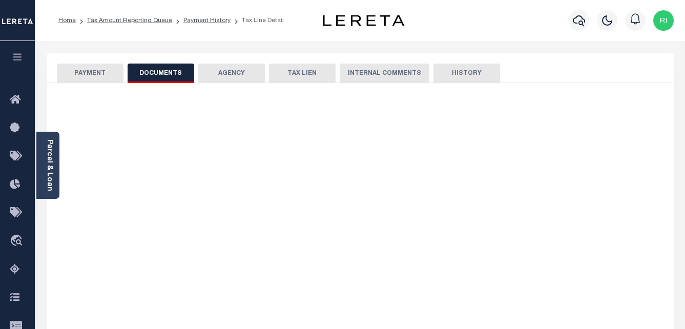
click at [168, 74] on button "DOCUMENTS" at bounding box center [161, 73] width 67 height 19
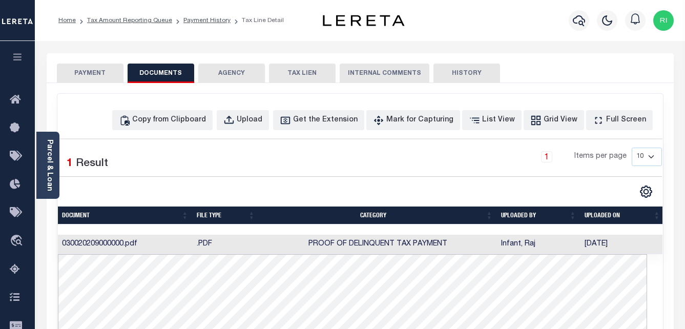
click at [158, 75] on button "DOCUMENTS" at bounding box center [161, 73] width 67 height 19
click at [154, 24] on link "Tax Amount Reporting Queue" at bounding box center [129, 20] width 85 height 6
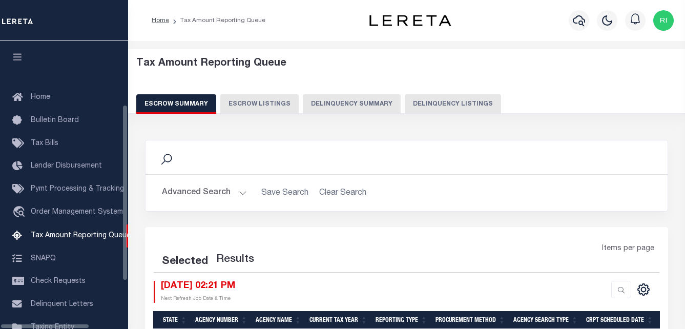
select select "100"
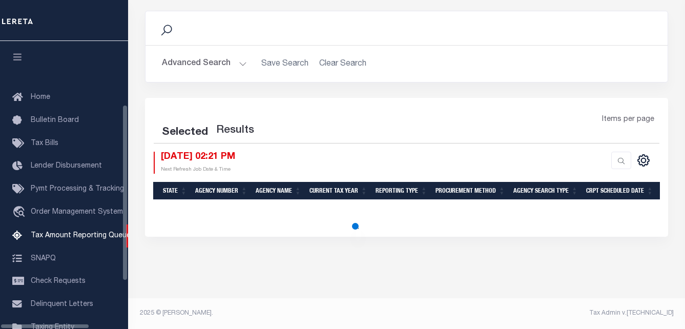
scroll to position [103, 0]
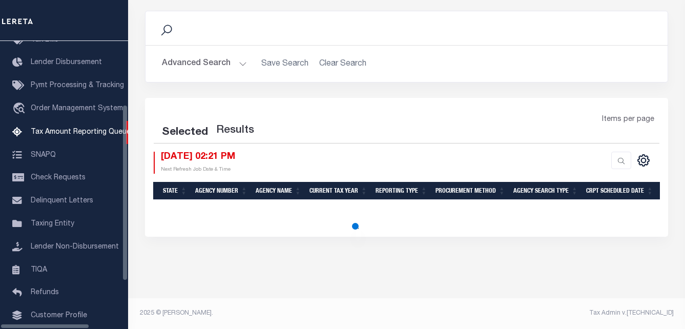
select select "100"
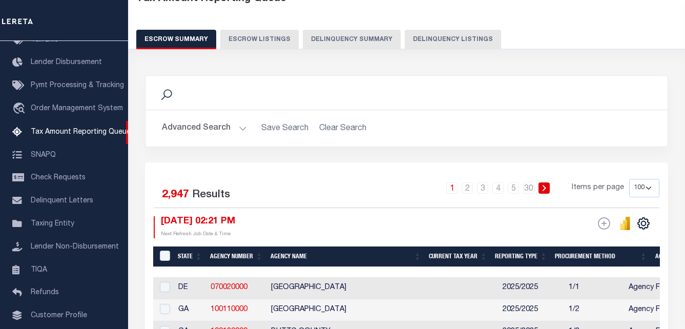
scroll to position [0, 0]
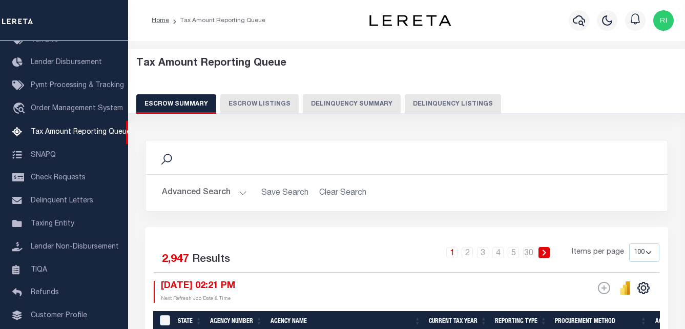
click at [417, 105] on button "Delinquency Listings" at bounding box center [453, 103] width 96 height 19
select select "100"
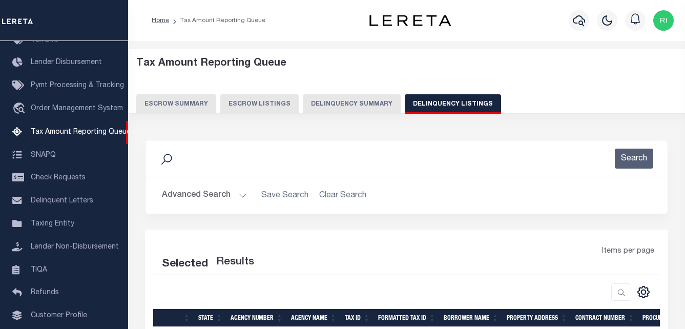
select select "100"
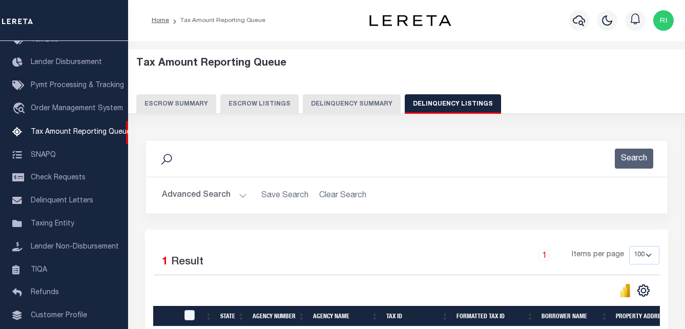
click at [168, 157] on icon at bounding box center [166, 159] width 13 height 13
click at [167, 157] on icon at bounding box center [166, 159] width 13 height 13
click at [242, 196] on button "Advanced Search" at bounding box center [204, 195] width 85 height 20
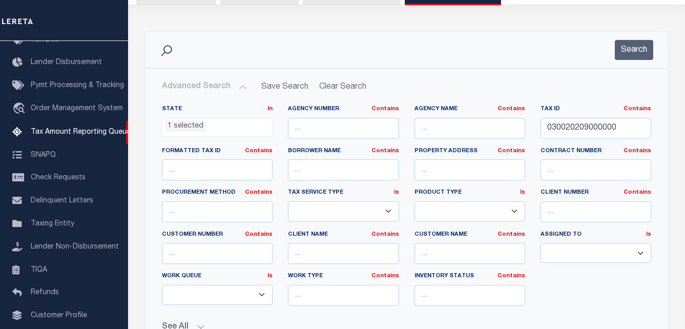
scroll to position [102, 0]
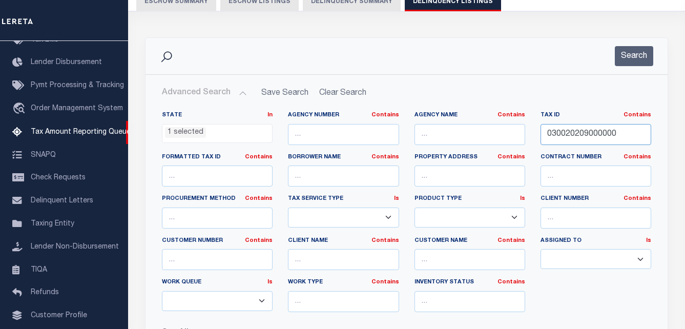
click at [585, 133] on input "030020209000000" at bounding box center [595, 134] width 111 height 21
